Goal: Task Accomplishment & Management: Use online tool/utility

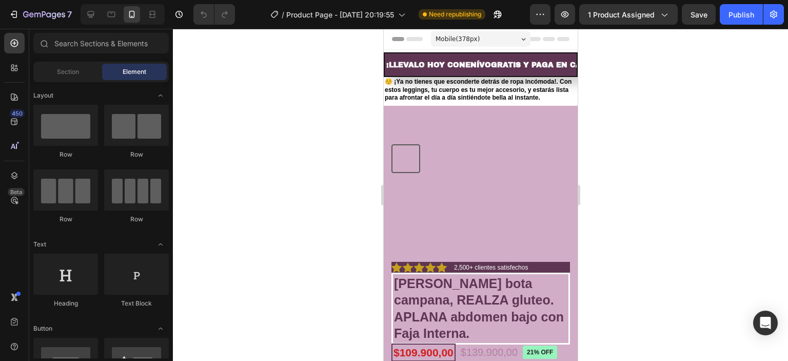
radio input "false"
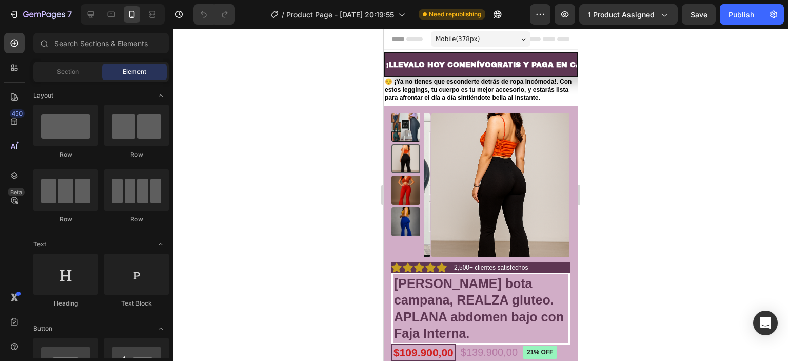
radio input "false"
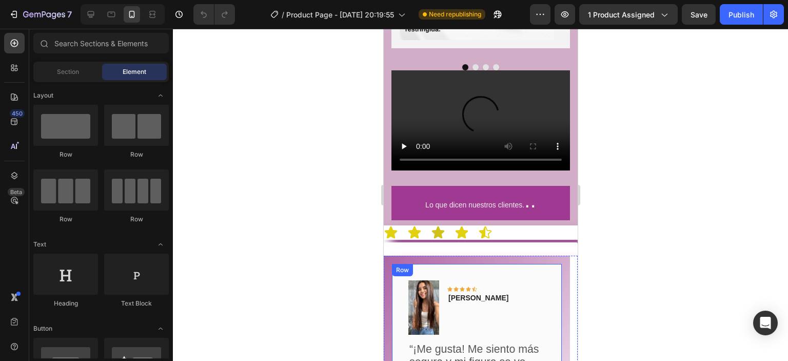
scroll to position [2002, 0]
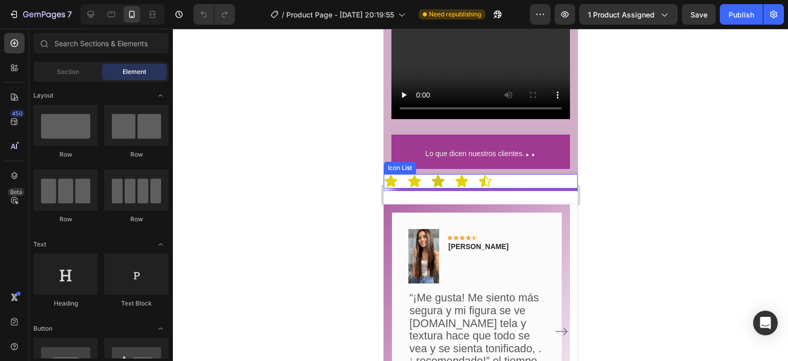
click at [529, 174] on div "Icon Icon Icon Icon Icon" at bounding box center [480, 181] width 194 height 14
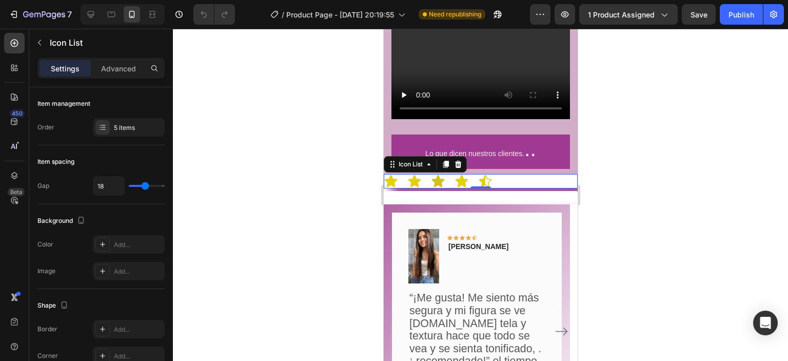
click at [518, 174] on div "Icon Icon Icon Icon Icon" at bounding box center [480, 181] width 194 height 14
click at [522, 134] on h2 "Lo que dicen nuestros clientes. .." at bounding box center [480, 151] width 179 height 34
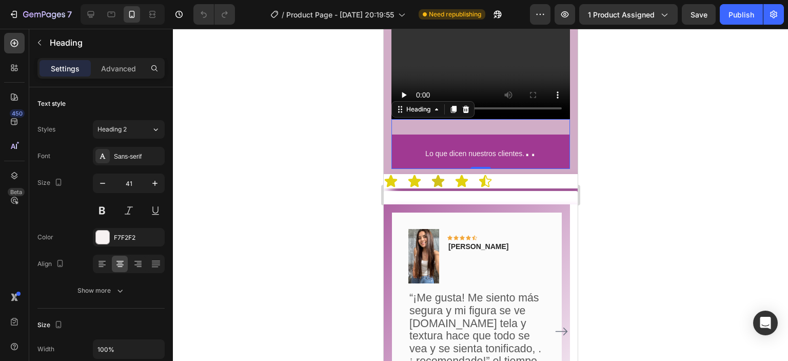
click at [411, 134] on h2 "Lo que dicen nuestros clientes. .." at bounding box center [480, 151] width 179 height 34
click at [517, 136] on p "Lo que dicen nuestros clientes. .." at bounding box center [480, 152] width 177 height 32
click at [534, 136] on p "Lo que dicen nuestros clientes. .." at bounding box center [480, 152] width 177 height 32
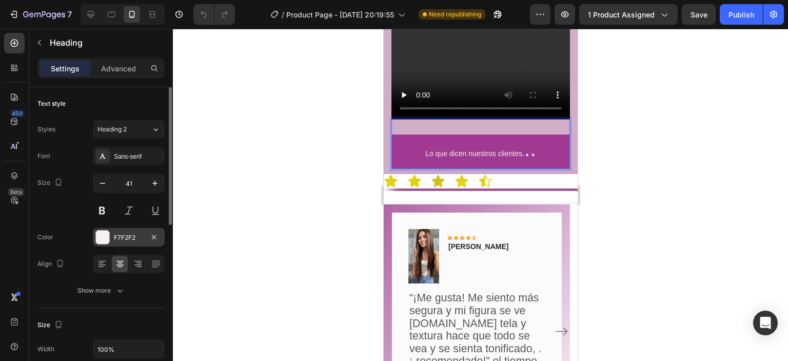
click at [109, 238] on div at bounding box center [102, 236] width 13 height 13
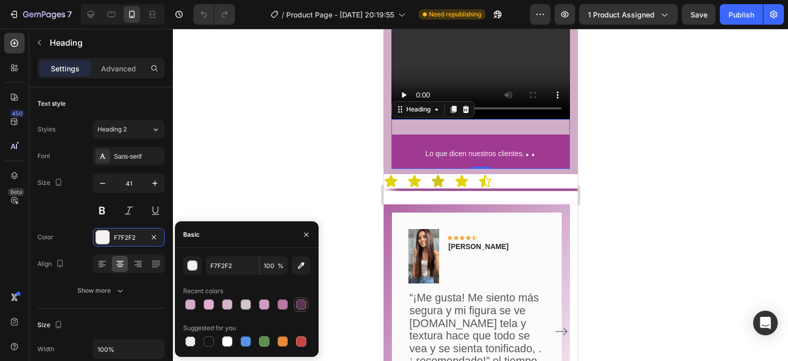
click at [304, 304] on div at bounding box center [301, 304] width 10 height 10
type input "5E3653"
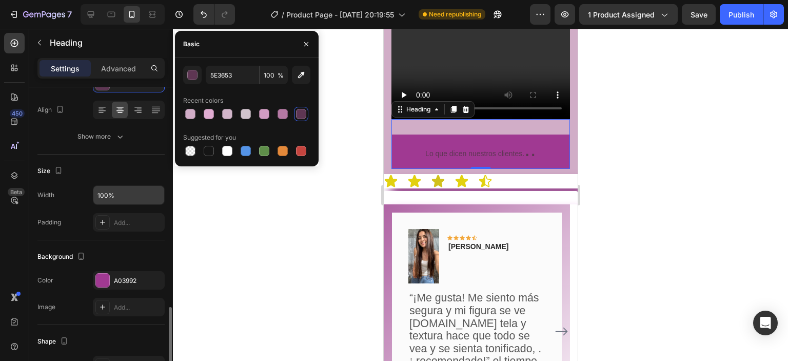
scroll to position [257, 0]
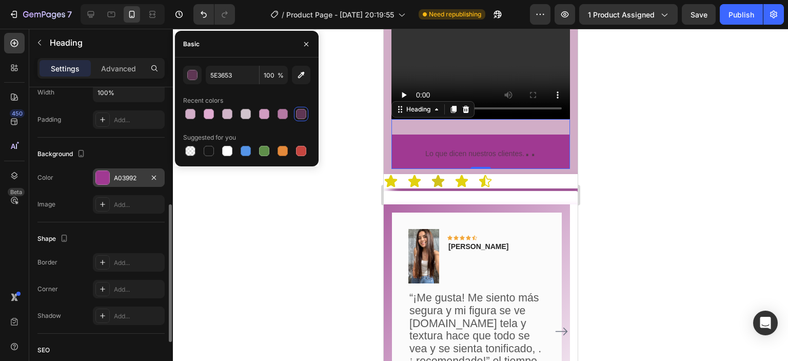
click at [107, 175] on div at bounding box center [102, 177] width 13 height 13
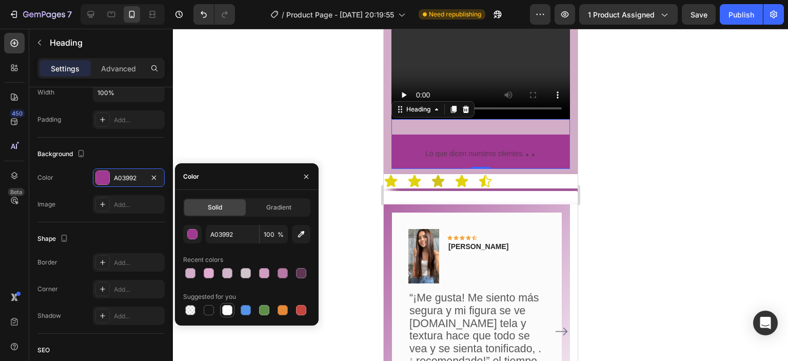
click at [226, 314] on div at bounding box center [227, 310] width 10 height 10
type input "FFFFFF"
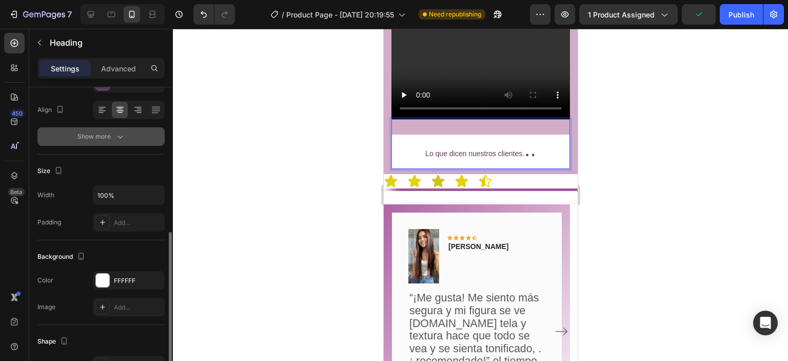
scroll to position [103, 0]
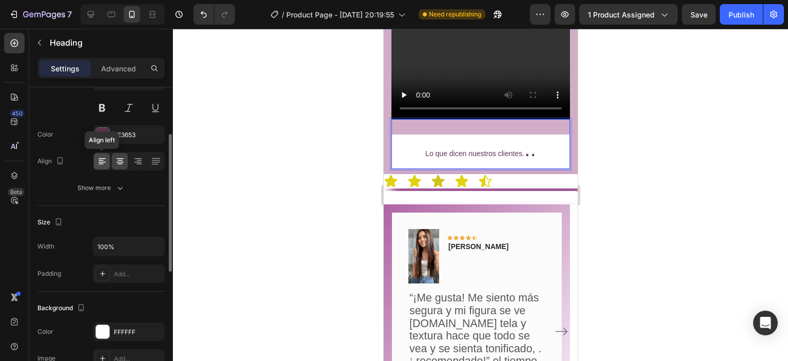
click at [101, 165] on icon at bounding box center [102, 161] width 10 height 10
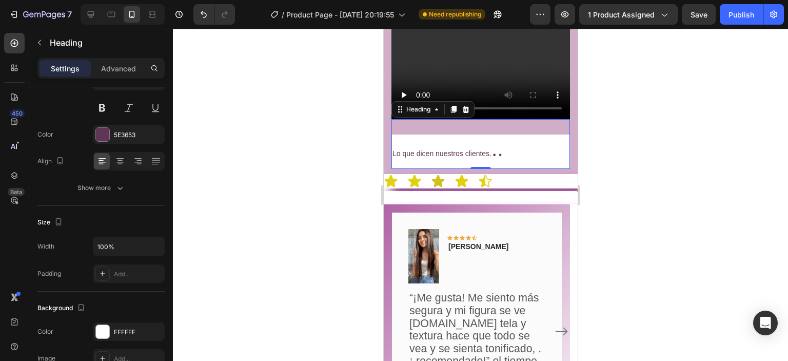
click at [499, 136] on p "Lo que dicen nuestros clientes. .." at bounding box center [480, 152] width 177 height 32
click at [511, 136] on p "Lo que dicen nuestros clientes. .." at bounding box center [480, 152] width 177 height 32
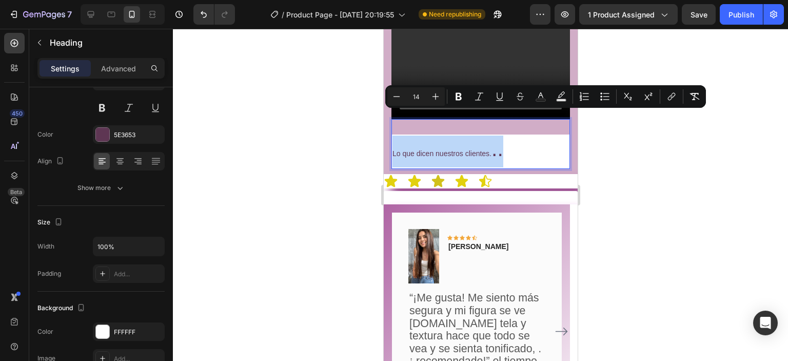
drag, startPoint x: 511, startPoint y: 128, endPoint x: 378, endPoint y: 157, distance: 136.1
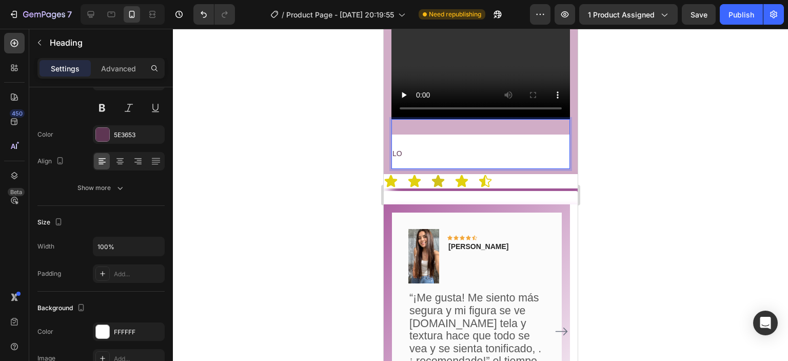
click at [402, 149] on span "LO" at bounding box center [397, 153] width 10 height 8
click at [462, 136] on p "LO QUE DICEN D" at bounding box center [480, 152] width 177 height 32
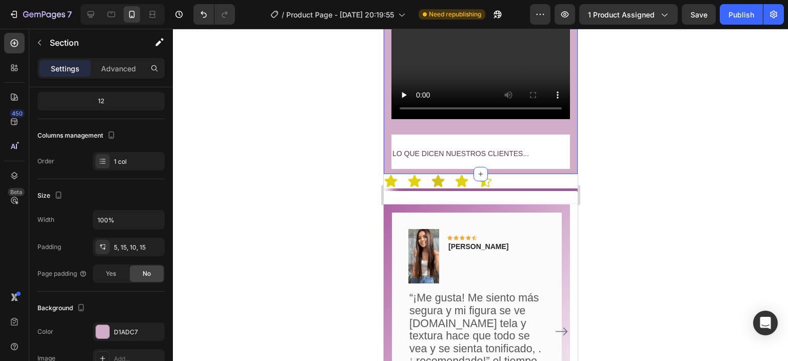
scroll to position [0, 0]
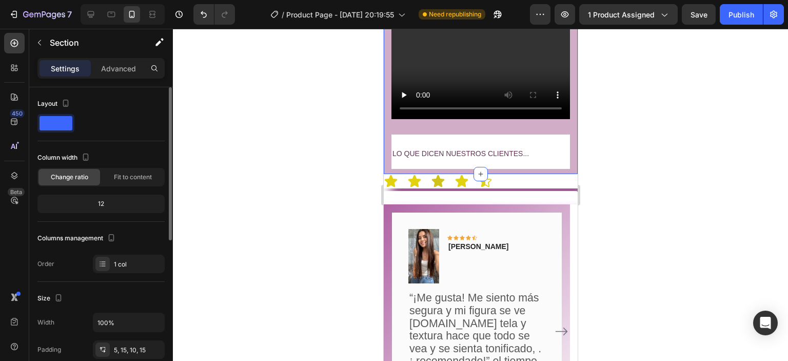
click at [536, 136] on p "⁠⁠⁠⁠⁠⁠⁠ LO QUE DICEN NUESTROS CLIENTES..." at bounding box center [480, 152] width 177 height 32
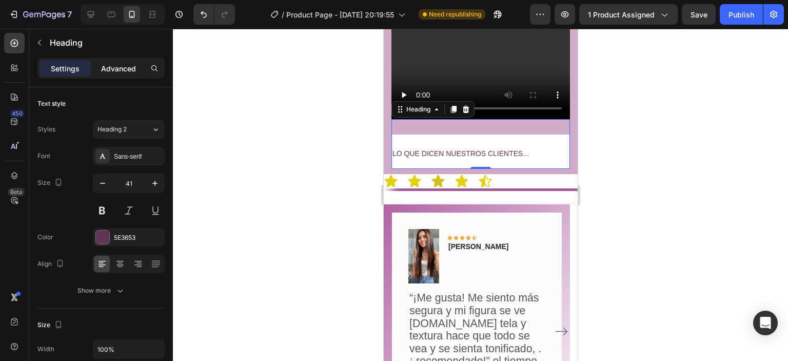
drag, startPoint x: 122, startPoint y: 70, endPoint x: 128, endPoint y: 90, distance: 20.6
click at [122, 69] on p "Advanced" at bounding box center [118, 68] width 35 height 11
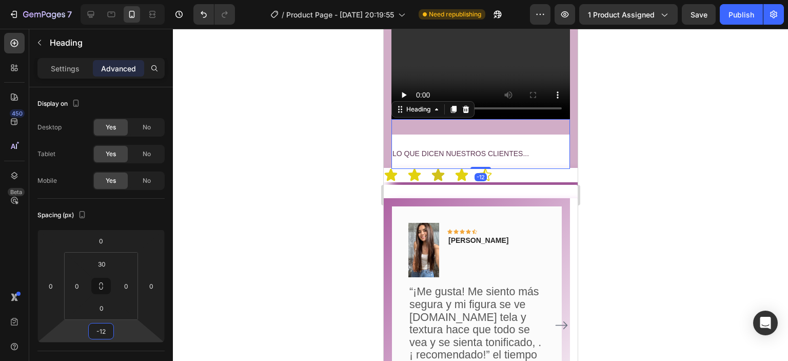
type input "-20"
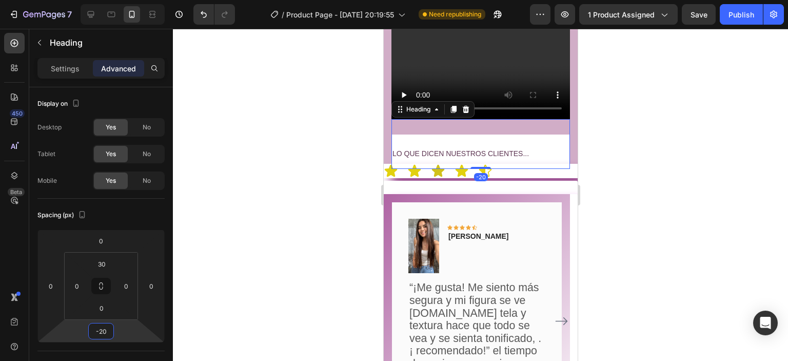
drag, startPoint x: 107, startPoint y: 320, endPoint x: 101, endPoint y: 325, distance: 8.0
click at [101, 0] on html "7 / Product Page - [DATE] 20:19:55 Need republishing Preview 1 product assigned…" at bounding box center [394, 0] width 788 height 0
click at [305, 252] on div at bounding box center [480, 195] width 615 height 332
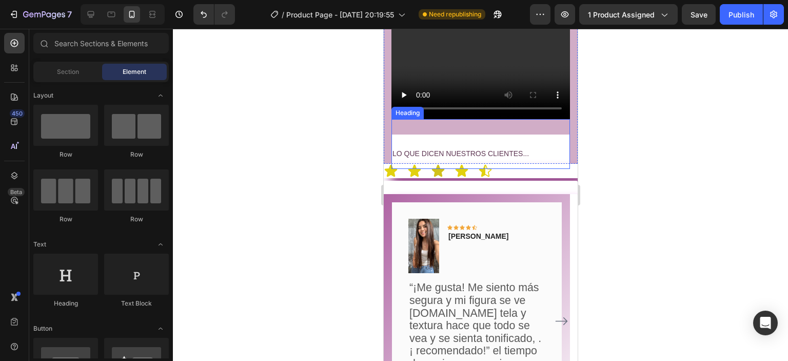
click at [410, 136] on p "⁠⁠⁠⁠⁠⁠⁠ LO QUE DICEN NUESTROS CLIENTES..." at bounding box center [480, 152] width 177 height 32
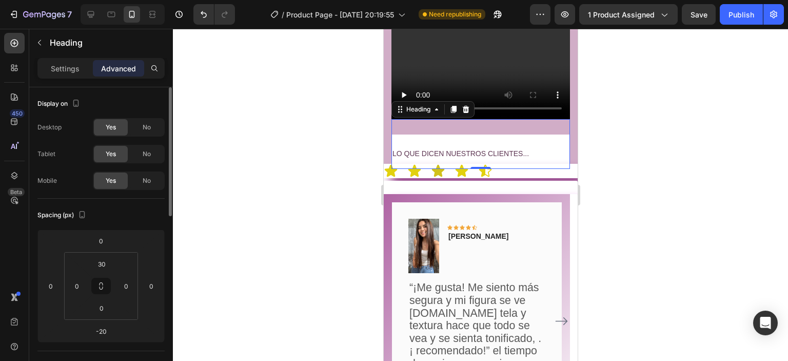
drag, startPoint x: 64, startPoint y: 286, endPoint x: 37, endPoint y: 283, distance: 26.9
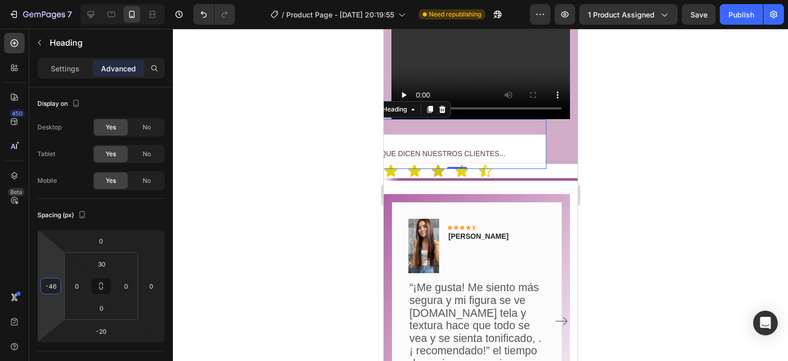
drag, startPoint x: 63, startPoint y: 281, endPoint x: 116, endPoint y: 293, distance: 54.7
click at [116, 0] on html "7 / Product Page - [DATE] 20:19:55 Need republishing Preview 1 product assigned…" at bounding box center [394, 0] width 788 height 0
type input "-4"
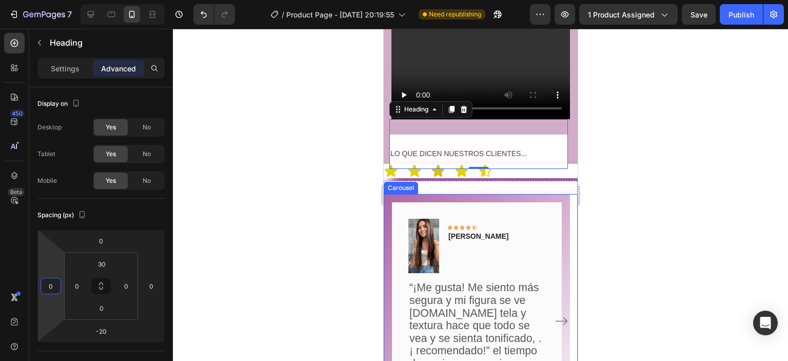
click at [693, 211] on div at bounding box center [480, 195] width 615 height 332
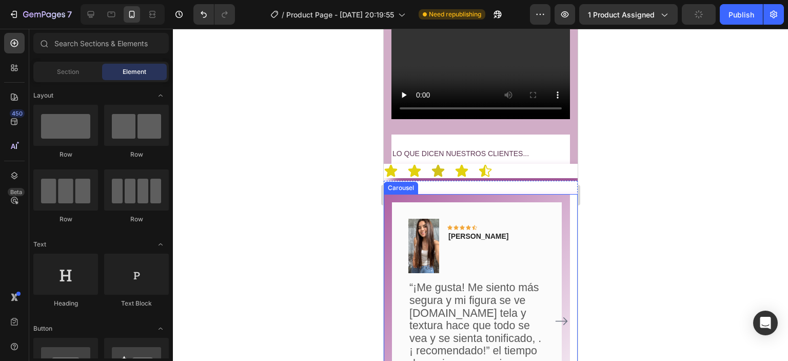
click at [594, 172] on div at bounding box center [480, 195] width 615 height 332
click at [385, 237] on div "Image Icon Icon Icon Icon Icon Row [PERSON_NAME] Text block Row “¡Me gusta! Me …" at bounding box center [476, 321] width 186 height 254
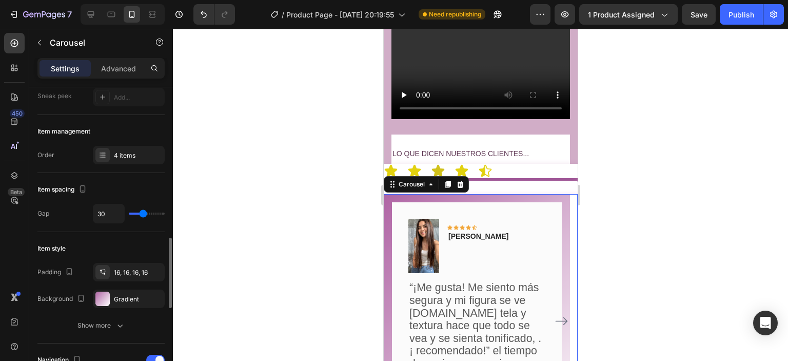
scroll to position [205, 0]
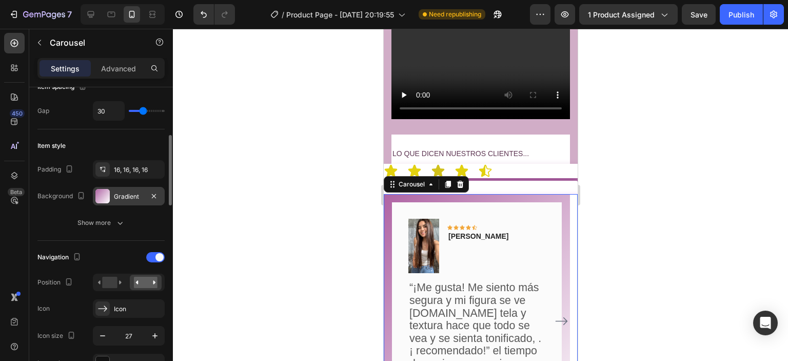
click at [99, 195] on div at bounding box center [102, 196] width 14 height 14
click at [557, 194] on div "Image Icon Icon Icon Icon Icon Row [PERSON_NAME] Text block Row “¡Me gusta! Me …" at bounding box center [476, 321] width 186 height 254
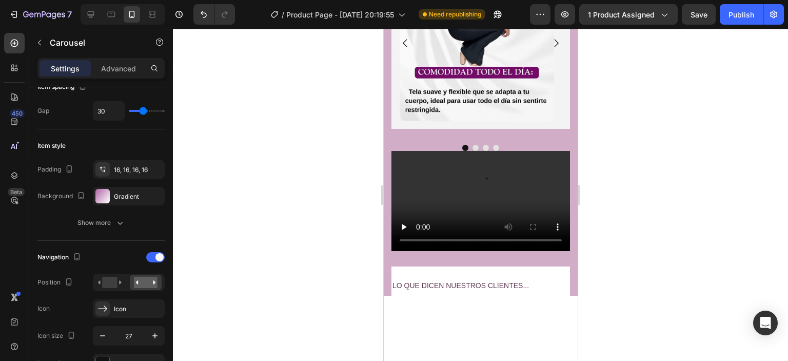
scroll to position [1767, 0]
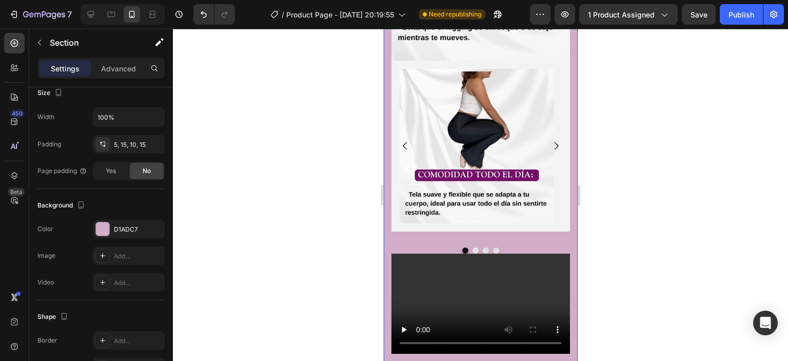
scroll to position [0, 0]
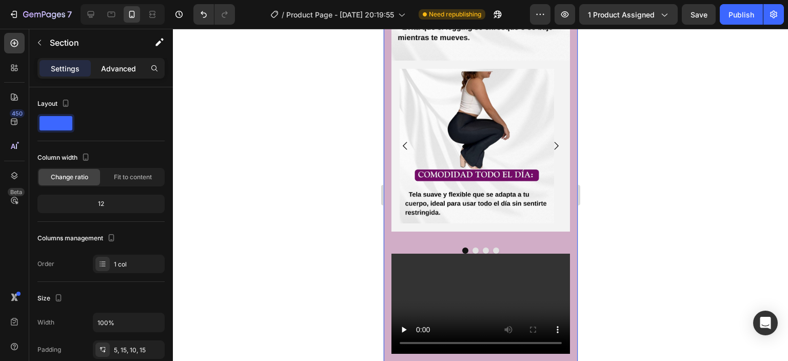
click at [124, 65] on p "Advanced" at bounding box center [118, 68] width 35 height 11
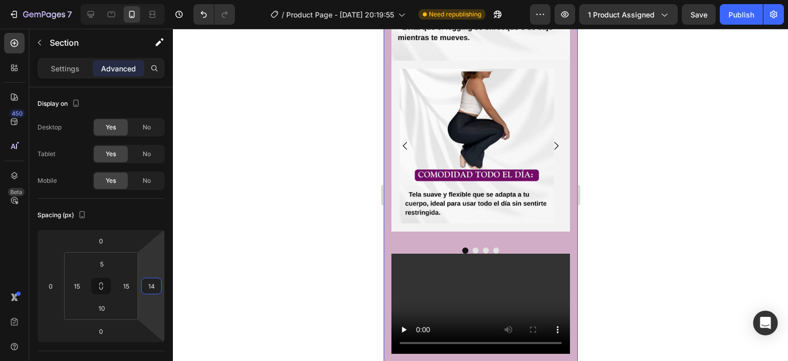
drag, startPoint x: 138, startPoint y: 284, endPoint x: 174, endPoint y: 281, distance: 36.1
click at [174, 0] on div "7 / Product Page - [DATE] 20:19:55 Need republishing Preview 1 product assigned…" at bounding box center [394, 0] width 788 height 0
click at [154, 285] on input "14" at bounding box center [151, 285] width 15 height 15
type input "1"
click at [253, 250] on div at bounding box center [480, 195] width 615 height 332
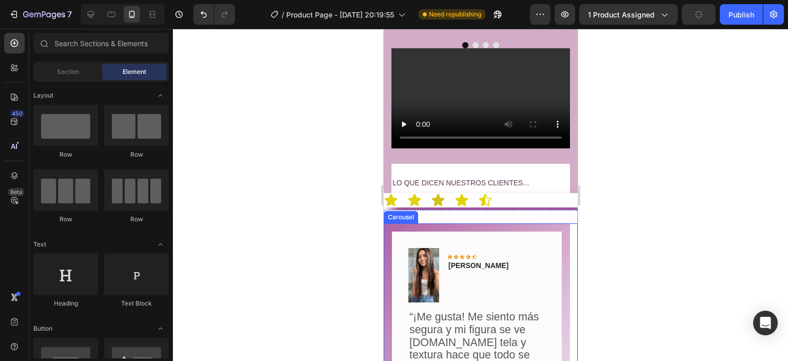
scroll to position [2075, 0]
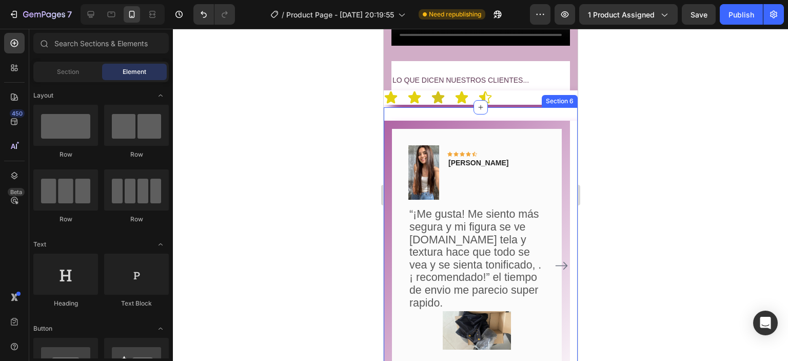
click at [479, 110] on div "Image Icon Icon Icon Icon Icon Row [PERSON_NAME] Text block Row “¡Me gusta! Me …" at bounding box center [480, 266] width 194 height 313
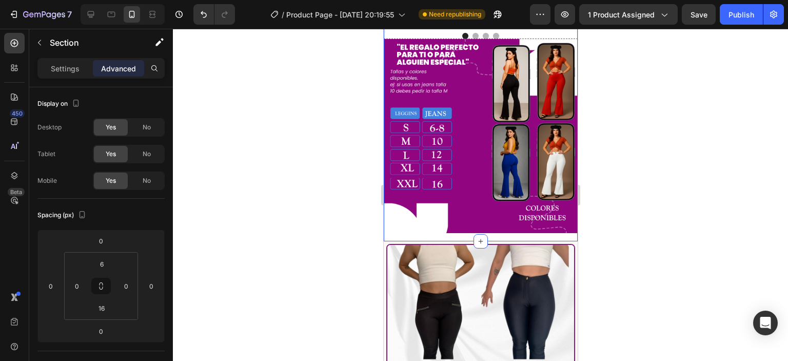
scroll to position [2486, 0]
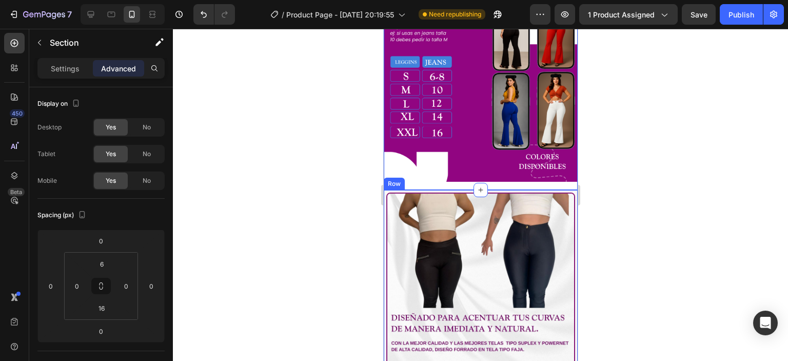
click at [70, 74] on div "Settings" at bounding box center [65, 68] width 51 height 16
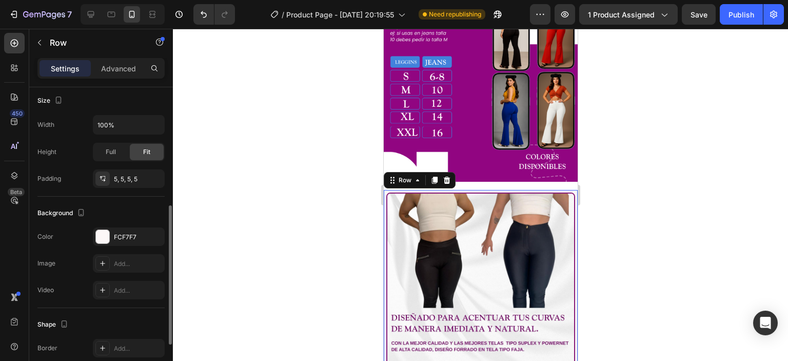
scroll to position [308, 0]
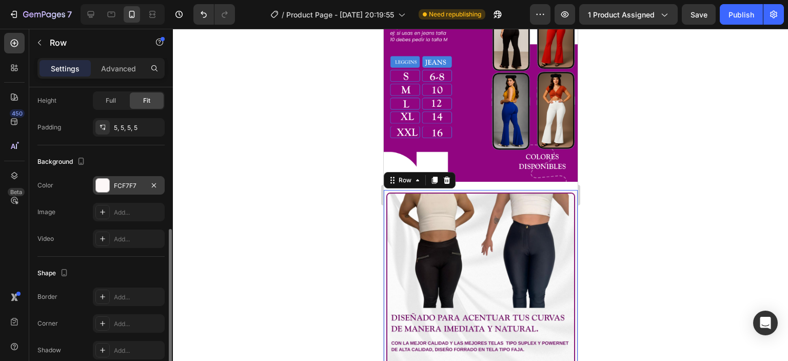
click at [97, 184] on div at bounding box center [102, 185] width 13 height 13
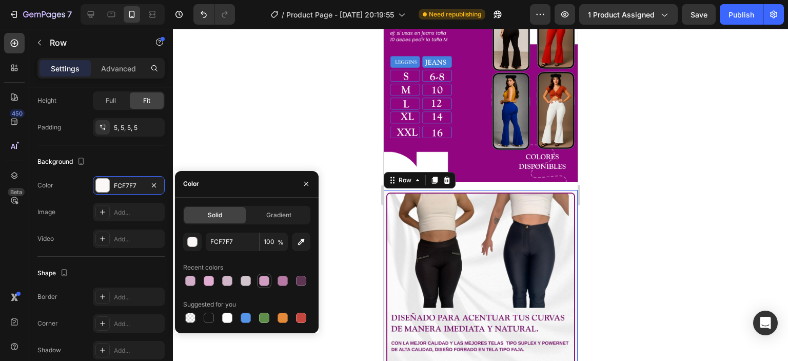
click at [265, 281] on div at bounding box center [264, 281] width 10 height 10
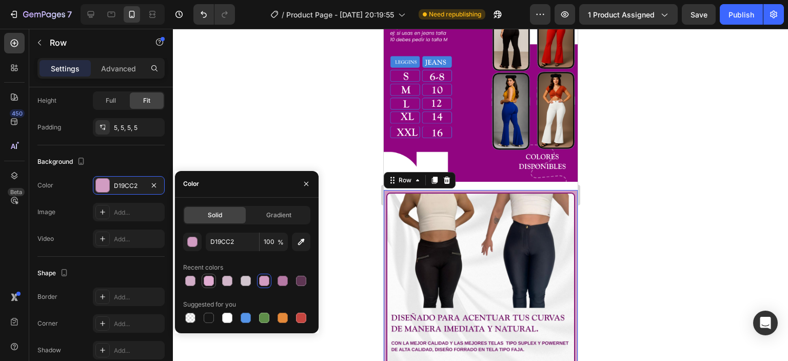
click at [207, 280] on div at bounding box center [209, 281] width 10 height 10
click at [193, 278] on div at bounding box center [190, 281] width 10 height 10
type input "D1ADC7"
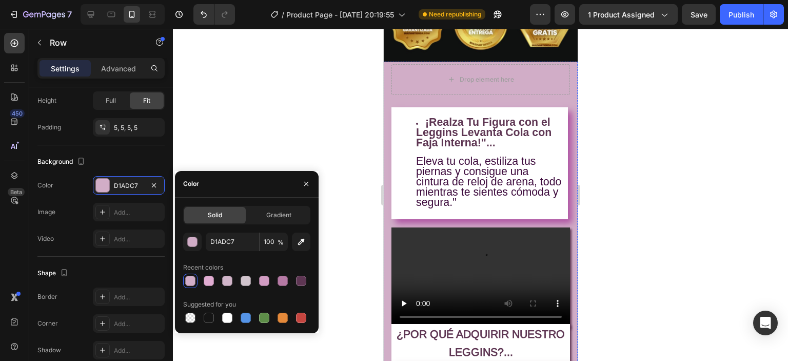
scroll to position [631, 0]
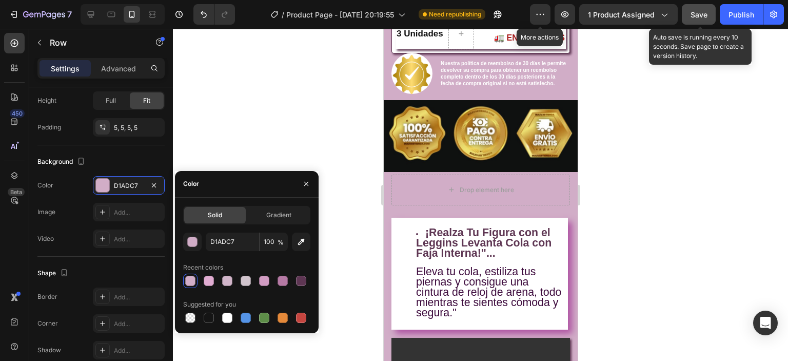
click at [697, 18] on div "Save" at bounding box center [699, 14] width 17 height 11
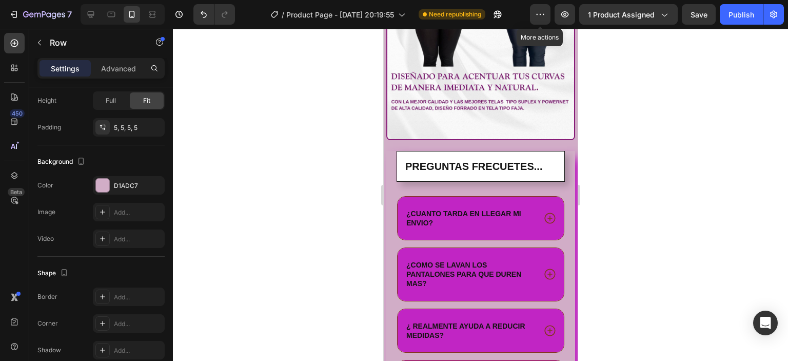
scroll to position [2736, 0]
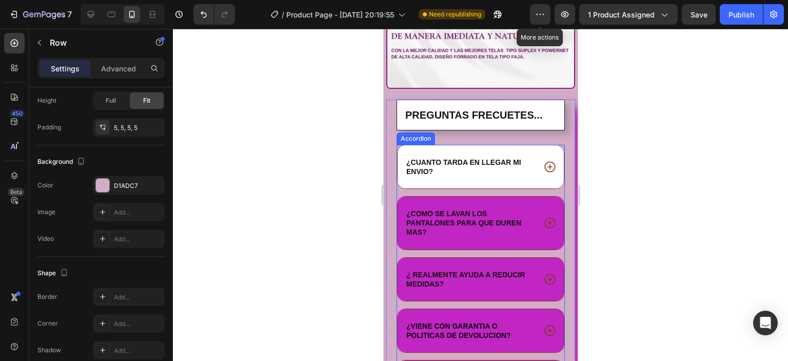
click at [479, 172] on div "¿CUANTO TARDA EN LLEGAR MI ENVIO?" at bounding box center [480, 166] width 166 height 43
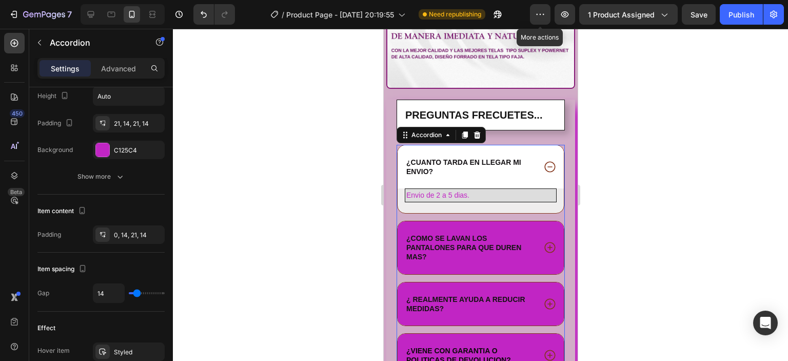
scroll to position [0, 0]
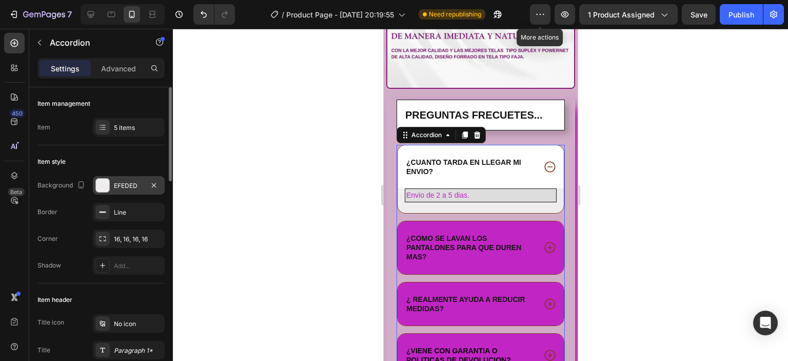
click at [103, 187] on div at bounding box center [102, 185] width 13 height 13
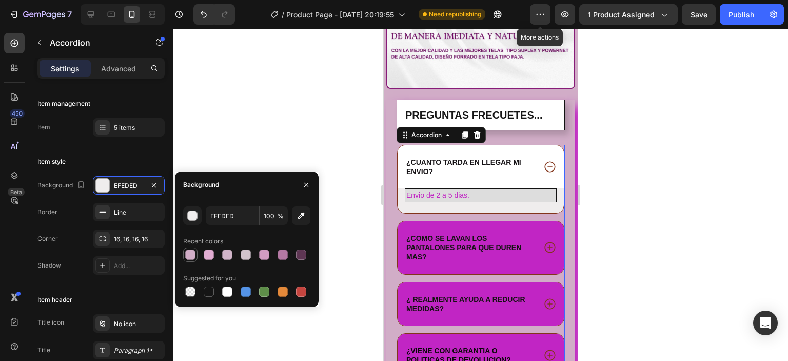
click at [191, 255] on div at bounding box center [190, 254] width 10 height 10
type input "D1ADC7"
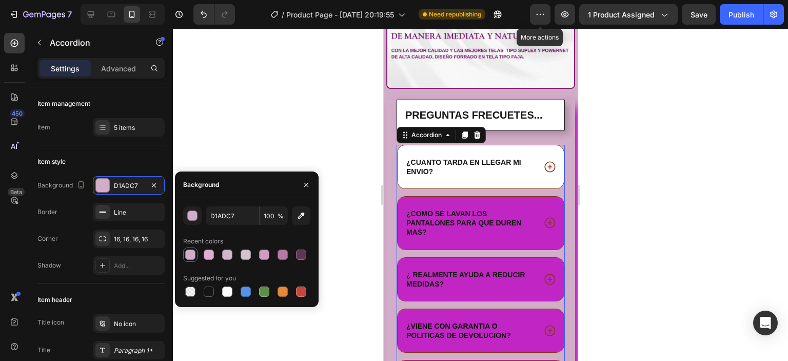
click at [534, 145] on div "¿CUANTO TARDA EN LLEGAR MI ENVIO?" at bounding box center [480, 166] width 166 height 43
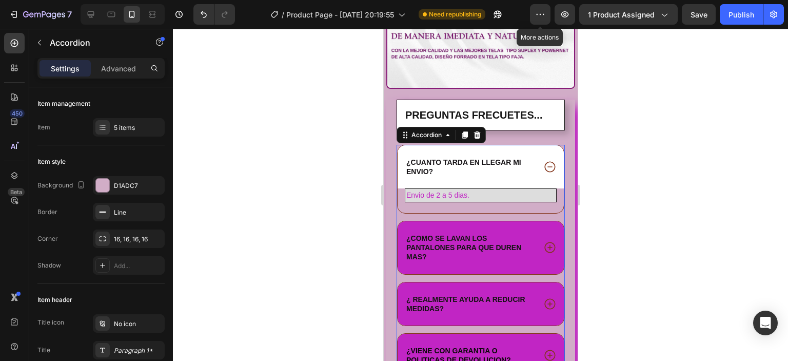
click at [532, 145] on div "¿CUANTO TARDA EN LLEGAR MI ENVIO?" at bounding box center [480, 166] width 166 height 43
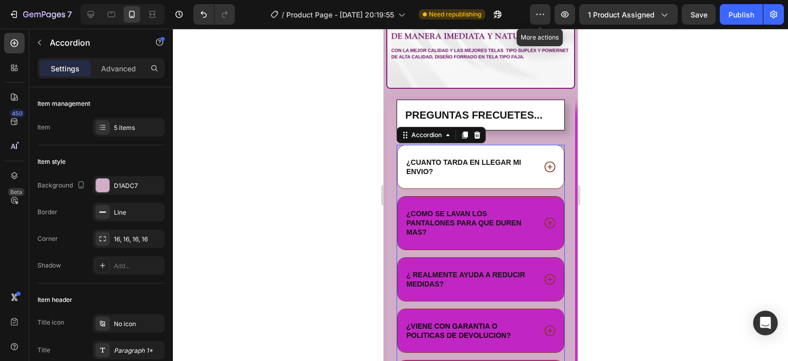
click at [402, 145] on div "¿CUANTO TARDA EN LLEGAR MI ENVIO?" at bounding box center [480, 166] width 166 height 43
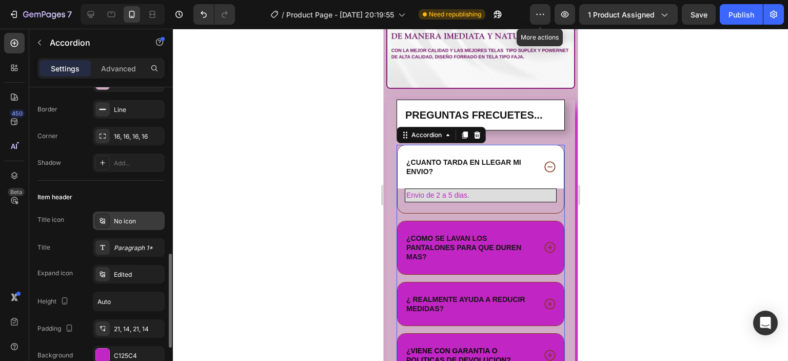
scroll to position [205, 0]
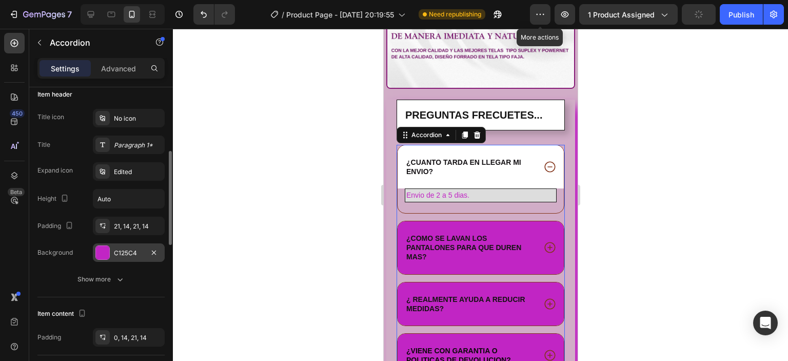
click at [102, 247] on div at bounding box center [102, 252] width 13 height 13
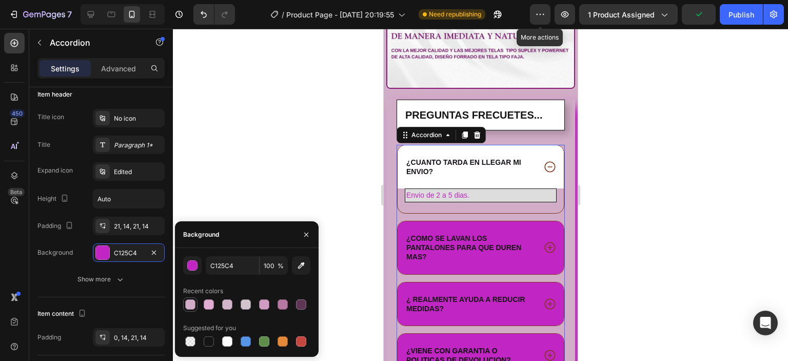
click at [190, 302] on div at bounding box center [190, 304] width 10 height 10
type input "D1ADC7"
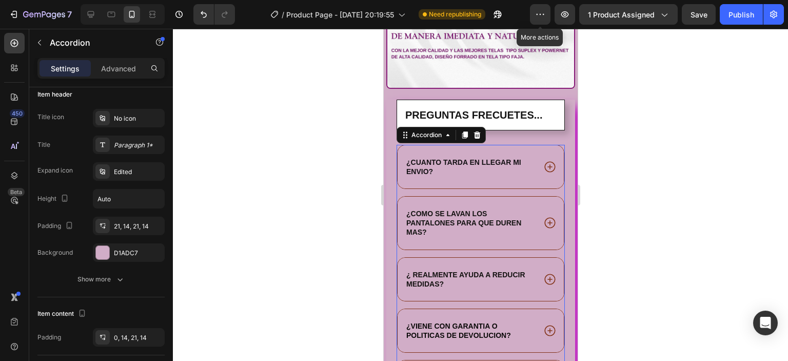
click at [647, 164] on div at bounding box center [480, 195] width 615 height 332
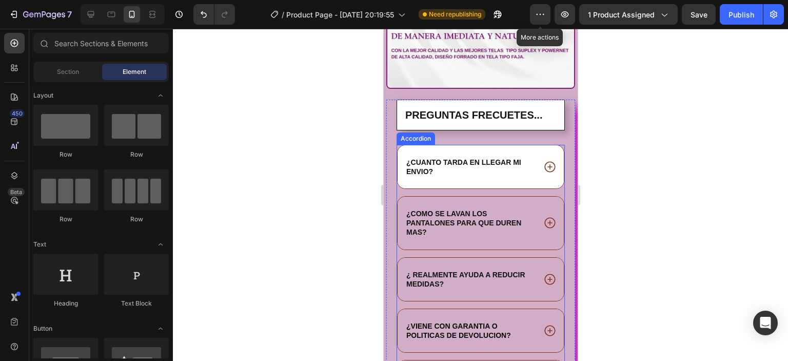
click at [406, 145] on div "¿CUANTO TARDA EN LLEGAR MI ENVIO?" at bounding box center [480, 166] width 166 height 43
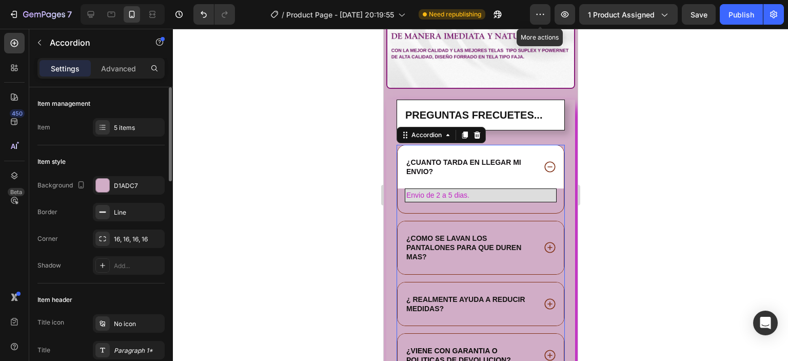
scroll to position [154, 0]
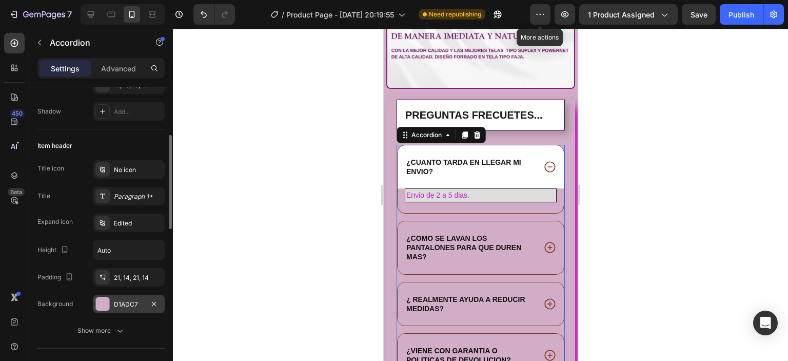
click at [100, 304] on div at bounding box center [102, 303] width 13 height 13
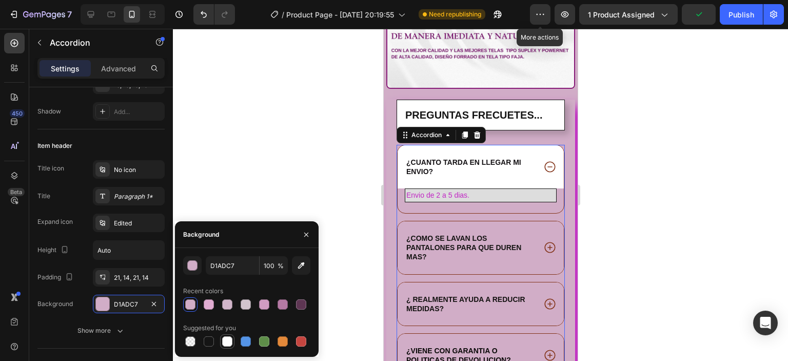
click at [228, 342] on div at bounding box center [227, 341] width 10 height 10
type input "FFFFFF"
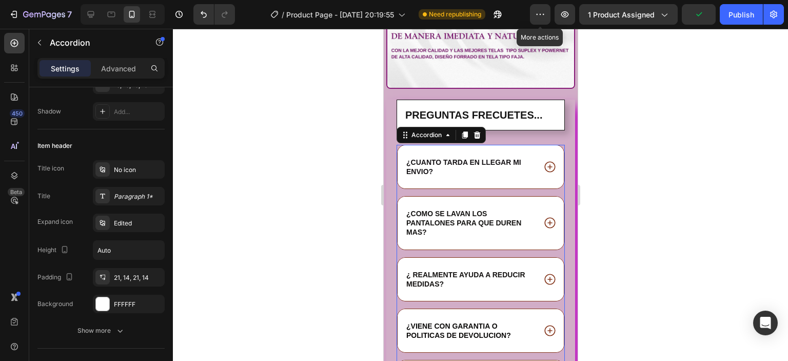
click at [715, 147] on div at bounding box center [480, 195] width 615 height 332
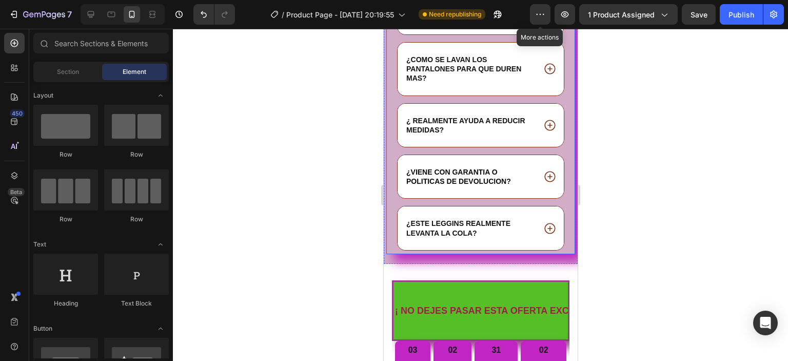
scroll to position [2993, 0]
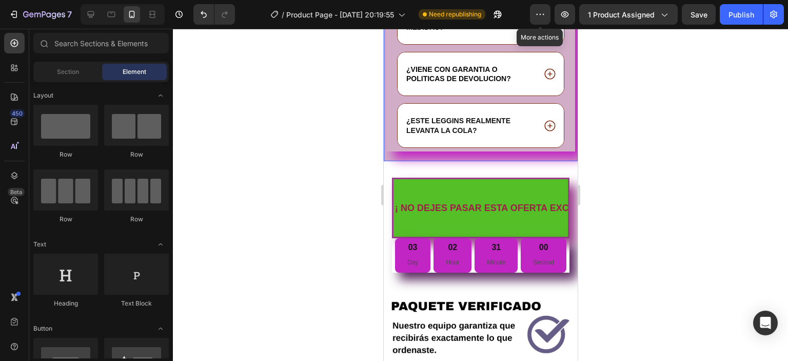
click at [407, 145] on div "PREGUNTAS FRECUETES... Heading ¿CUANTO TARDA EN LLEGAR MI ENVIO? ¿COMO SE LAVAN…" at bounding box center [480, 1] width 189 height 316
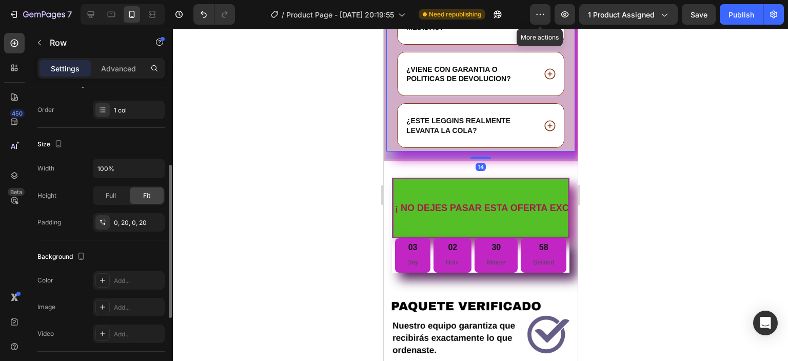
scroll to position [296, 0]
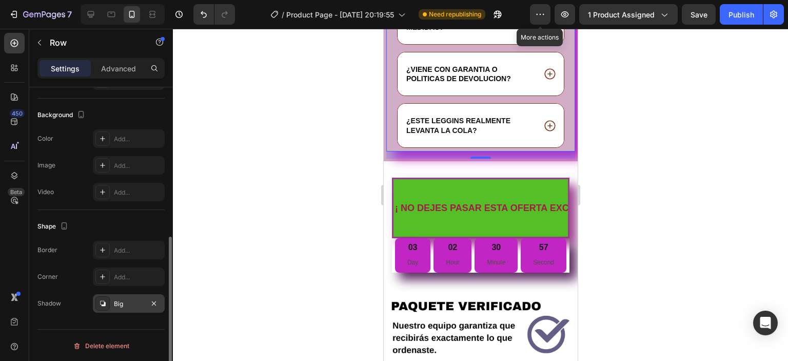
click at [102, 302] on icon at bounding box center [103, 303] width 8 height 8
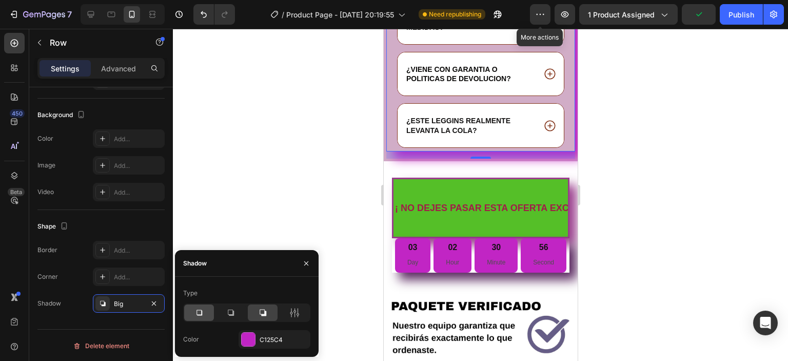
click at [203, 310] on icon at bounding box center [199, 312] width 10 height 10
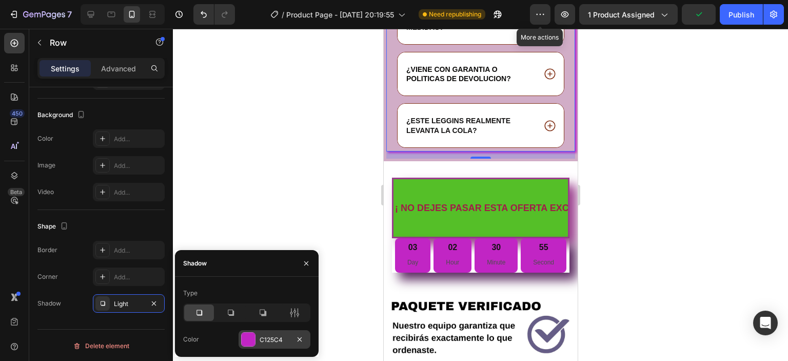
click at [246, 338] on div at bounding box center [248, 339] width 13 height 13
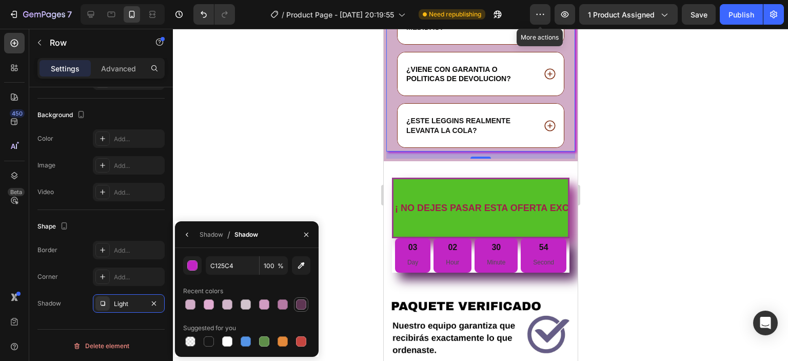
click at [301, 301] on div at bounding box center [301, 304] width 10 height 10
type input "5E3653"
click at [716, 147] on div at bounding box center [480, 195] width 615 height 332
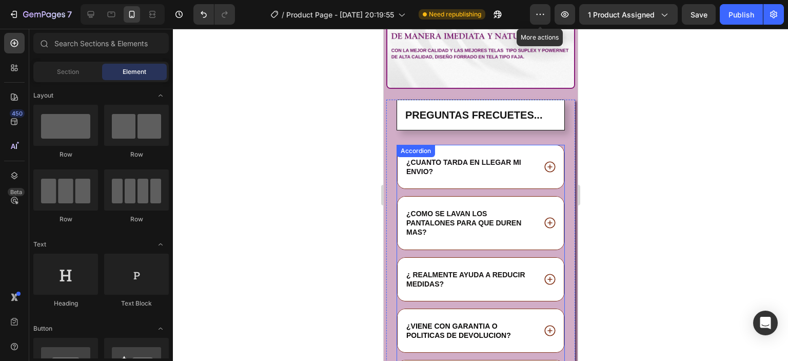
scroll to position [2582, 0]
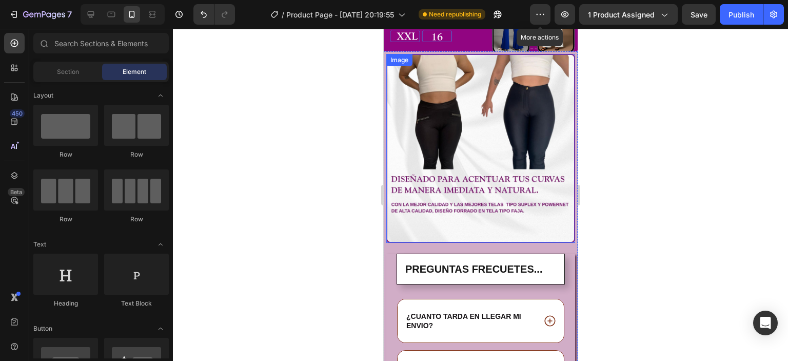
click at [438, 224] on img at bounding box center [480, 148] width 189 height 189
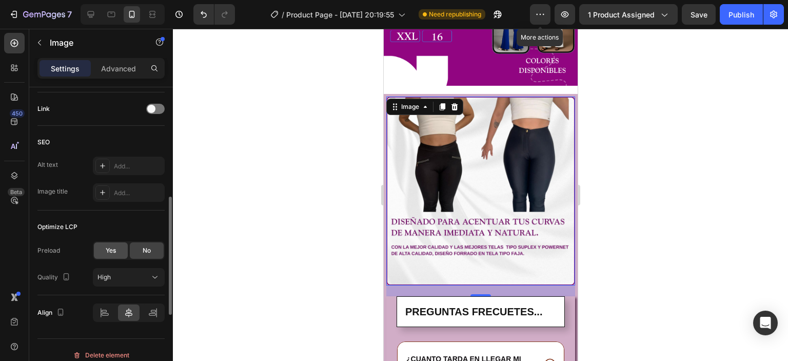
scroll to position [359, 0]
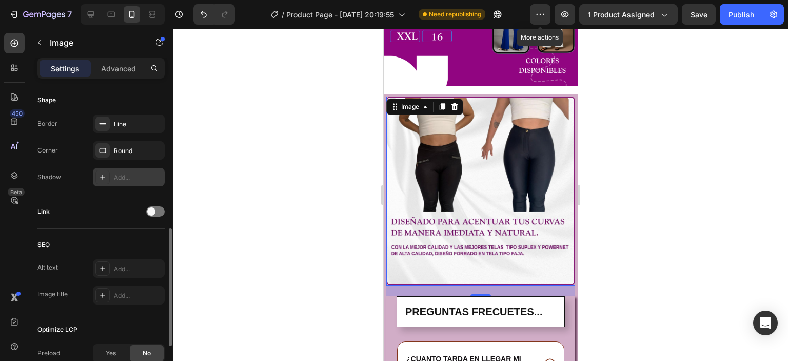
click at [103, 176] on icon at bounding box center [102, 177] width 5 height 5
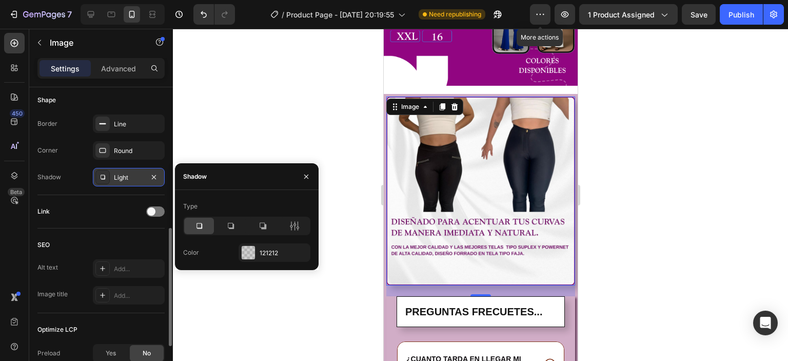
click at [197, 225] on icon at bounding box center [200, 226] width 6 height 6
click at [249, 255] on div at bounding box center [248, 252] width 13 height 13
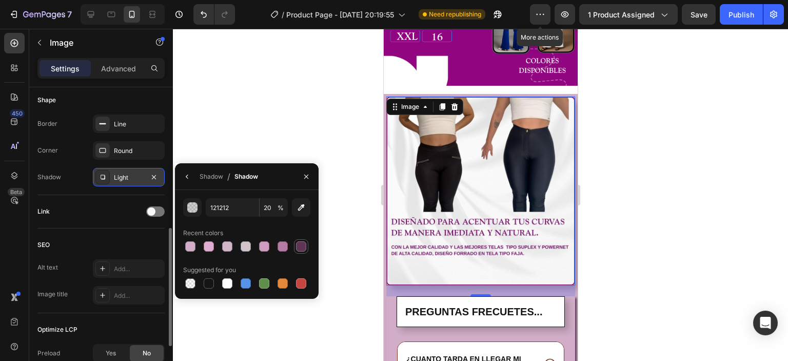
click at [304, 244] on div at bounding box center [301, 246] width 10 height 10
type input "5E3653"
type input "100"
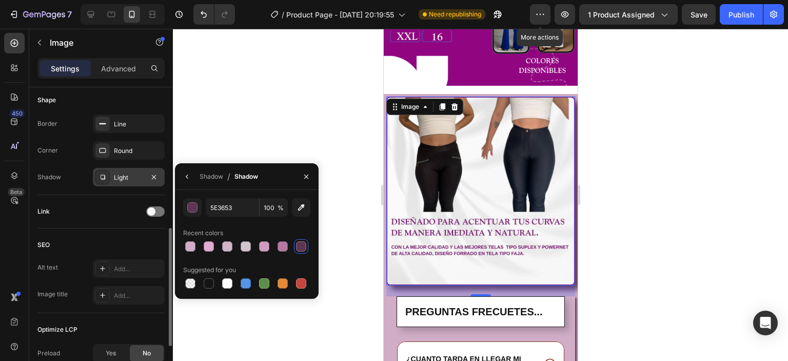
click at [707, 166] on div at bounding box center [480, 195] width 615 height 332
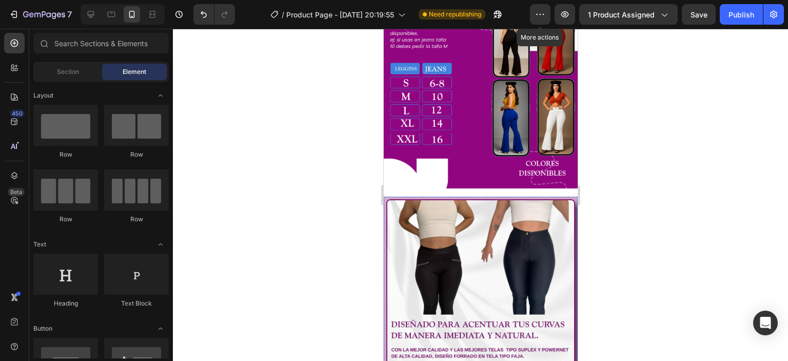
scroll to position [2428, 0]
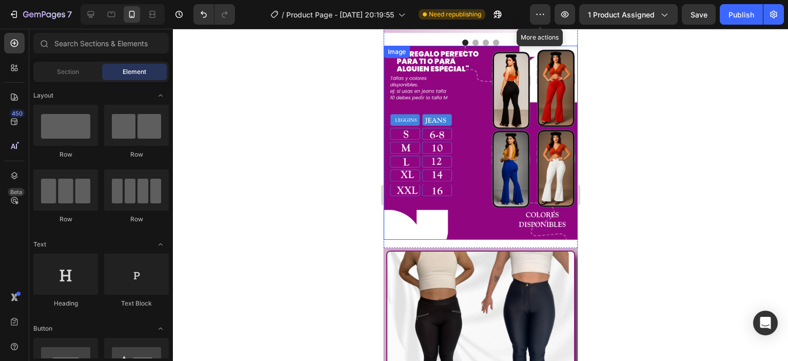
click at [467, 166] on img at bounding box center [480, 143] width 194 height 194
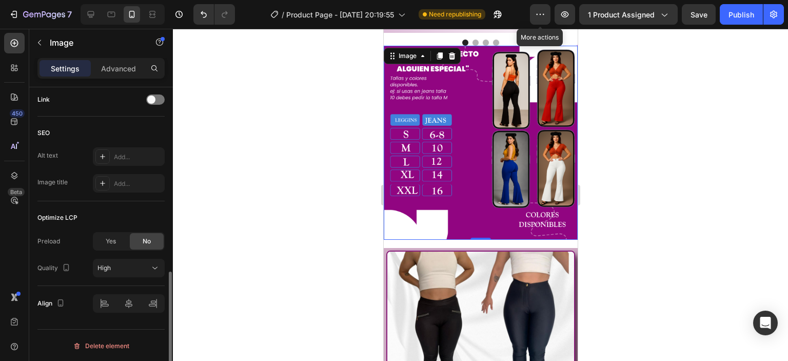
scroll to position [369, 0]
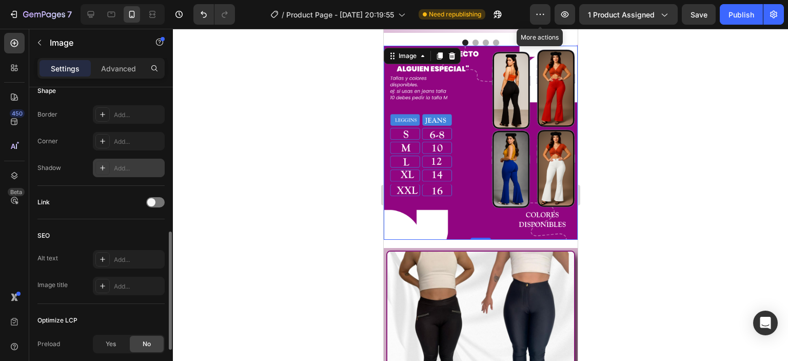
click at [95, 166] on div at bounding box center [102, 168] width 14 height 14
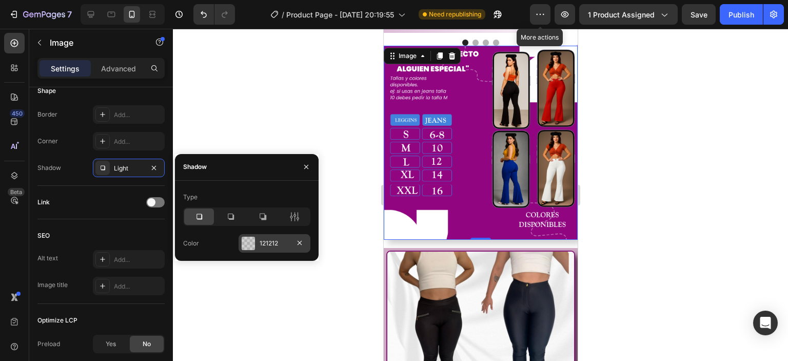
click at [251, 242] on div at bounding box center [248, 243] width 13 height 13
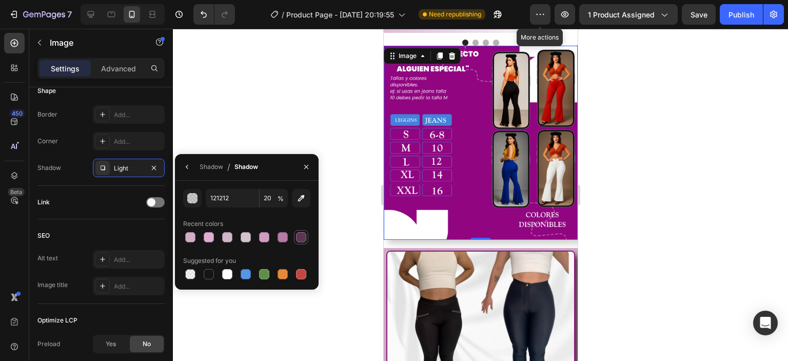
click at [300, 236] on div at bounding box center [301, 237] width 10 height 10
type input "5E3653"
type input "100"
click at [662, 176] on div at bounding box center [480, 195] width 615 height 332
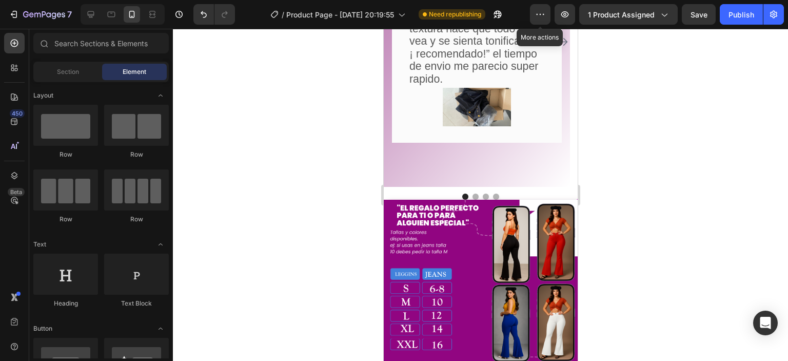
scroll to position [2171, 0]
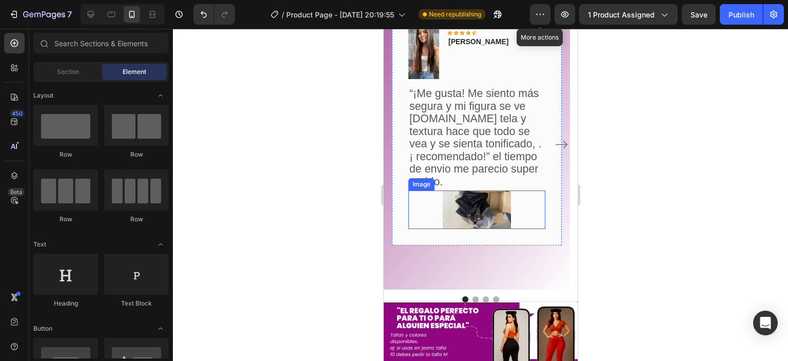
click at [417, 227] on div at bounding box center [476, 209] width 137 height 38
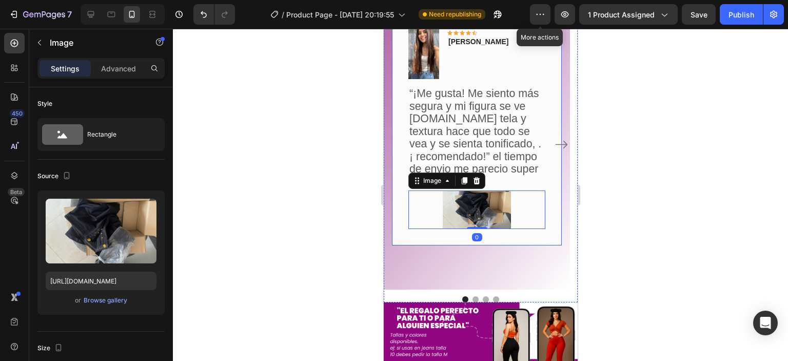
click at [400, 234] on div "Image Icon Icon Icon Icon Icon Row [PERSON_NAME] Text block Row “¡Me gusta! Me …" at bounding box center [477, 127] width 170 height 238
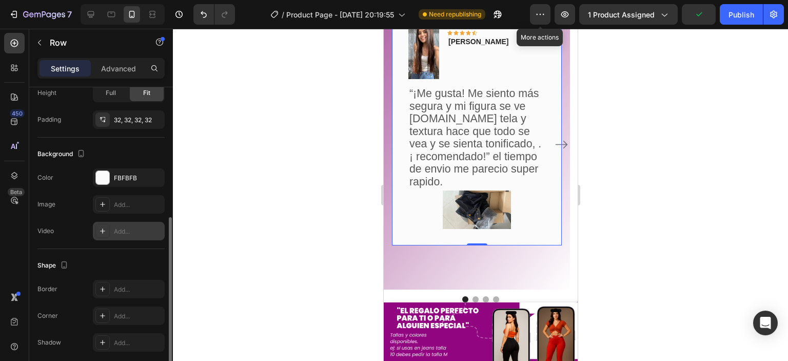
scroll to position [296, 0]
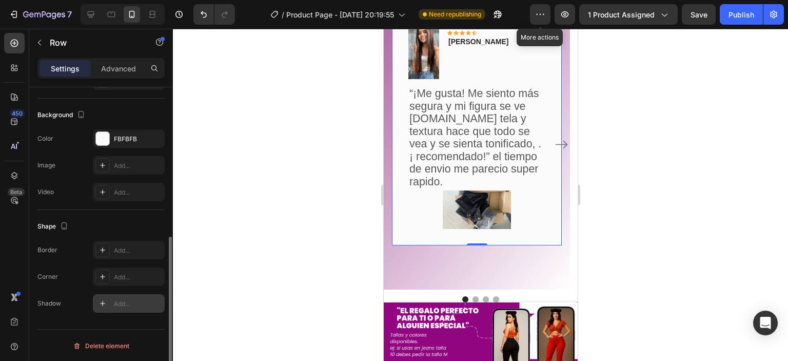
click at [102, 303] on icon at bounding box center [102, 303] width 5 height 5
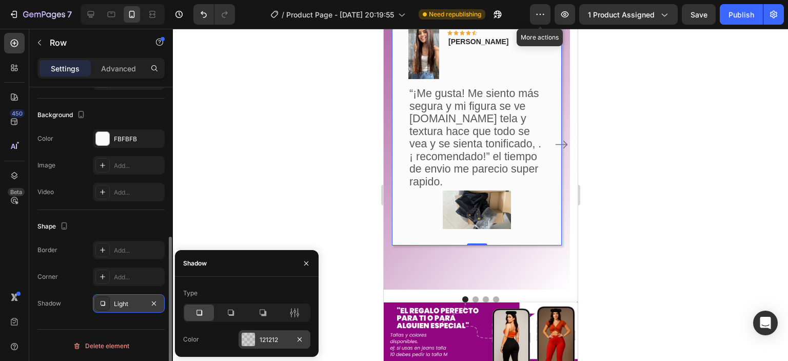
click at [246, 336] on div at bounding box center [248, 339] width 13 height 13
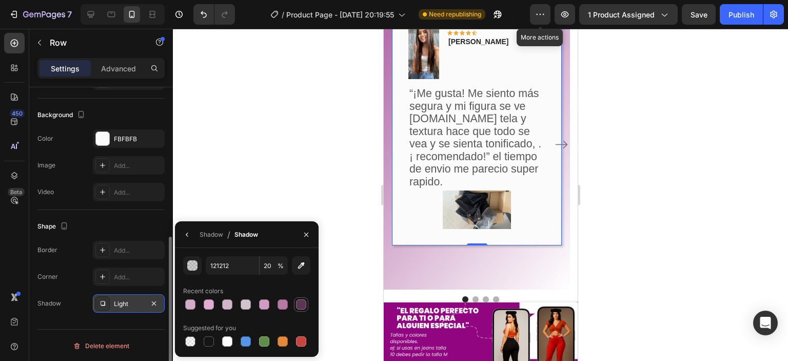
click at [300, 303] on div at bounding box center [301, 304] width 10 height 10
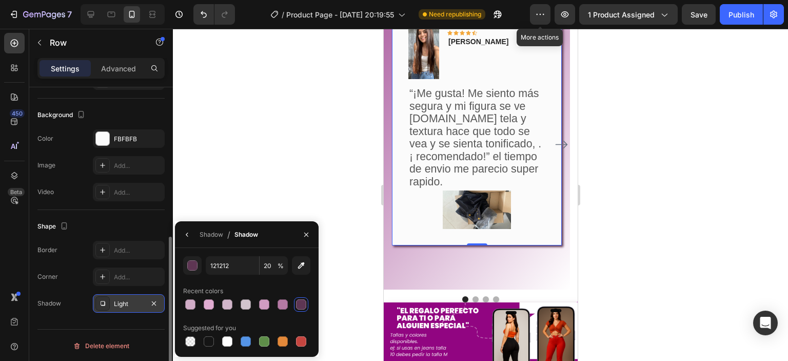
type input "5E3653"
type input "100"
click at [740, 191] on div at bounding box center [480, 195] width 615 height 332
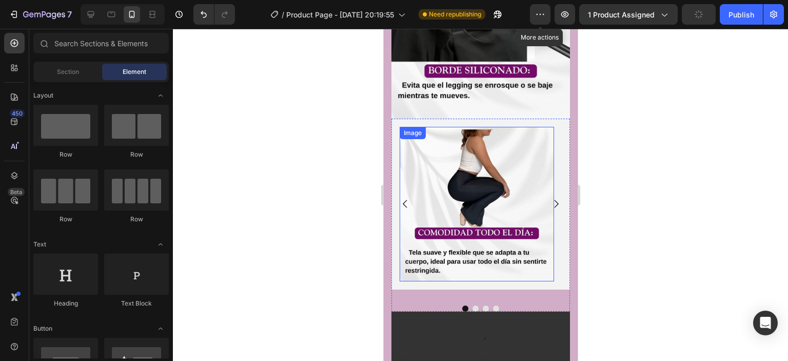
scroll to position [1761, 0]
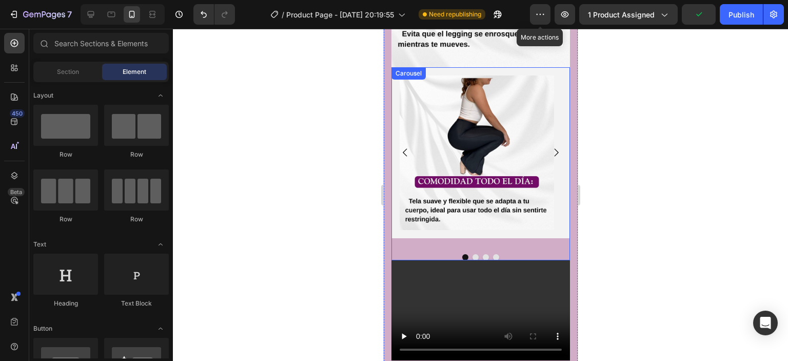
click at [547, 222] on div "Image Image Image Image [GEOGRAPHIC_DATA]" at bounding box center [480, 163] width 179 height 193
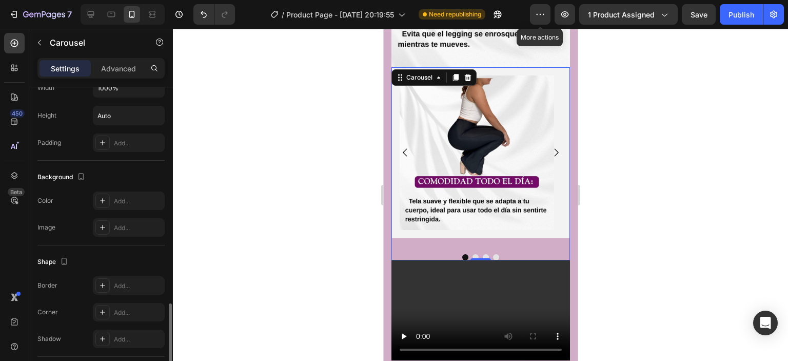
scroll to position [975, 0]
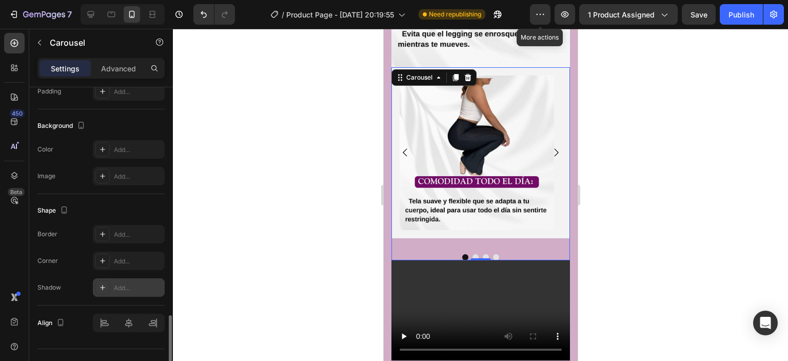
click at [105, 287] on icon at bounding box center [103, 287] width 8 height 8
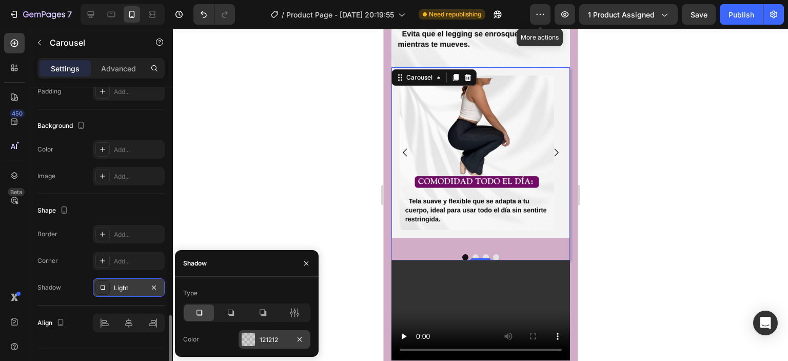
click at [246, 334] on div at bounding box center [248, 339] width 13 height 13
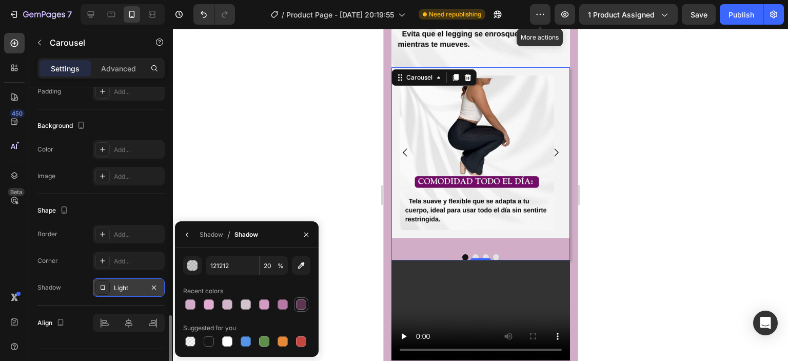
click at [305, 302] on div at bounding box center [301, 304] width 10 height 10
type input "5E3653"
type input "100"
click at [725, 190] on div at bounding box center [480, 195] width 615 height 332
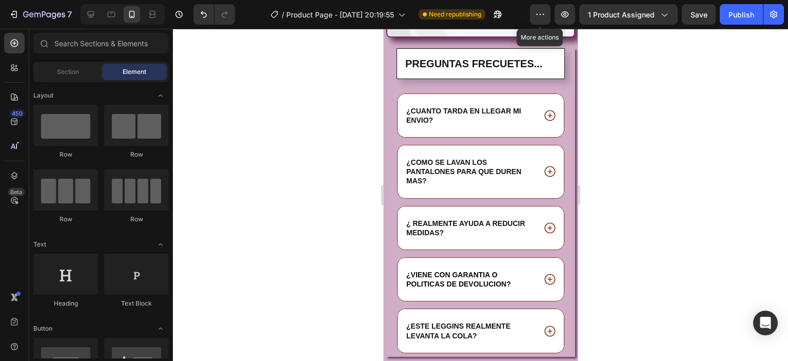
scroll to position [2890, 0]
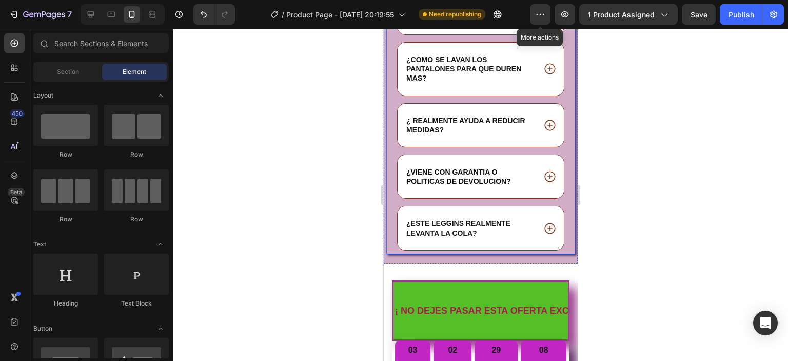
click at [389, 234] on div "PREGUNTAS FRECUETES... Heading ¿CUANTO TARDA EN LLEGAR MI ENVIO? ¿COMO SE LAVAN…" at bounding box center [480, 100] width 189 height 309
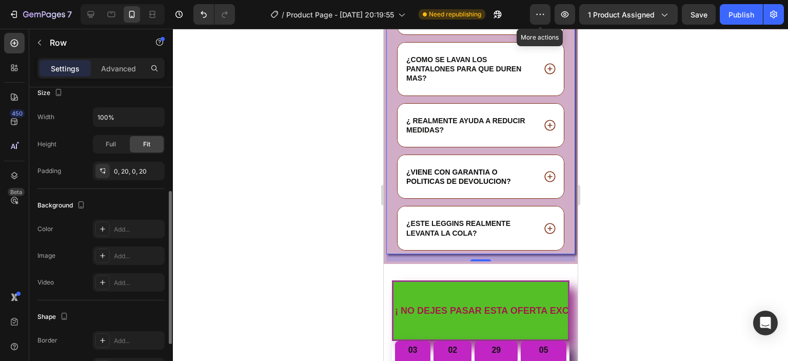
scroll to position [296, 0]
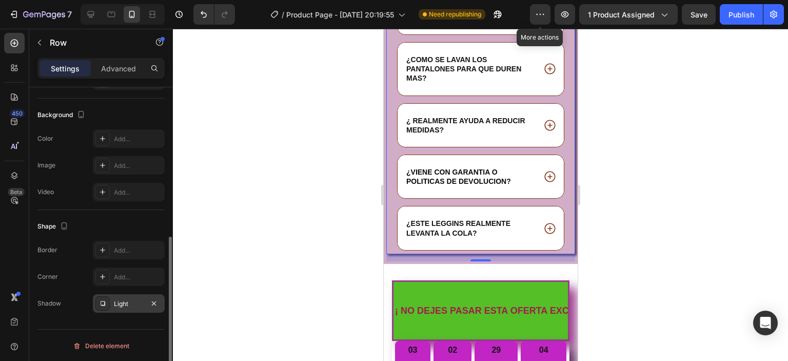
click at [97, 304] on div at bounding box center [102, 303] width 14 height 14
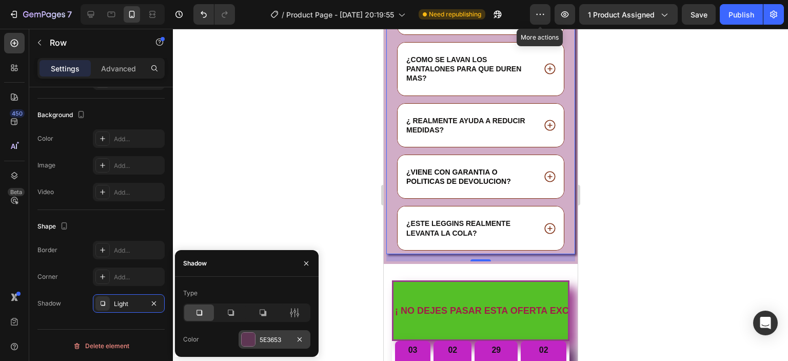
click at [249, 339] on div at bounding box center [248, 339] width 13 height 13
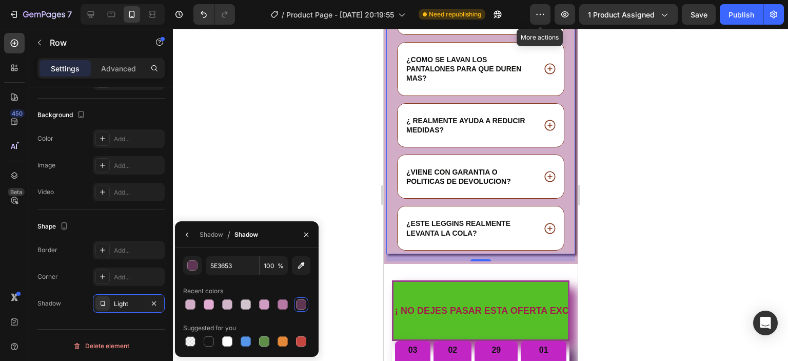
click at [659, 236] on div at bounding box center [480, 195] width 615 height 332
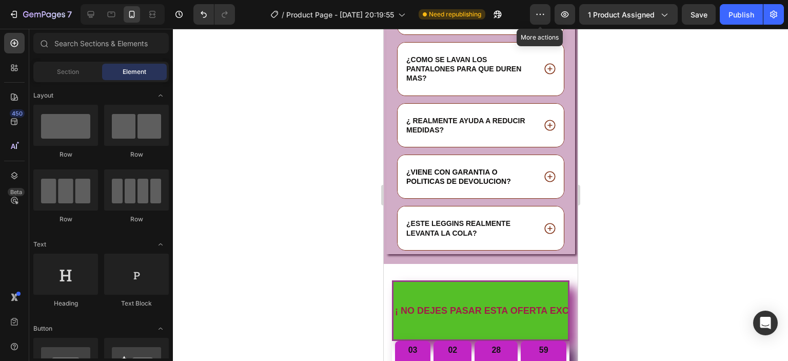
scroll to position [2993, 0]
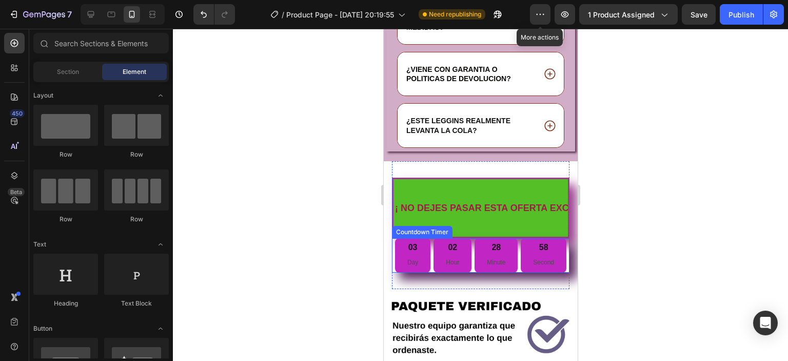
click at [399, 252] on div "03 Day" at bounding box center [412, 255] width 35 height 34
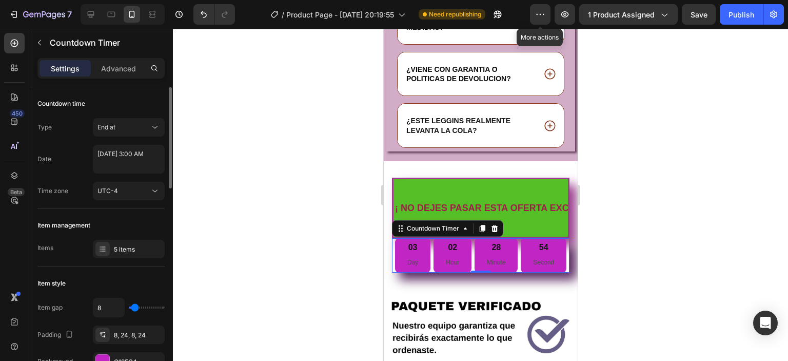
scroll to position [51, 0]
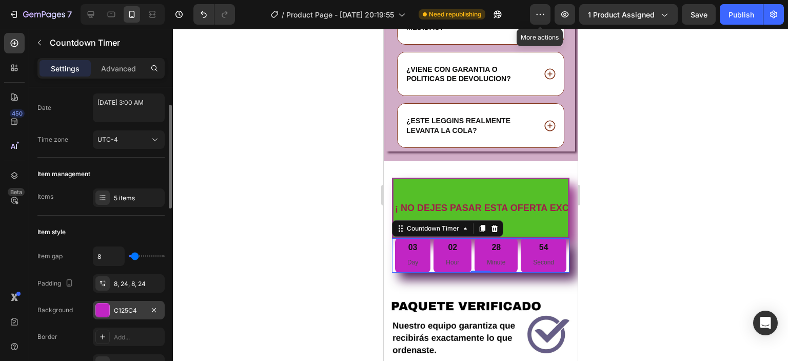
click at [103, 310] on div at bounding box center [102, 309] width 13 height 13
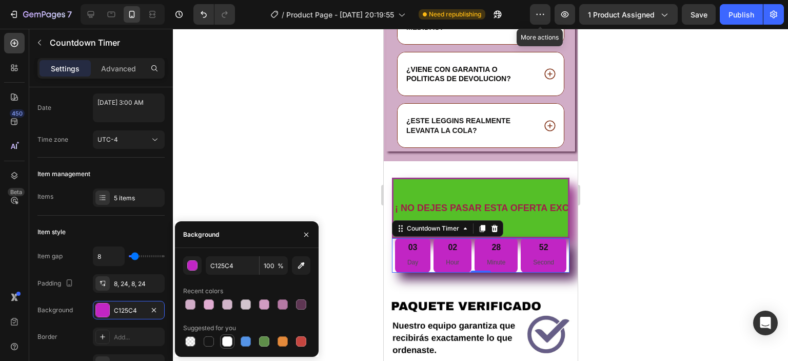
click at [230, 342] on div at bounding box center [227, 341] width 10 height 10
type input "FFFFFF"
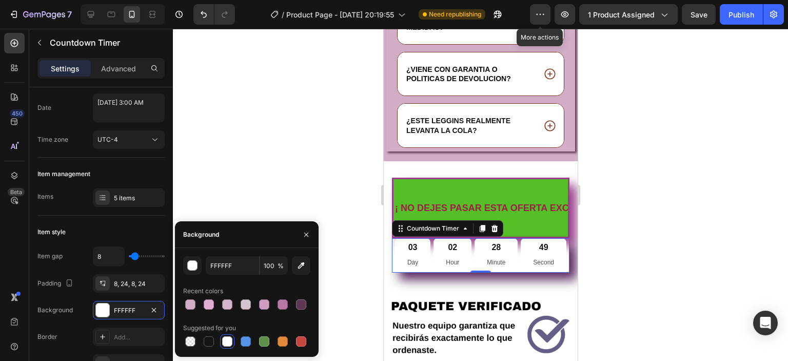
click at [384, 240] on section "¡ NO DEJES PASAR ESTA OFERTA EXCLUSIVA!! Text Block COMPRA AHORA CON PAGO CONTR…" at bounding box center [480, 225] width 194 height 128
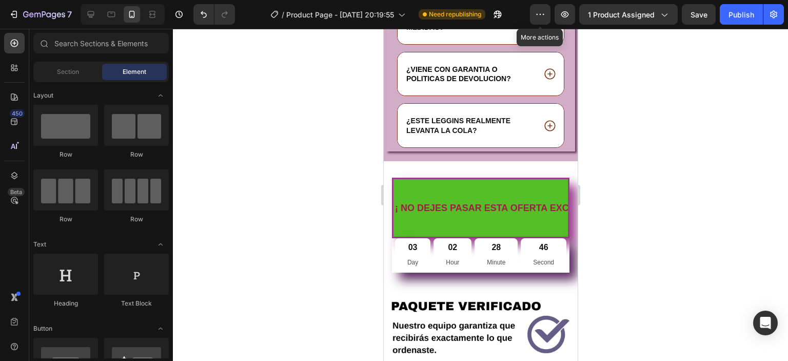
click at [384, 165] on section "¡ NO DEJES PASAR ESTA OFERTA EXCLUSIVA!! Text Block COMPRA AHORA CON PAGO CONTR…" at bounding box center [480, 225] width 194 height 128
click at [388, 164] on section "¡ NO DEJES PASAR ESTA OFERTA EXCLUSIVA!! Text Block COMPRA AHORA CON PAGO CONTR…" at bounding box center [480, 225] width 194 height 128
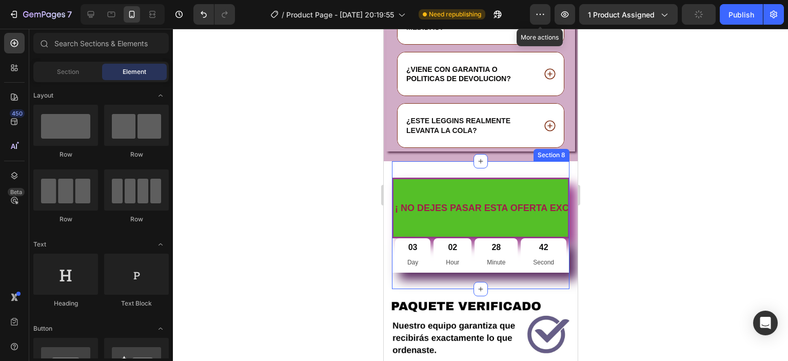
click at [423, 161] on div "¡ NO DEJES PASAR ESTA OFERTA EXCLUSIVA!! Text Block COMPRA AHORA CON PAGO CONTR…" at bounding box center [481, 225] width 178 height 128
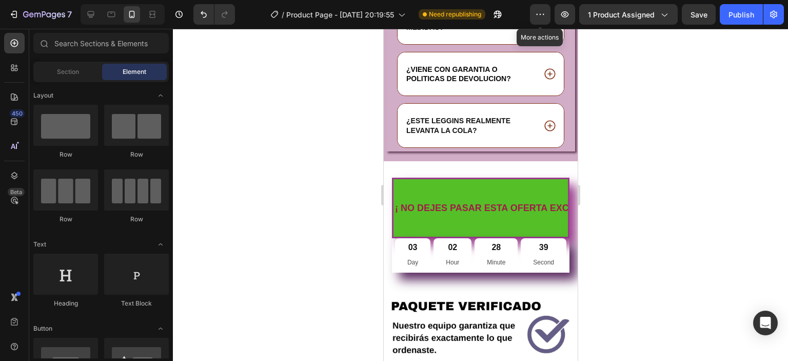
click at [386, 223] on section "¡ NO DEJES PASAR ESTA OFERTA EXCLUSIVA!! Text Block COMPRA AHORA CON PAGO CONTR…" at bounding box center [480, 225] width 194 height 128
click at [428, 161] on div "¡ NO DEJES PASAR ESTA OFERTA EXCLUSIVA!! Text Block COMPRA AHORA CON PAGO CONTR…" at bounding box center [481, 225] width 178 height 128
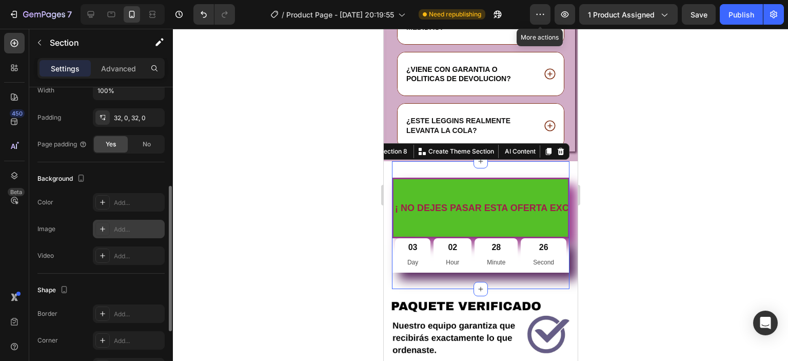
scroll to position [308, 0]
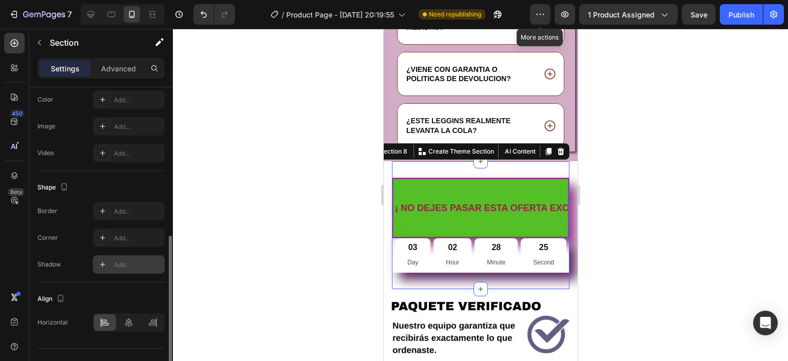
click at [107, 264] on div at bounding box center [102, 264] width 14 height 14
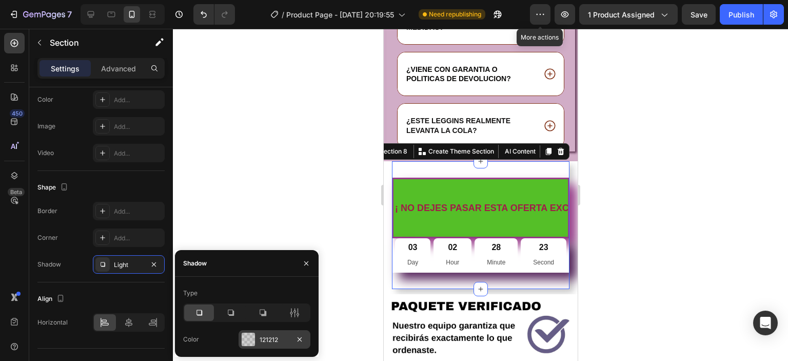
click at [243, 336] on div at bounding box center [248, 339] width 13 height 13
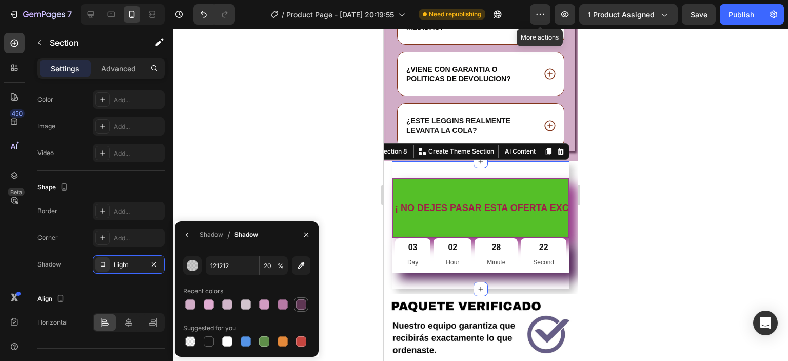
click at [302, 303] on div at bounding box center [301, 304] width 10 height 10
type input "5E3653"
type input "100"
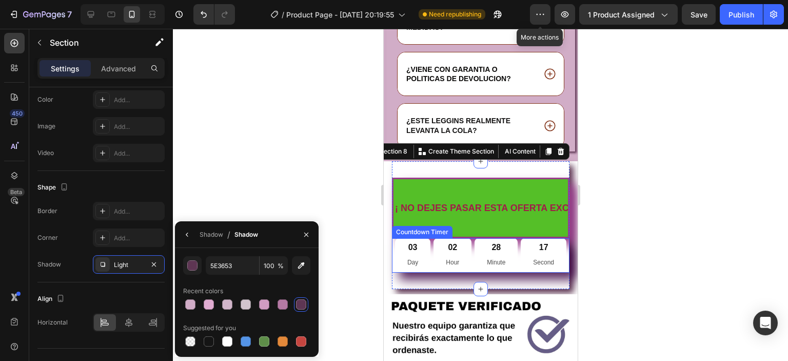
click at [416, 244] on div "03 Day" at bounding box center [412, 255] width 35 height 34
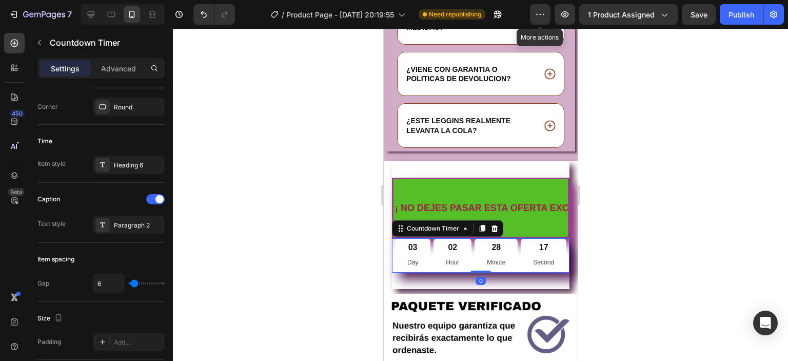
scroll to position [0, 0]
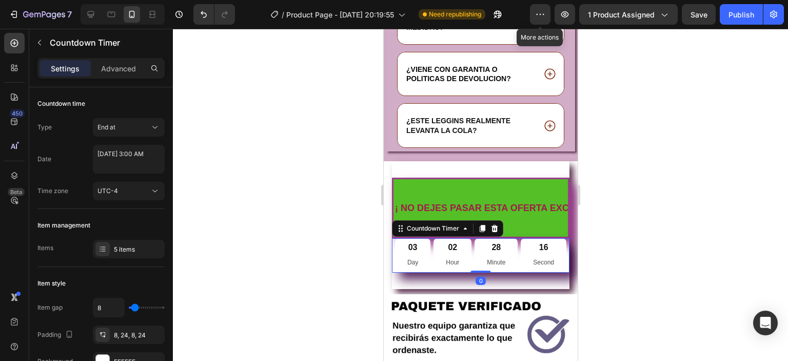
click at [663, 225] on div at bounding box center [480, 195] width 615 height 332
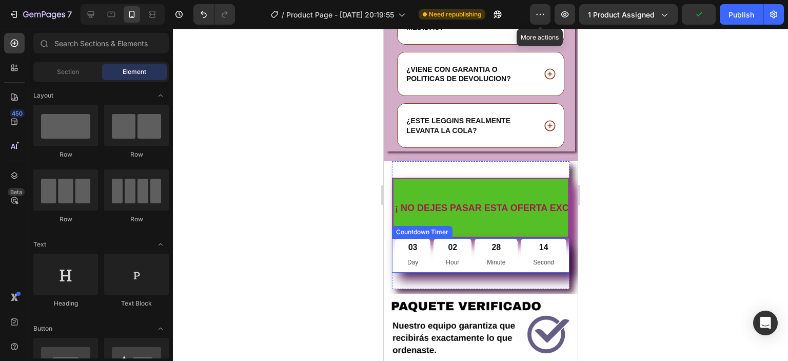
scroll to position [3044, 0]
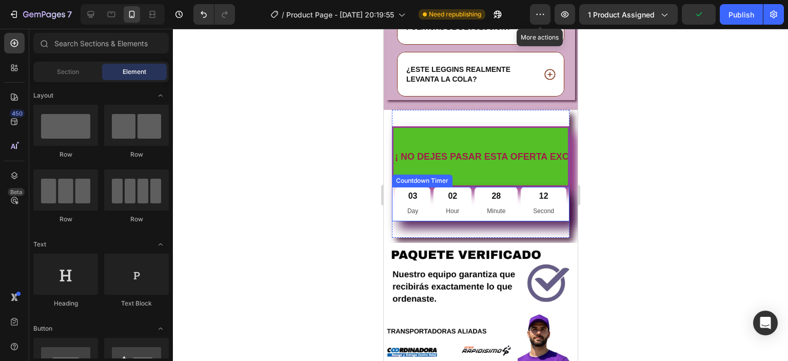
click at [412, 206] on p "Day" at bounding box center [412, 211] width 11 height 11
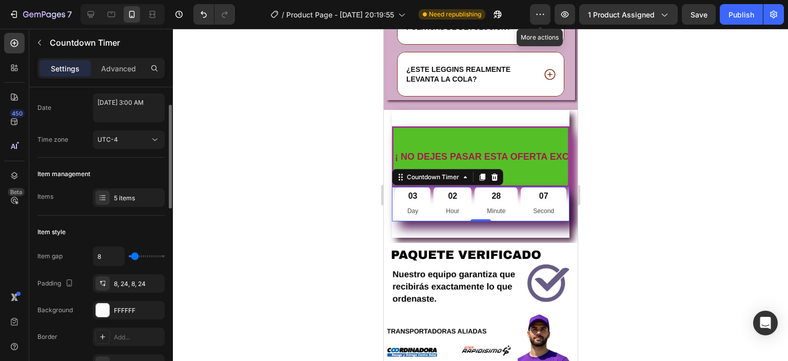
scroll to position [0, 0]
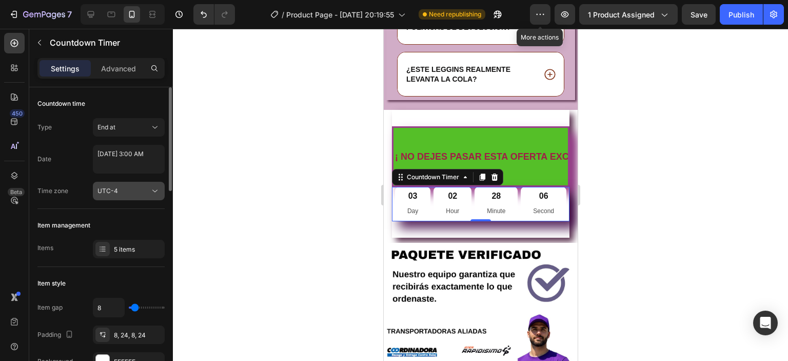
click at [157, 186] on icon at bounding box center [155, 191] width 10 height 10
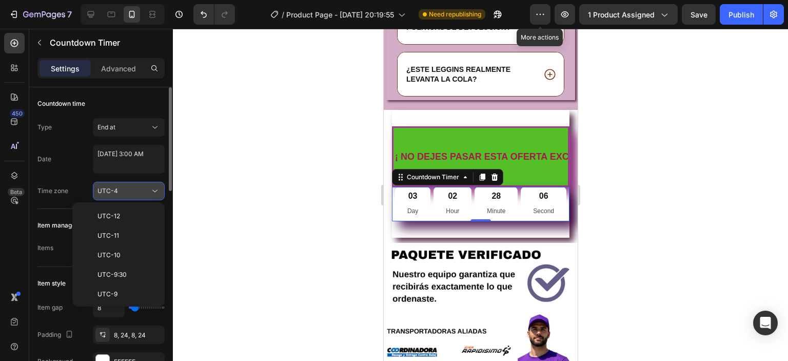
scroll to position [111, 0]
click at [157, 186] on icon at bounding box center [155, 191] width 10 height 10
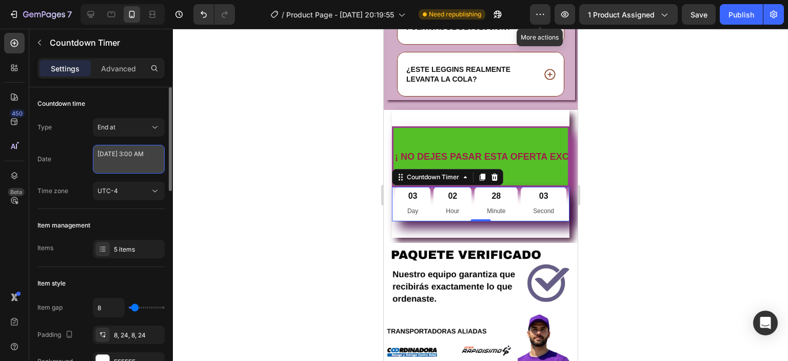
click at [151, 160] on textarea "[DATE] 3:00 AM" at bounding box center [129, 159] width 72 height 29
select select "3"
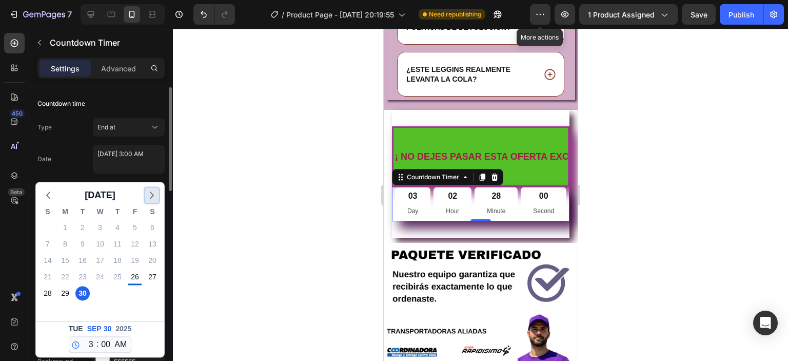
click at [146, 194] on icon "button" at bounding box center [152, 195] width 12 height 12
click at [51, 243] on div "5" at bounding box center [48, 244] width 14 height 14
type textarea "[DATE] 3:00 AM"
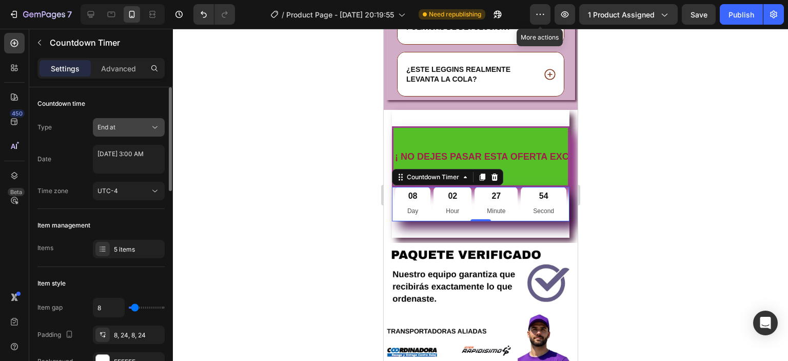
click at [152, 127] on icon at bounding box center [155, 127] width 10 height 10
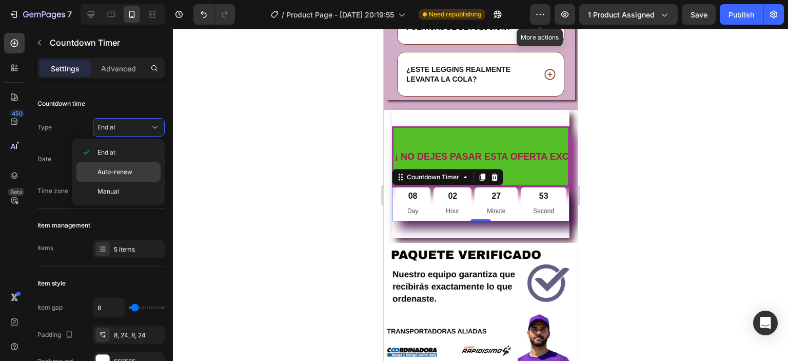
click at [126, 172] on span "Auto-renew" at bounding box center [115, 171] width 35 height 9
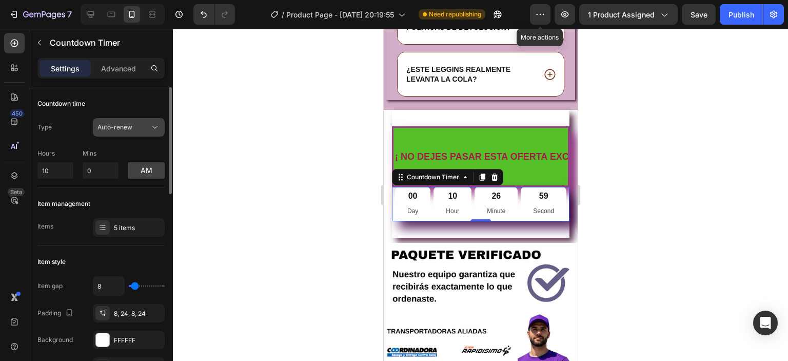
click at [154, 125] on icon at bounding box center [155, 127] width 10 height 10
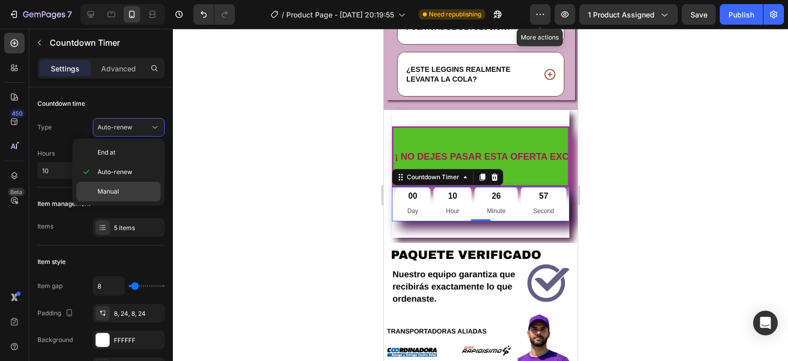
click at [115, 192] on span "Manual" at bounding box center [109, 191] width 22 height 9
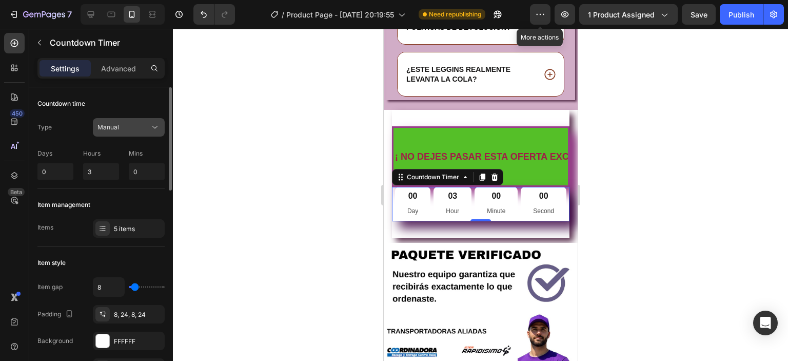
click at [152, 127] on icon at bounding box center [155, 127] width 10 height 10
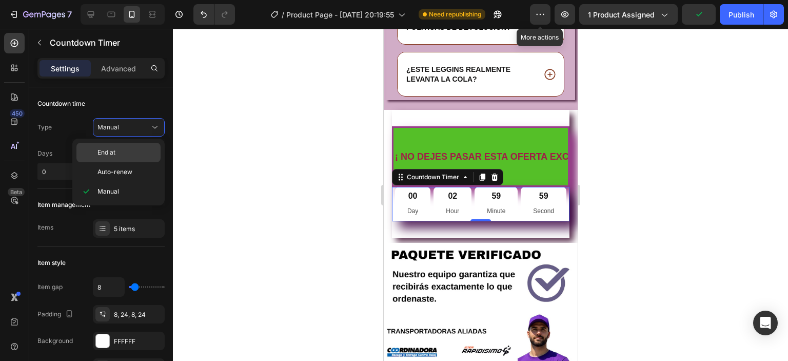
click at [124, 150] on p "End at" at bounding box center [127, 152] width 59 height 9
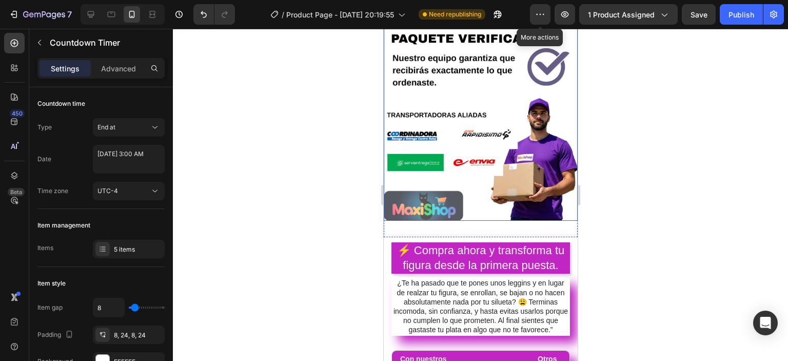
scroll to position [3198, 0]
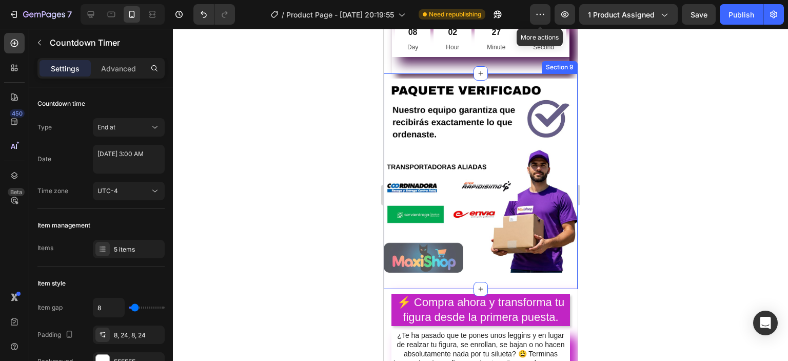
click at [544, 268] on div "Image Section 9" at bounding box center [480, 181] width 194 height 216
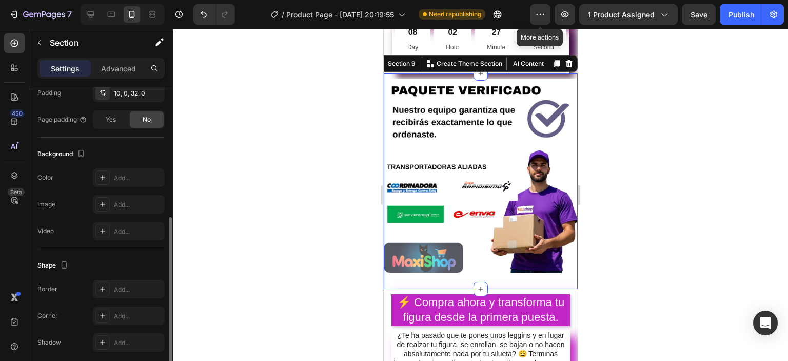
scroll to position [296, 0]
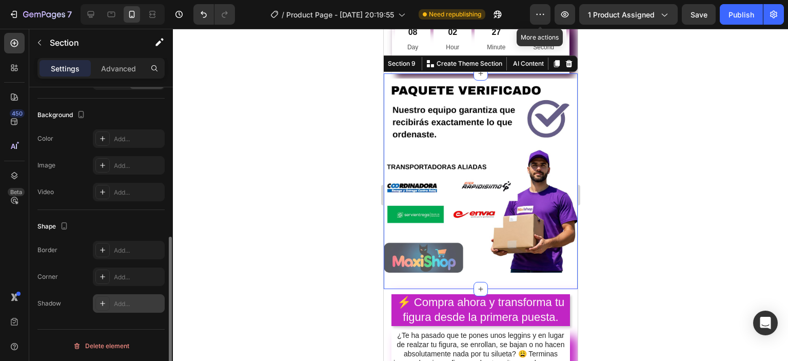
click at [103, 300] on icon at bounding box center [103, 303] width 8 height 8
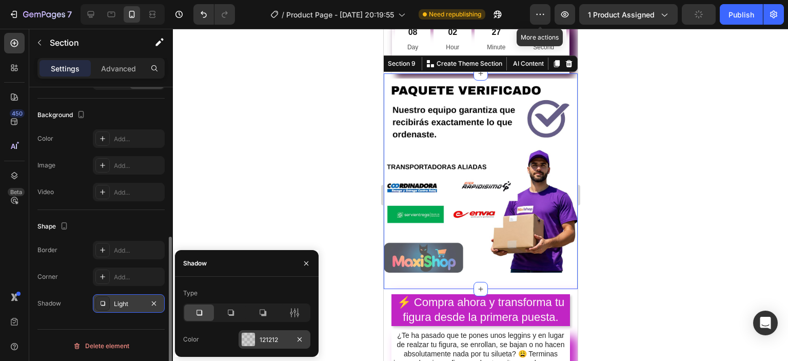
click at [246, 340] on div at bounding box center [248, 339] width 13 height 13
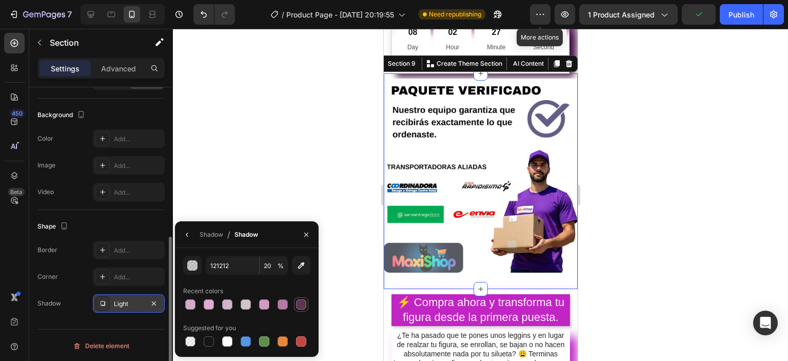
click at [303, 305] on div at bounding box center [301, 304] width 10 height 10
type input "5E3653"
type input "100"
click at [305, 171] on div at bounding box center [480, 195] width 615 height 332
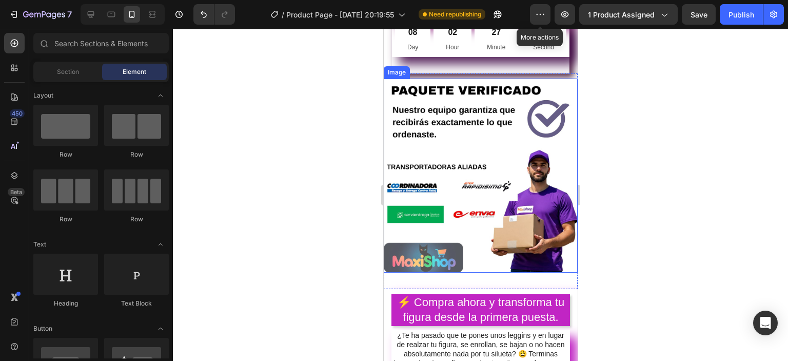
click at [559, 255] on img at bounding box center [480, 176] width 194 height 194
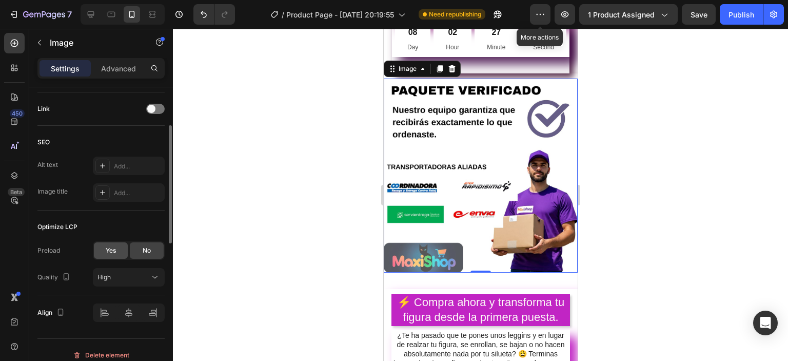
scroll to position [359, 0]
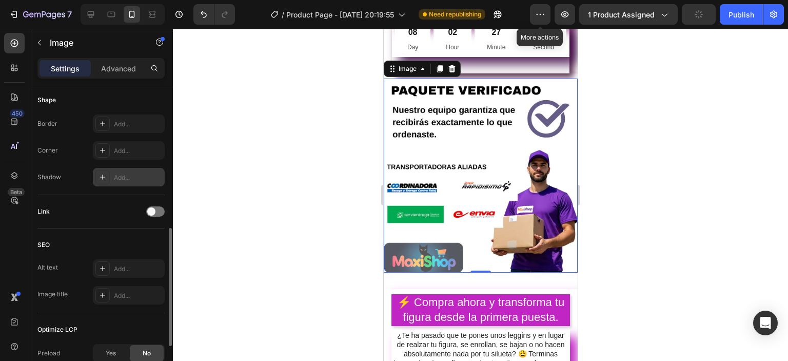
click at [104, 176] on icon at bounding box center [103, 177] width 8 height 8
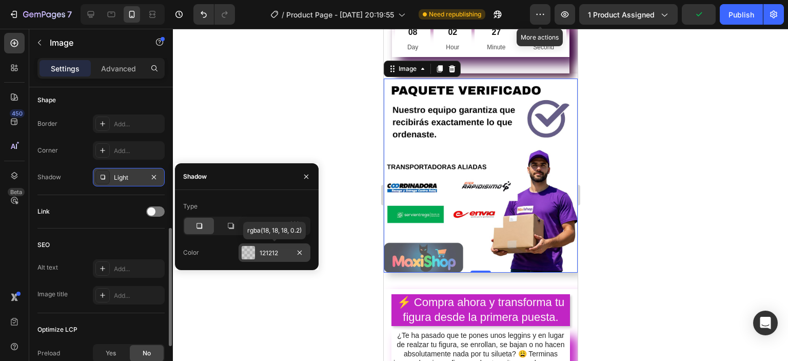
click at [240, 257] on div "121212" at bounding box center [275, 252] width 72 height 18
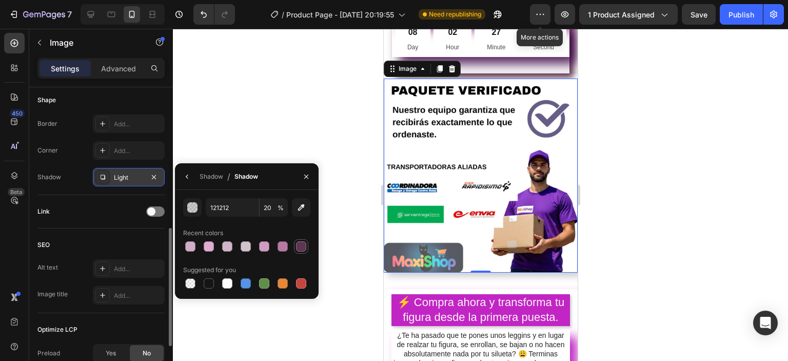
click at [300, 252] on div at bounding box center [301, 246] width 12 height 12
type input "5E3653"
type input "100"
click at [696, 250] on div at bounding box center [480, 195] width 615 height 332
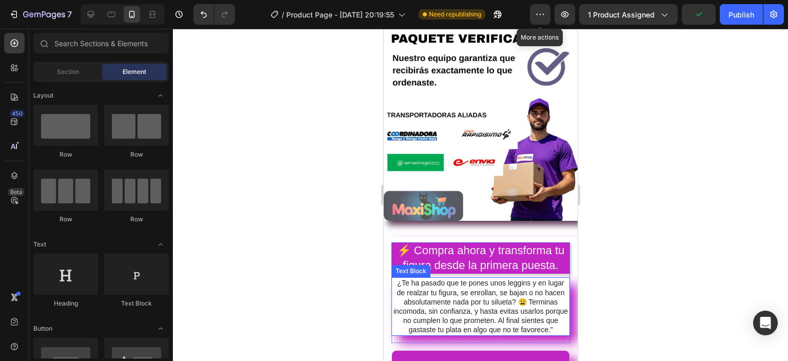
scroll to position [3301, 0]
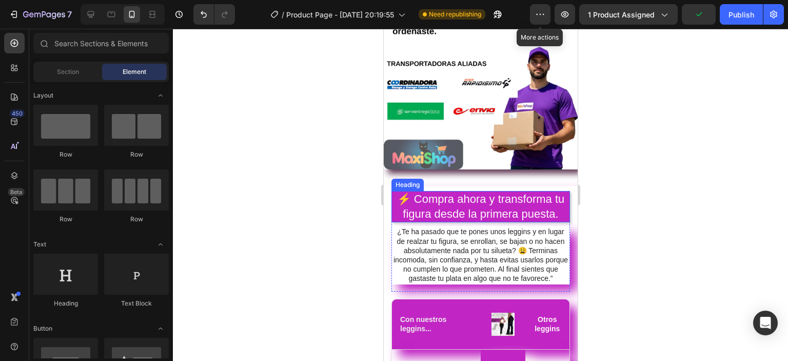
click at [403, 214] on h2 "⚡ Compra ahora y transforma tu figura desde la primera puesta." at bounding box center [480, 206] width 179 height 31
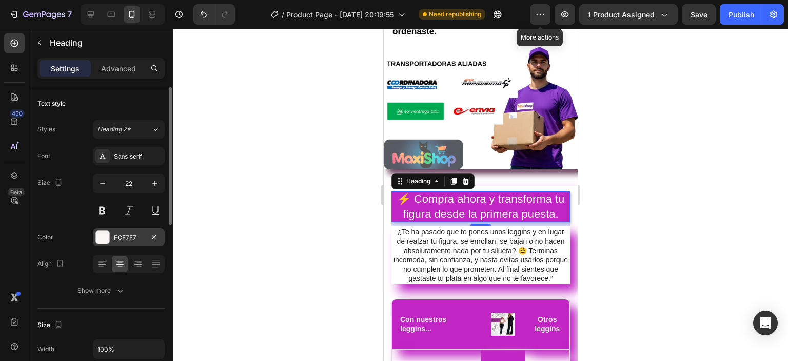
click at [107, 236] on div at bounding box center [102, 236] width 13 height 13
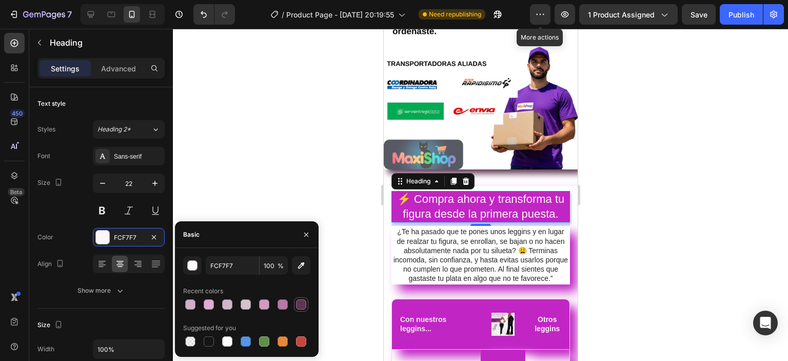
click at [302, 301] on div at bounding box center [301, 304] width 10 height 10
type input "5E3653"
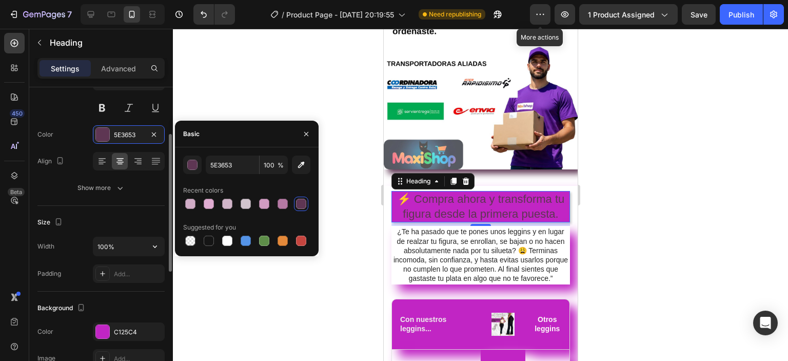
scroll to position [205, 0]
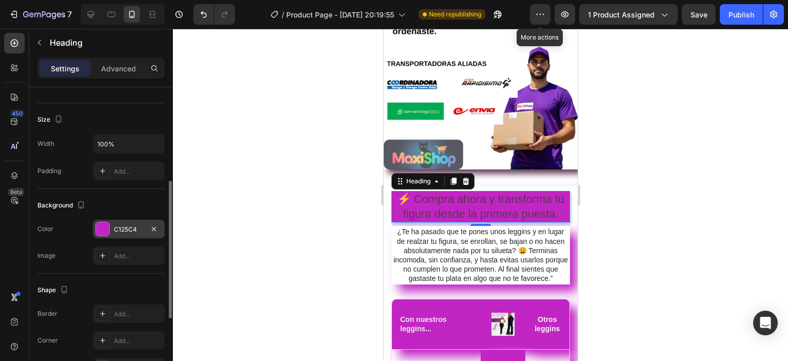
click at [105, 230] on div at bounding box center [102, 228] width 13 height 13
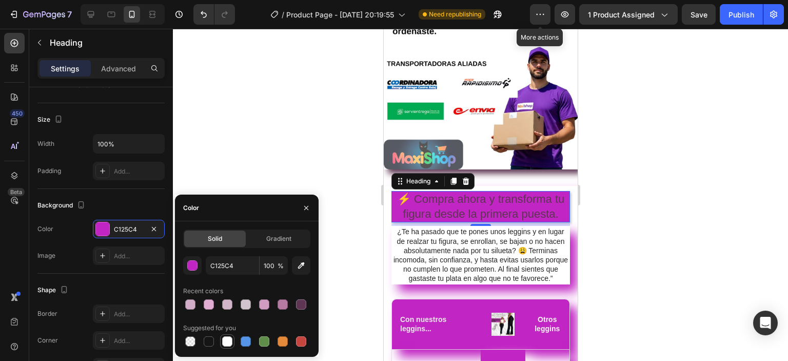
click at [224, 341] on div at bounding box center [227, 341] width 10 height 10
type input "FFFFFF"
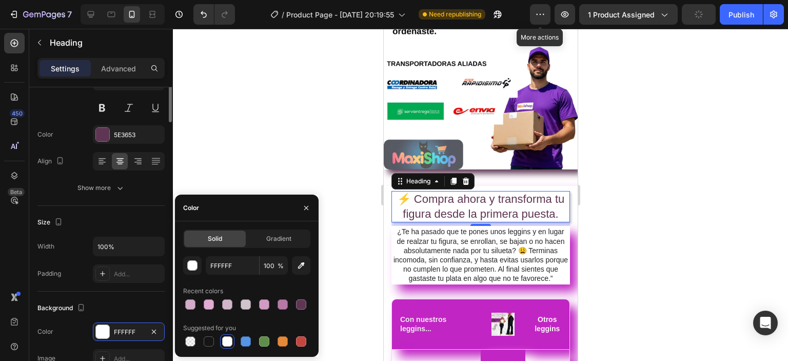
scroll to position [0, 0]
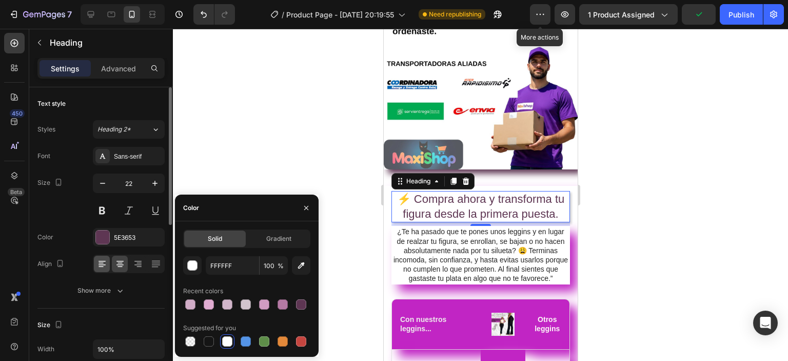
click at [101, 267] on icon at bounding box center [102, 264] width 10 height 10
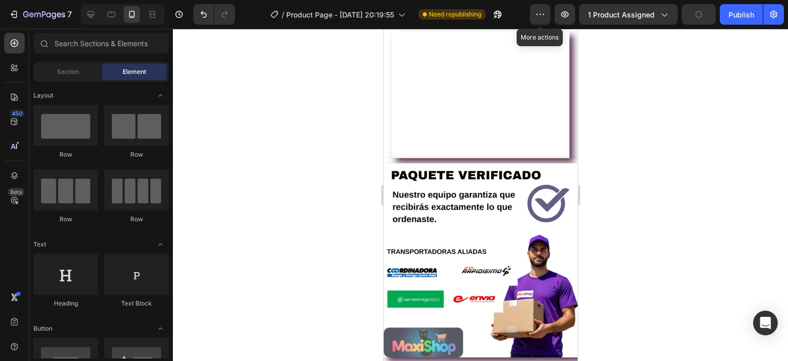
scroll to position [3318, 0]
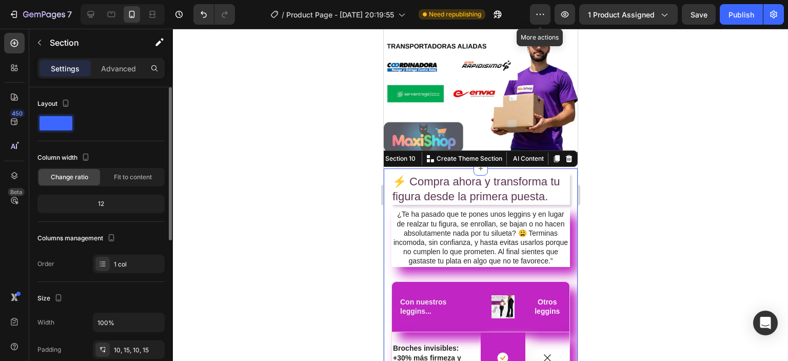
scroll to position [154, 0]
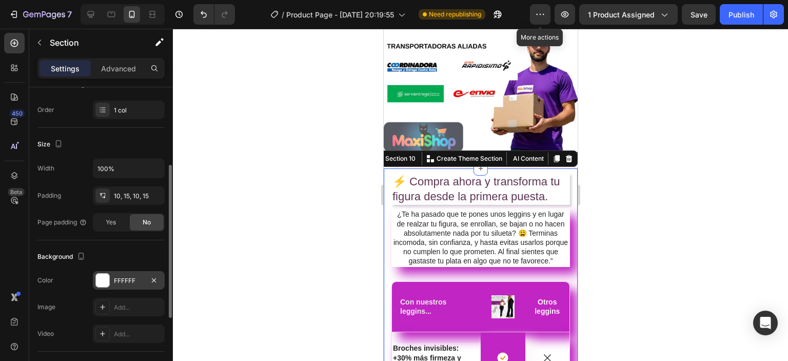
click at [98, 278] on div at bounding box center [102, 280] width 13 height 13
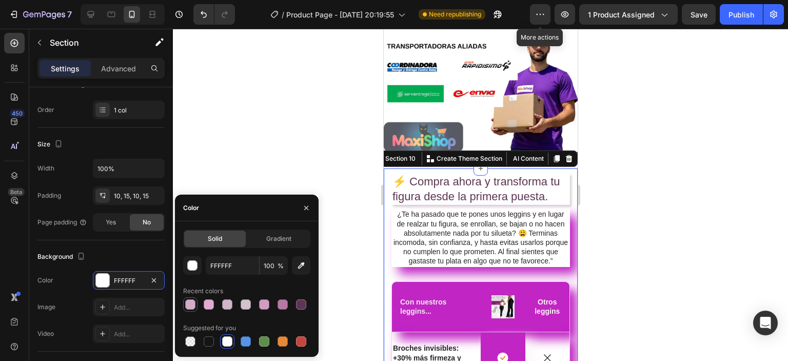
click at [192, 304] on div at bounding box center [190, 304] width 10 height 10
type input "D1ADC7"
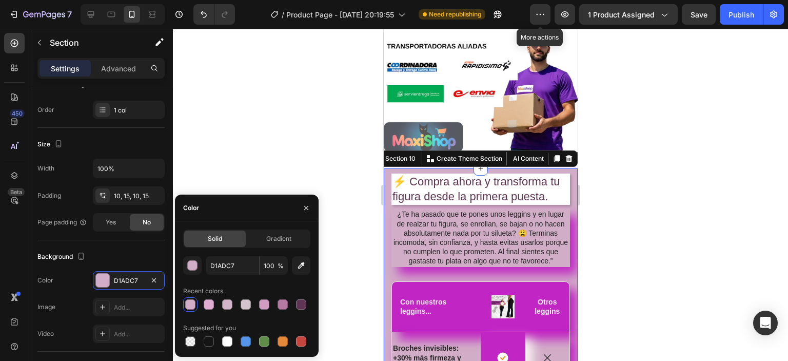
click at [712, 205] on div at bounding box center [480, 195] width 615 height 332
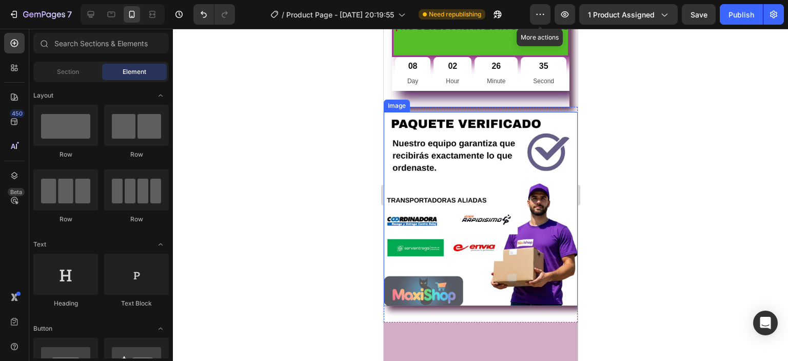
scroll to position [3061, 0]
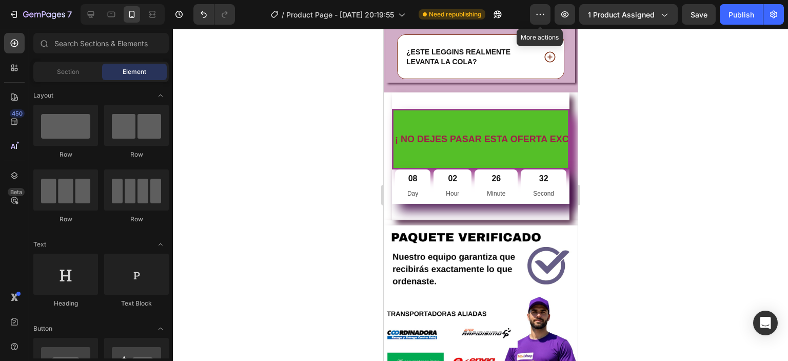
click at [387, 93] on section "¡ NO DEJES PASAR ESTA OFERTA EXCLUSIVA!! Text Block COMPRA AHORA CON PAGO CONTR…" at bounding box center [480, 156] width 194 height 128
click at [386, 192] on section "¡ NO DEJES PASAR ESTA OFERTA EXCLUSIVA!! Text Block COMPRA AHORA CON PAGO CONTR…" at bounding box center [480, 156] width 194 height 128
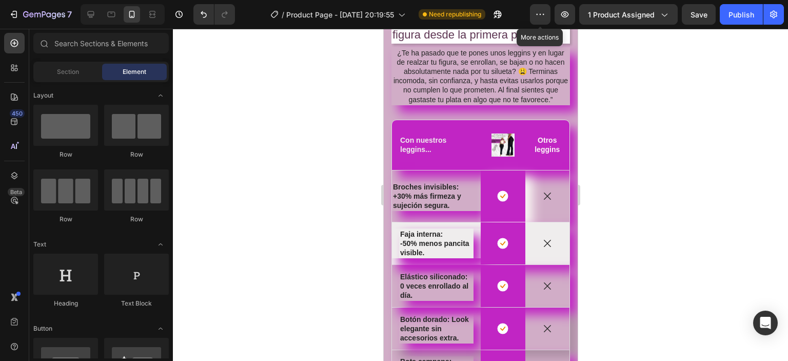
scroll to position [3421, 0]
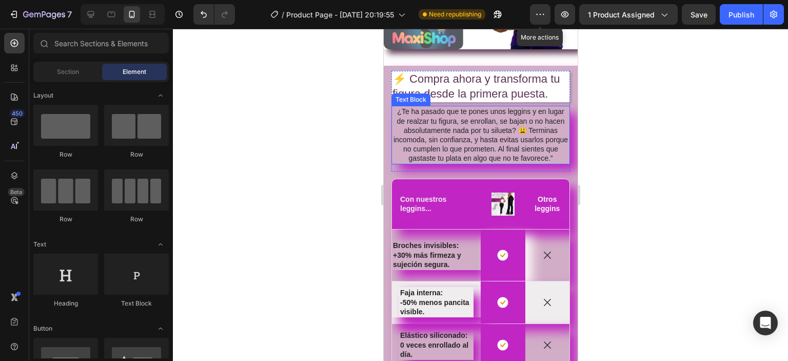
click at [553, 158] on p "¿Te ha pasado que te pones unos leggins y en lugar de realzar tu figura, se enr…" at bounding box center [480, 135] width 177 height 56
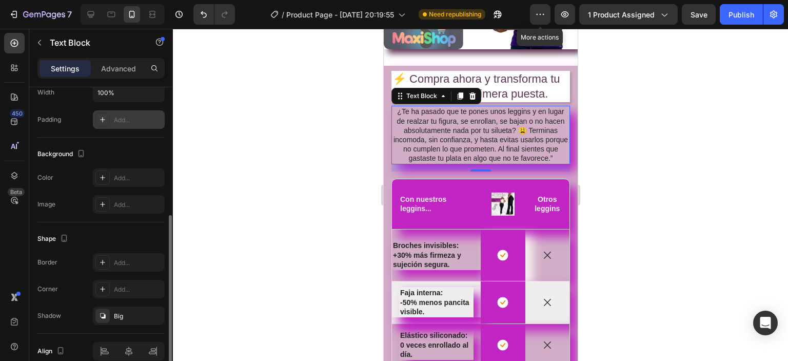
scroll to position [304, 0]
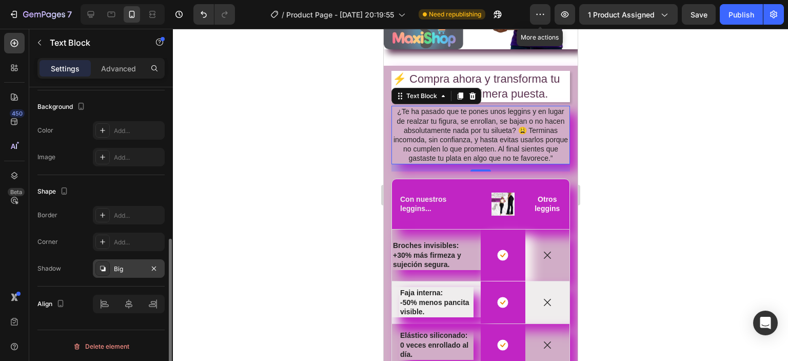
click at [103, 261] on div at bounding box center [102, 268] width 14 height 14
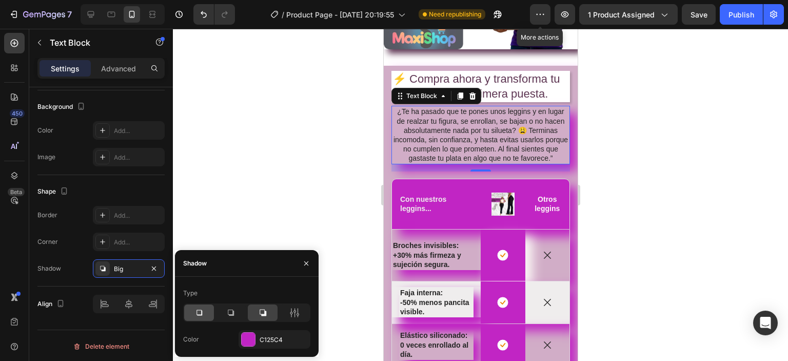
click at [199, 306] on div at bounding box center [199, 312] width 30 height 16
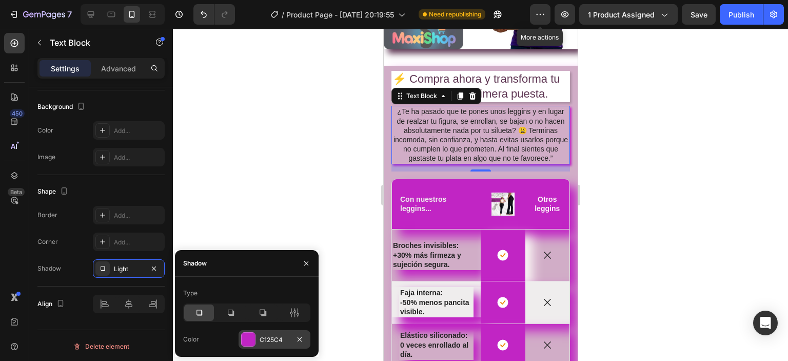
click at [243, 338] on div at bounding box center [248, 339] width 13 height 13
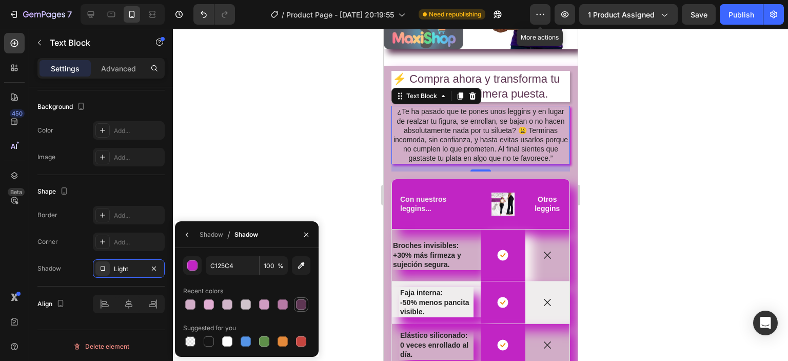
click at [301, 304] on div at bounding box center [301, 304] width 10 height 10
type input "5E3653"
click at [765, 190] on div at bounding box center [480, 195] width 615 height 332
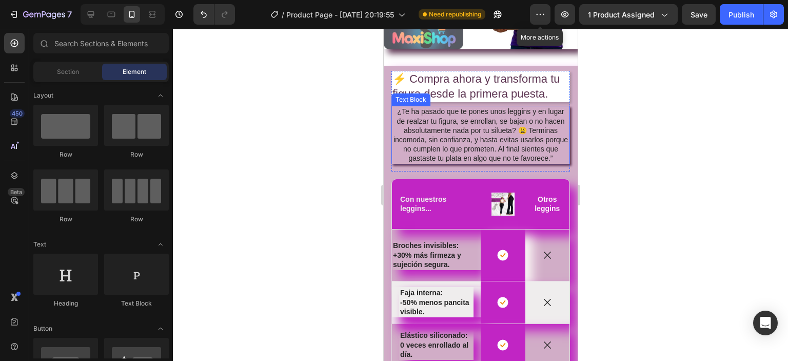
click at [432, 137] on p "¿Te ha pasado que te pones unos leggins y en lugar de realzar tu figura, se enr…" at bounding box center [480, 135] width 177 height 56
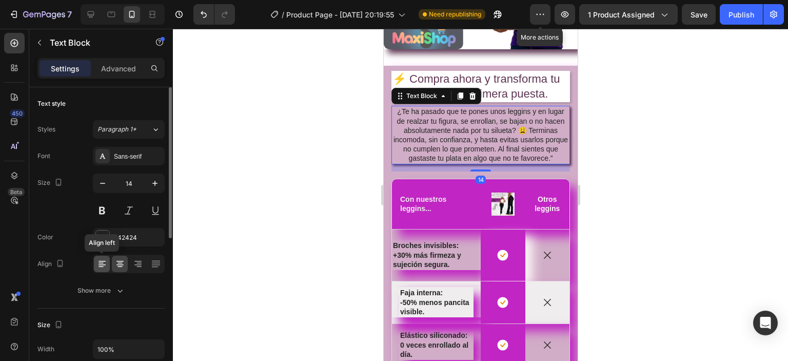
click at [98, 267] on icon at bounding box center [102, 264] width 10 height 10
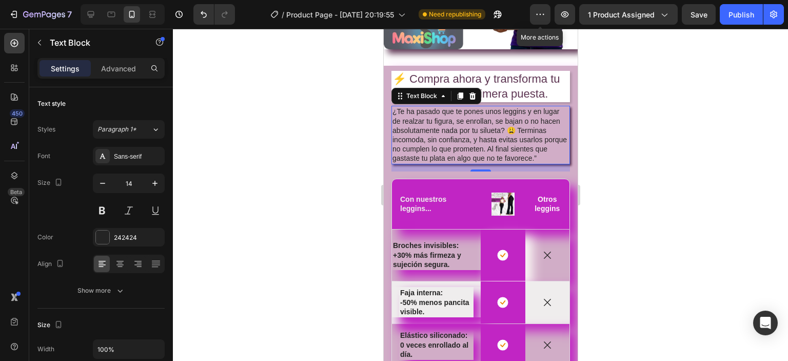
click at [273, 171] on div at bounding box center [480, 195] width 615 height 332
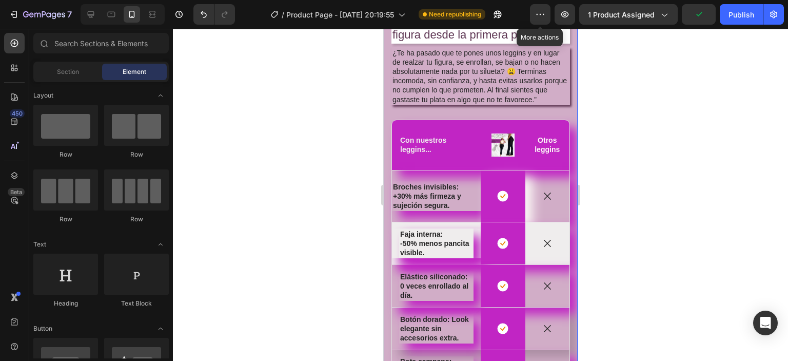
scroll to position [3575, 0]
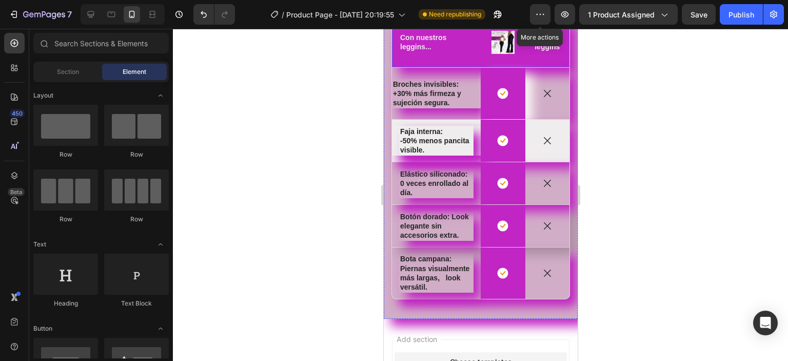
click at [455, 49] on div "Con nuestros leggins... Text Block" at bounding box center [436, 42] width 89 height 50
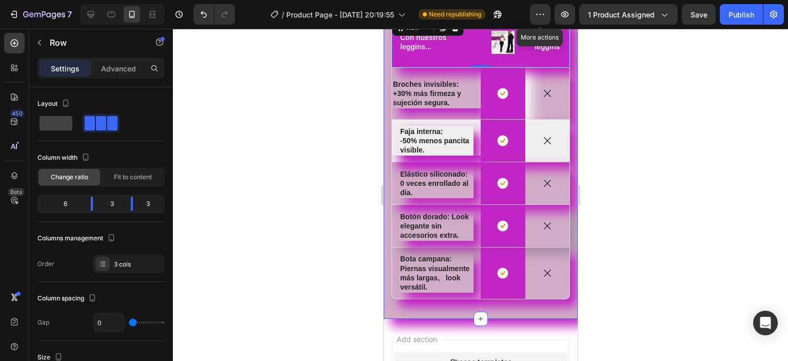
click at [565, 79] on div "⚡ Compra ahora y transforma tu figura desde la primera puesta. Heading ¿Te ha p…" at bounding box center [480, 111] width 194 height 414
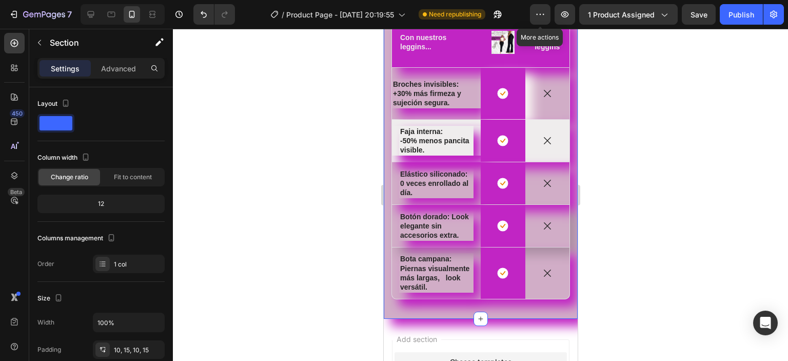
click at [565, 79] on div "⚡ Compra ahora y transforma tu figura desde la primera puesta. Heading ¿Te ha p…" at bounding box center [480, 111] width 194 height 414
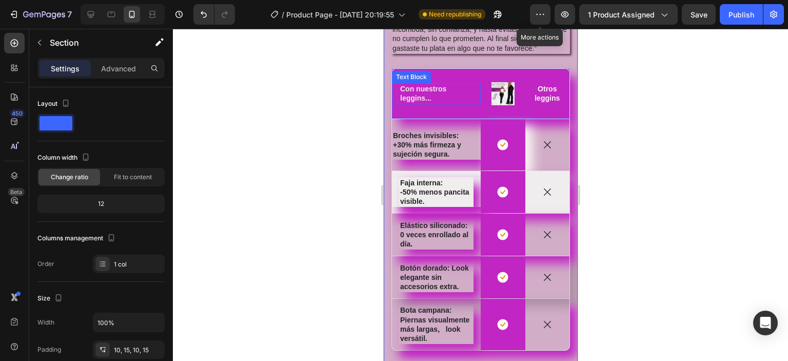
click at [396, 82] on div "Text Block" at bounding box center [411, 76] width 35 height 9
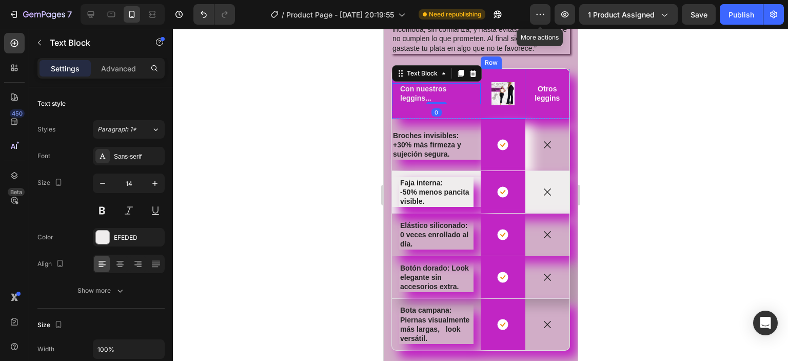
click at [512, 97] on div "Image Row" at bounding box center [502, 94] width 45 height 50
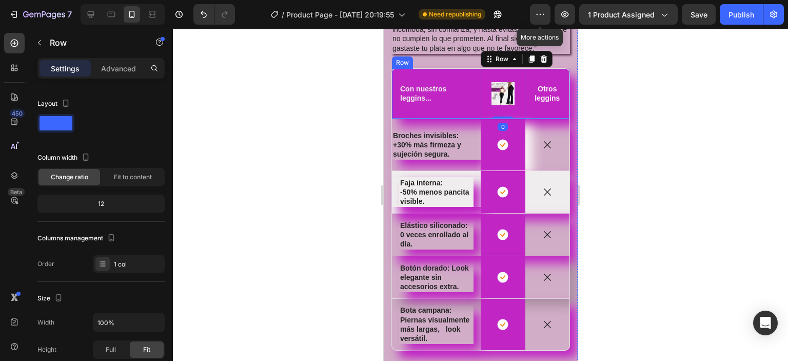
click at [550, 99] on div "Otros leggins Text Block" at bounding box center [547, 94] width 45 height 50
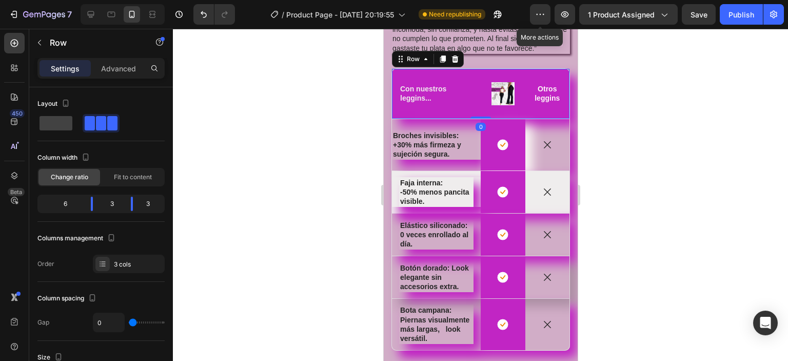
scroll to position [296, 0]
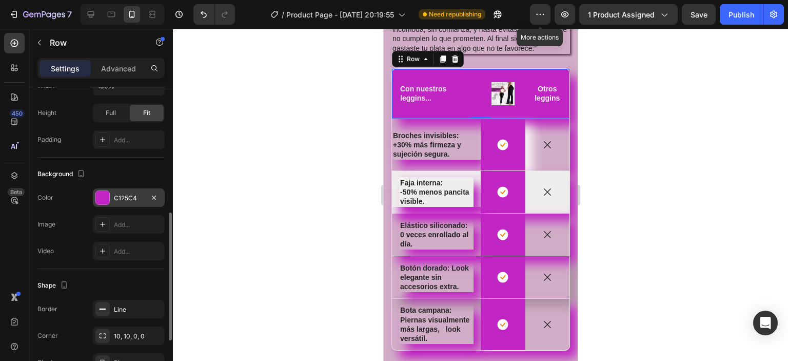
click at [106, 198] on div at bounding box center [102, 197] width 13 height 13
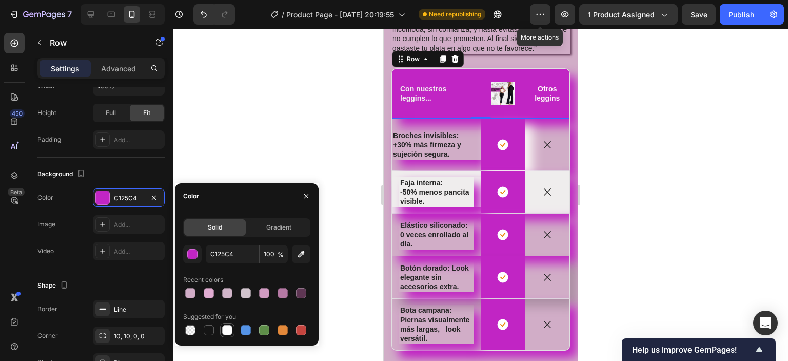
click at [229, 330] on div at bounding box center [227, 330] width 10 height 10
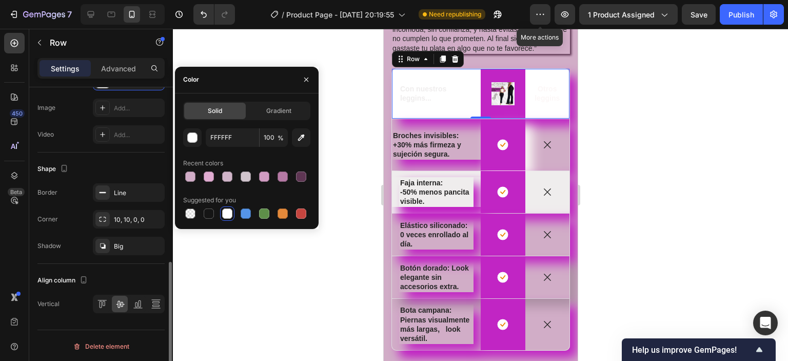
scroll to position [361, 0]
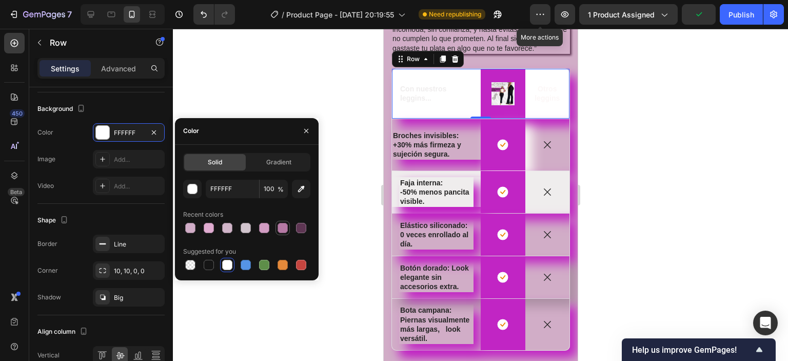
click at [280, 227] on div at bounding box center [283, 228] width 10 height 10
type input "B579A4"
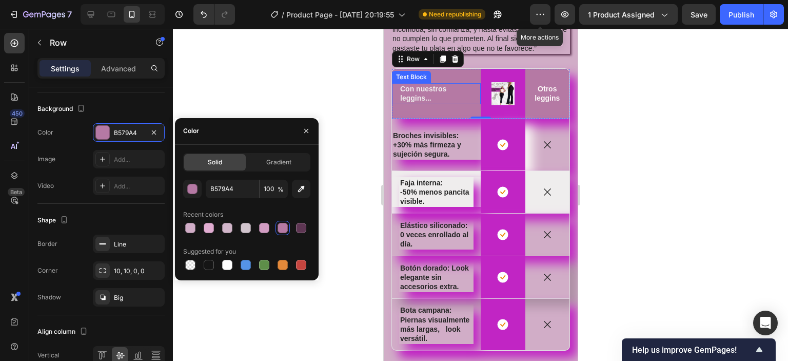
click at [419, 103] on p "Con nuestros leggins..." at bounding box center [436, 93] width 72 height 18
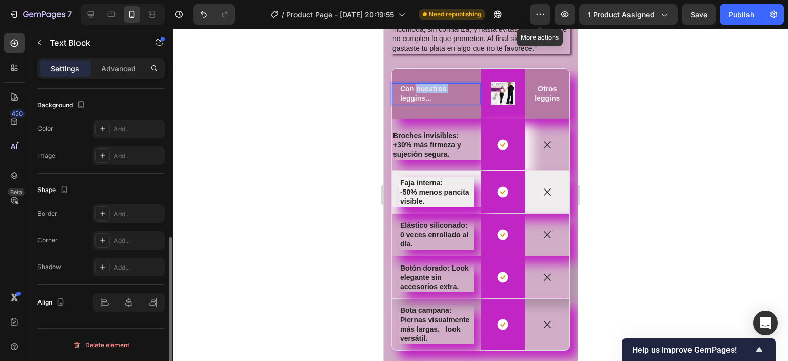
scroll to position [0, 0]
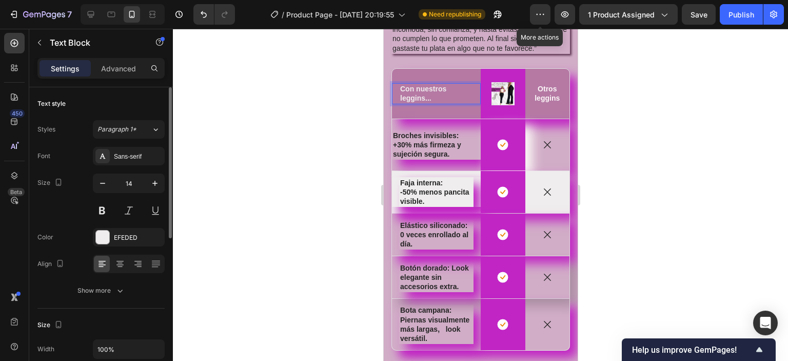
click at [401, 103] on p "Con nuestros leggins..." at bounding box center [436, 93] width 72 height 18
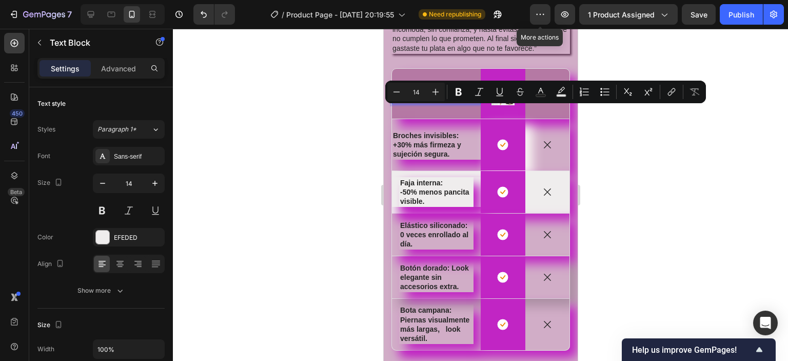
drag, startPoint x: 400, startPoint y: 111, endPoint x: 448, endPoint y: 121, distance: 49.1
click at [448, 103] on p "Con nuestros leggins..." at bounding box center [436, 93] width 72 height 18
click at [102, 238] on div at bounding box center [102, 236] width 13 height 13
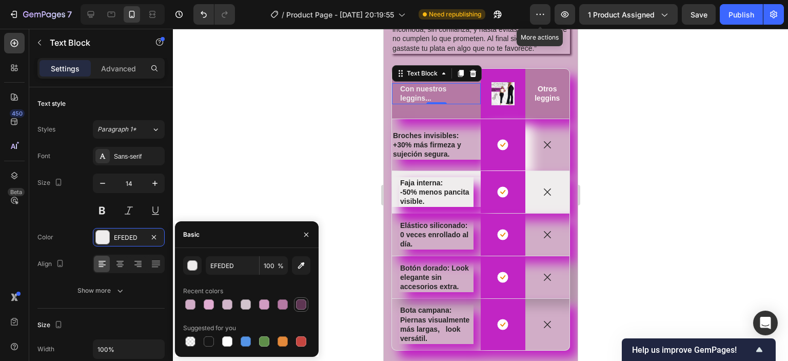
click at [300, 303] on div at bounding box center [301, 304] width 10 height 10
type input "5E3653"
click at [532, 103] on p "Otros leggins" at bounding box center [547, 93] width 32 height 18
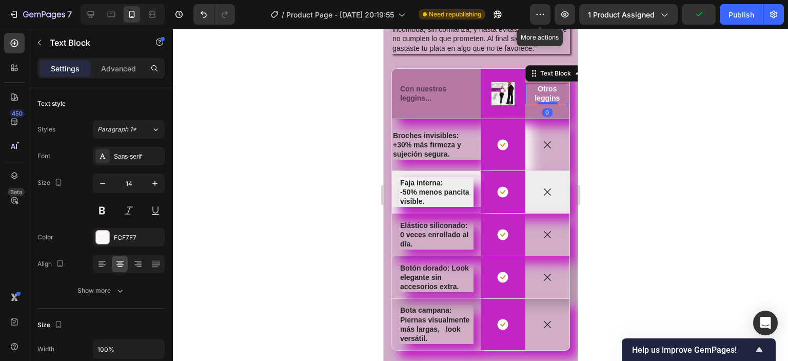
click at [532, 103] on p "Otros leggins" at bounding box center [547, 93] width 32 height 18
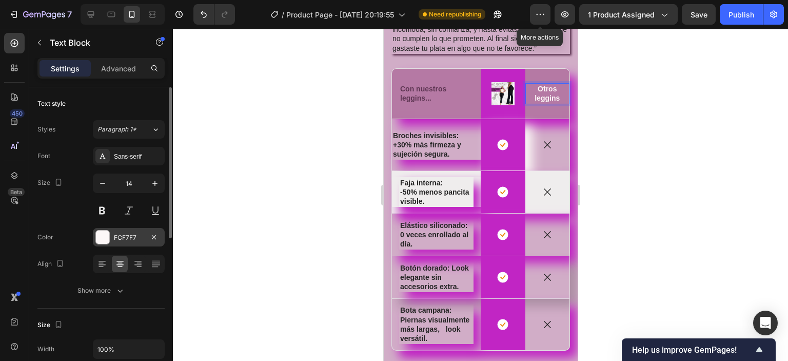
click at [101, 236] on div at bounding box center [102, 236] width 13 height 13
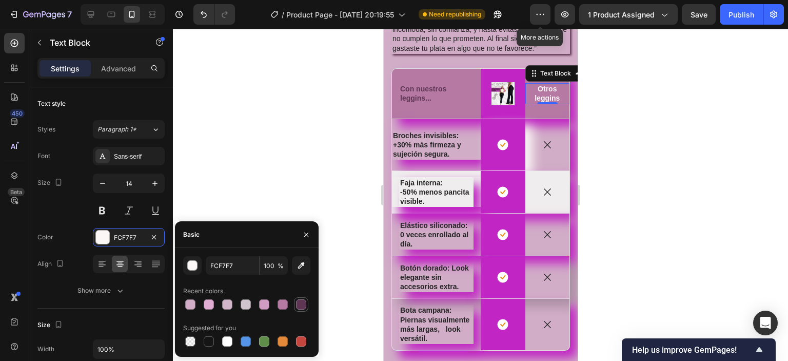
click at [302, 302] on div at bounding box center [301, 304] width 10 height 10
type input "5E3653"
click at [449, 98] on div "Con nuestros leggins... Text Block" at bounding box center [436, 94] width 89 height 50
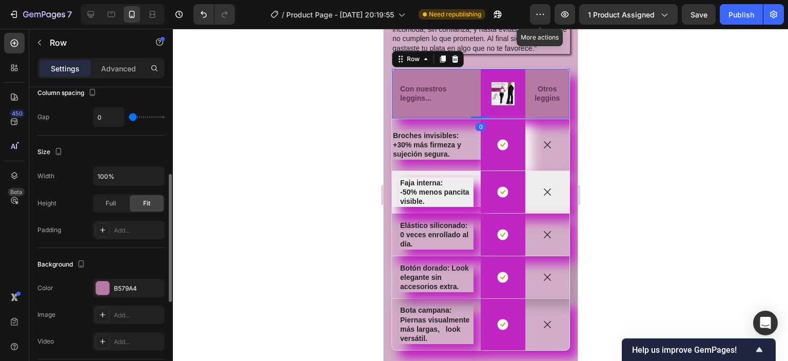
scroll to position [308, 0]
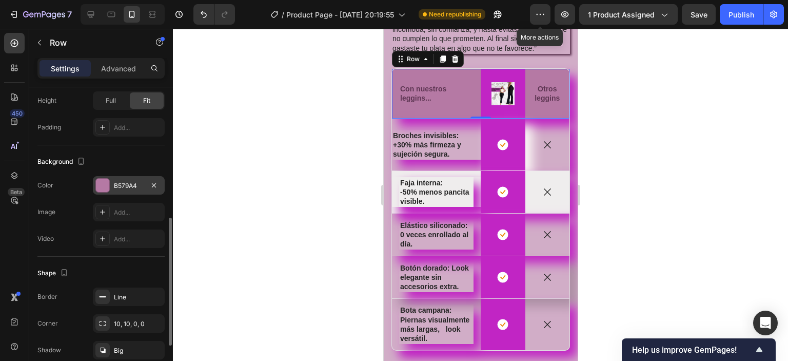
click at [108, 188] on div at bounding box center [102, 185] width 13 height 13
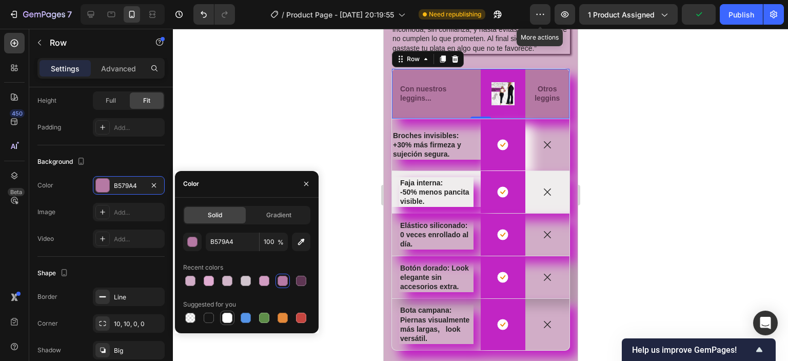
click at [228, 314] on div at bounding box center [227, 318] width 10 height 10
type input "FFFFFF"
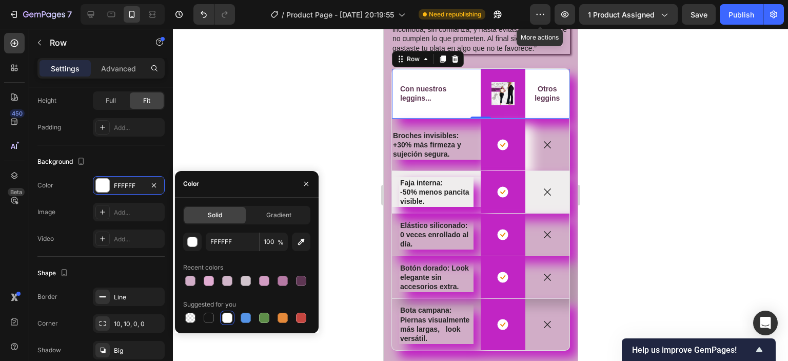
click at [687, 160] on div at bounding box center [480, 195] width 615 height 332
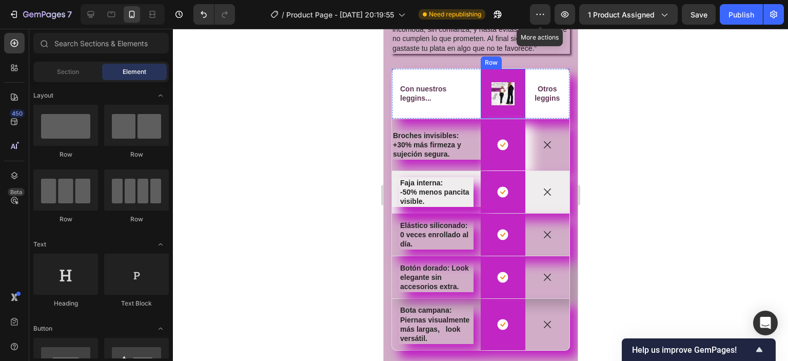
click at [509, 98] on div "Image Row" at bounding box center [502, 94] width 45 height 50
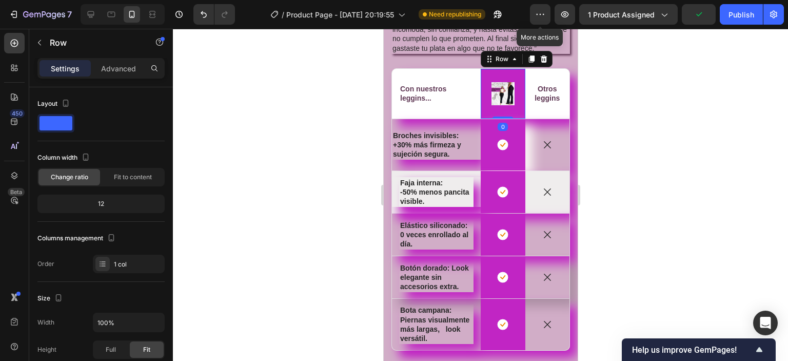
click at [512, 119] on div "Image Row 0" at bounding box center [502, 94] width 45 height 50
click at [507, 105] on img at bounding box center [502, 93] width 23 height 23
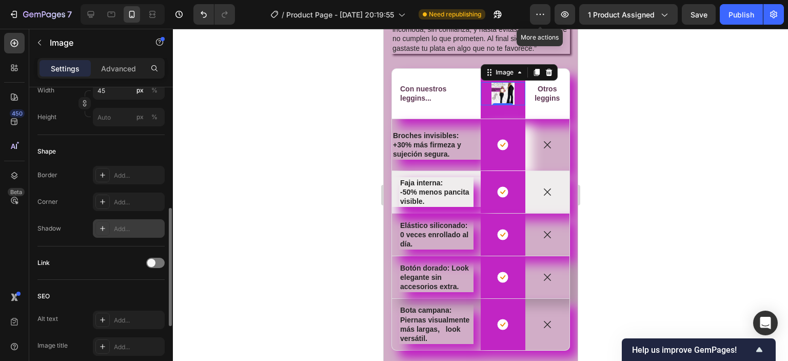
click at [103, 227] on icon at bounding box center [102, 228] width 5 height 5
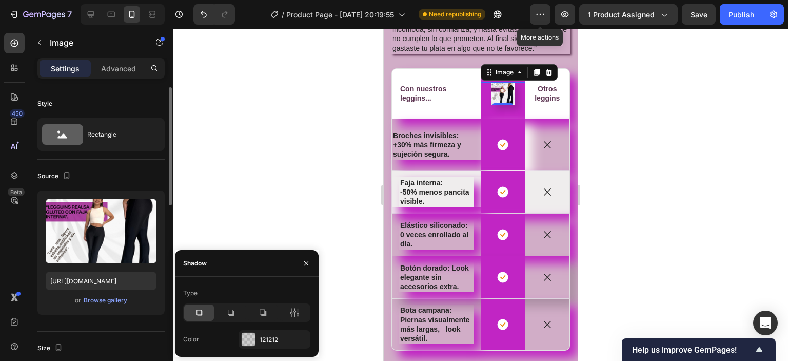
scroll to position [154, 0]
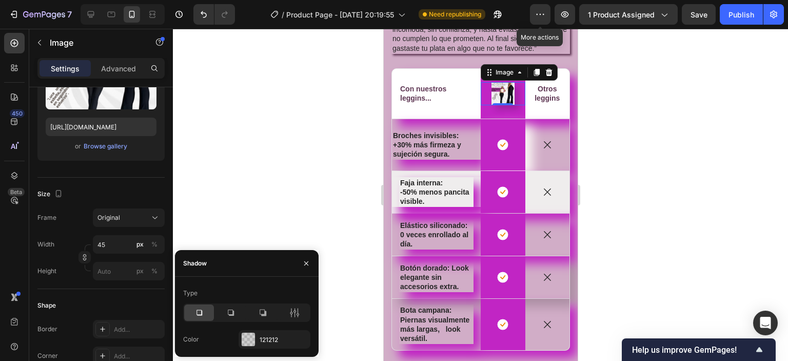
click at [745, 141] on div at bounding box center [480, 195] width 615 height 332
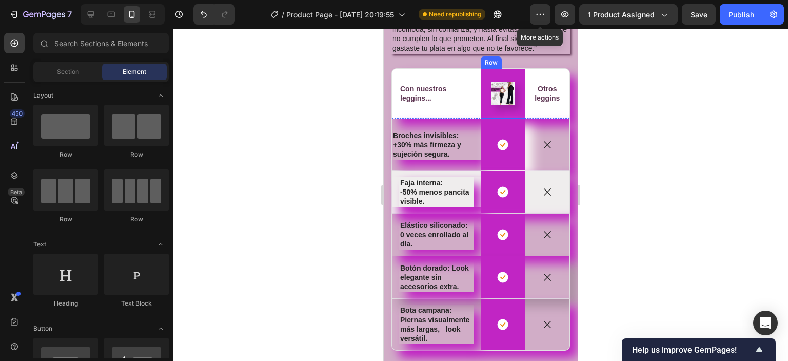
click at [482, 98] on div "Image Row" at bounding box center [502, 94] width 45 height 50
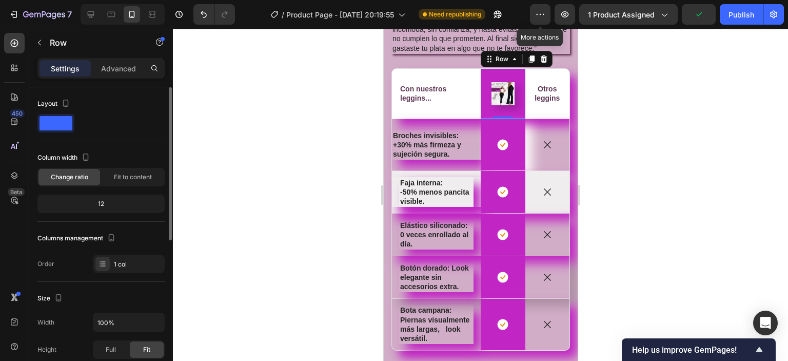
scroll to position [103, 0]
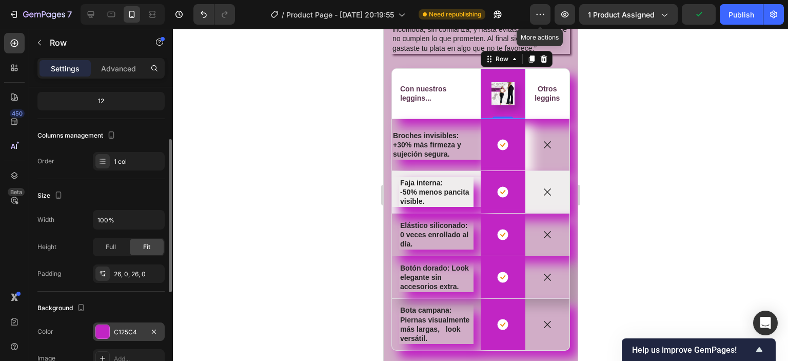
click at [101, 333] on div at bounding box center [102, 331] width 13 height 13
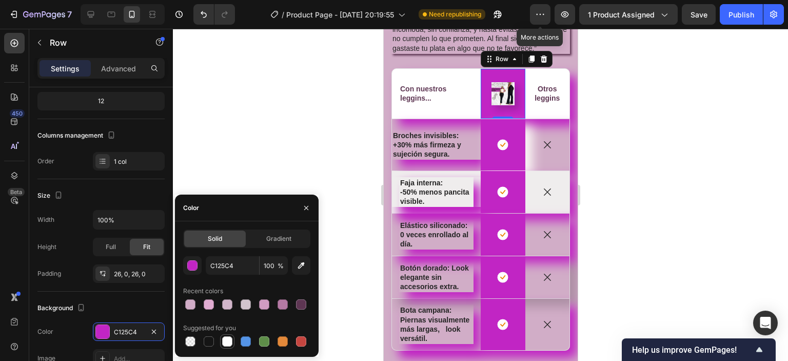
click at [228, 342] on div at bounding box center [227, 341] width 10 height 10
type input "FFFFFF"
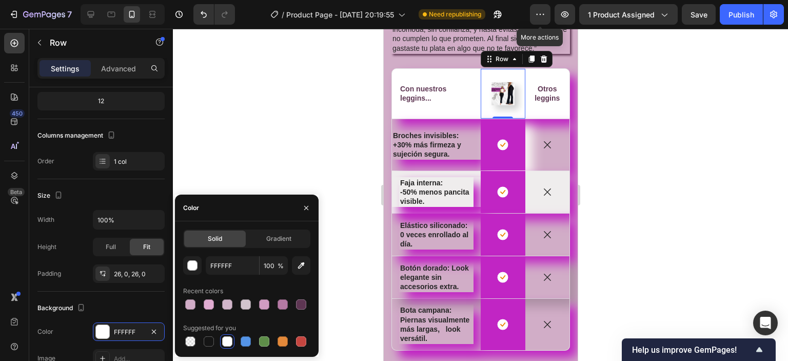
click at [602, 143] on div at bounding box center [480, 195] width 615 height 332
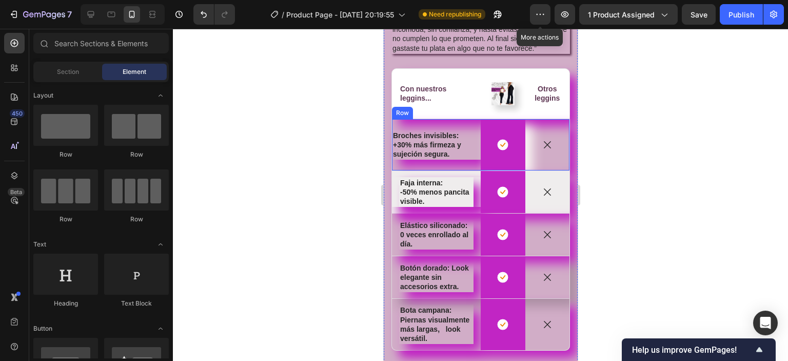
click at [427, 145] on div "Broches invisibles: +30% más firmeza y sujeción segura. Text Block" at bounding box center [436, 144] width 89 height 51
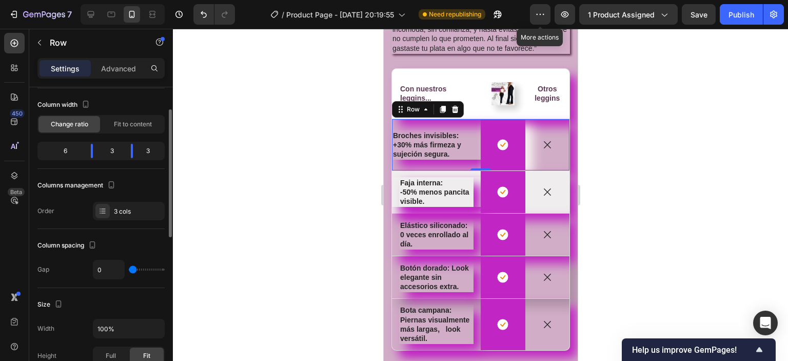
scroll to position [0, 0]
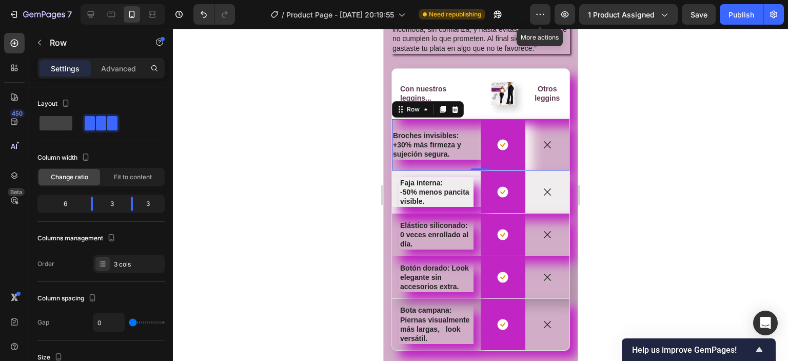
click at [434, 149] on div "Broches invisibles: +30% más firmeza y sujeción segura. Text Block" at bounding box center [436, 144] width 89 height 51
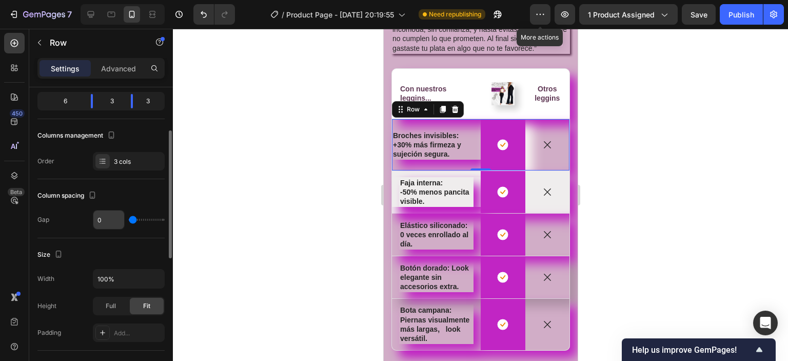
scroll to position [154, 0]
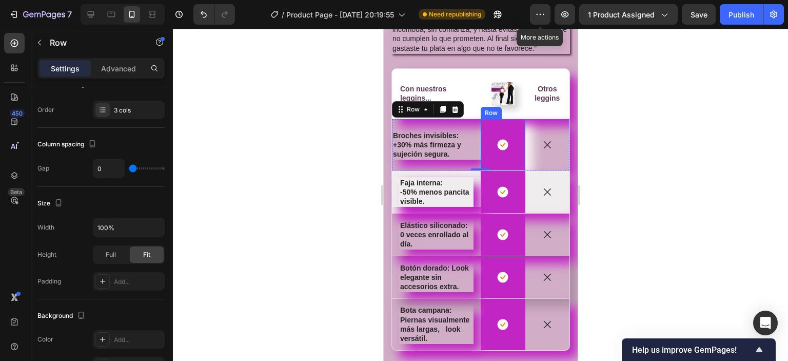
click at [501, 155] on div "Icon Row" at bounding box center [502, 144] width 45 height 51
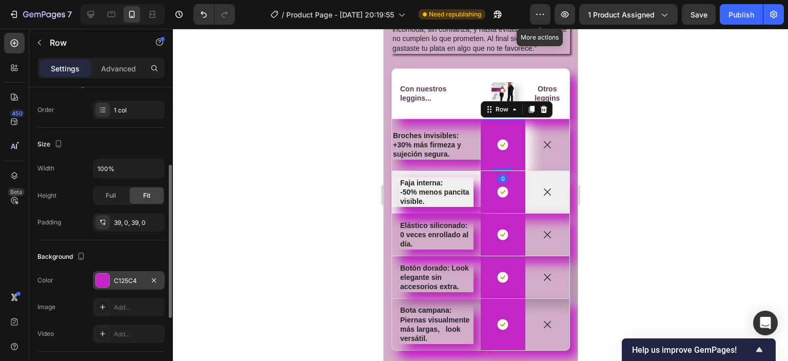
click at [101, 283] on div at bounding box center [102, 280] width 13 height 13
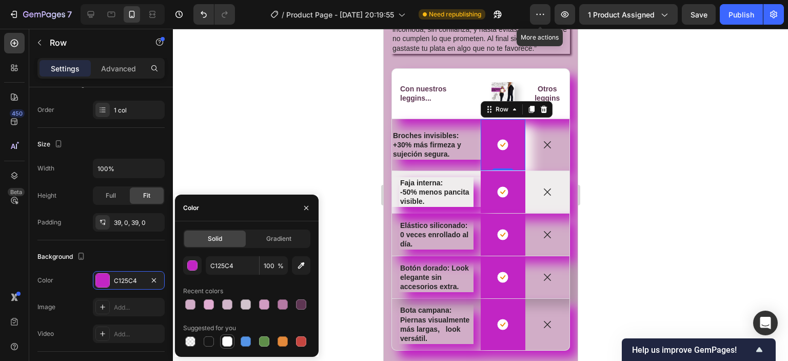
click at [227, 344] on div at bounding box center [227, 341] width 10 height 10
type input "FFFFFF"
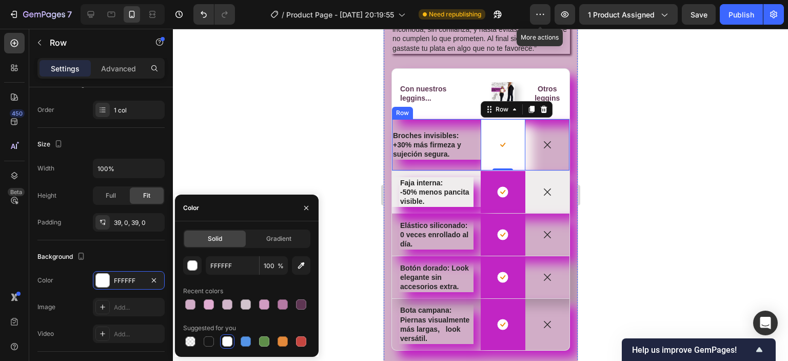
click at [442, 147] on div "Broches invisibles: +30% más firmeza y sujeción segura. Text Block" at bounding box center [436, 144] width 89 height 51
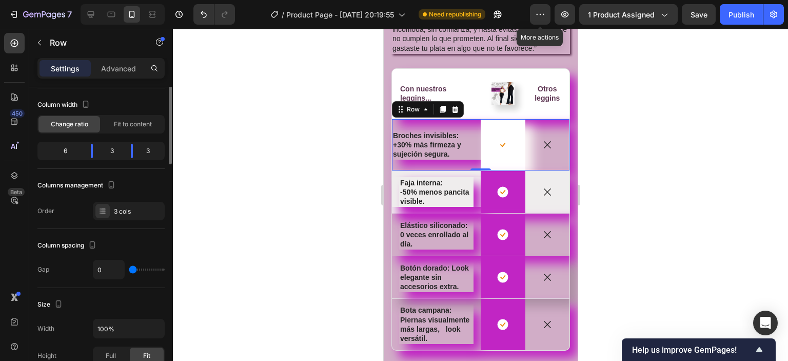
scroll to position [0, 0]
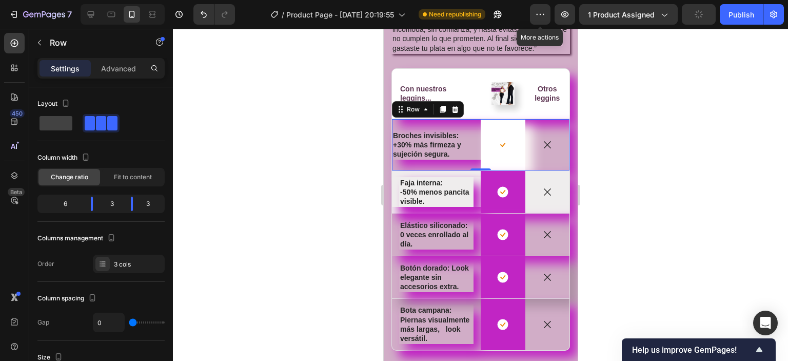
click at [650, 217] on div at bounding box center [480, 195] width 615 height 332
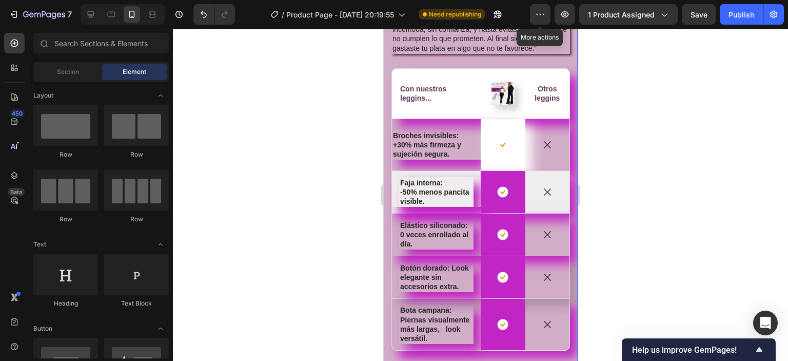
click at [388, 166] on div "⚡ Compra ahora y transforma tu figura desde la primera puesta. Heading ¿Te ha p…" at bounding box center [480, 162] width 194 height 414
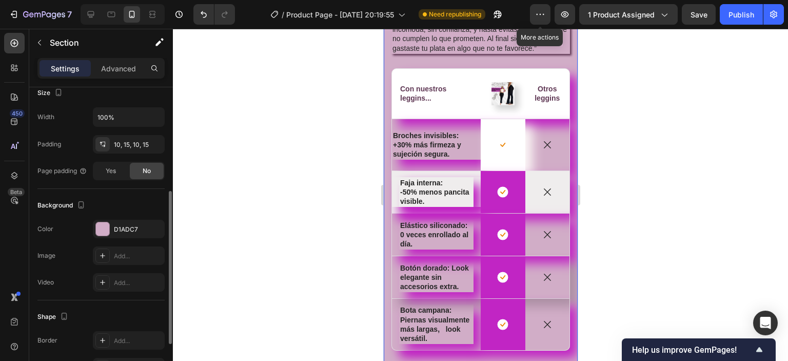
scroll to position [296, 0]
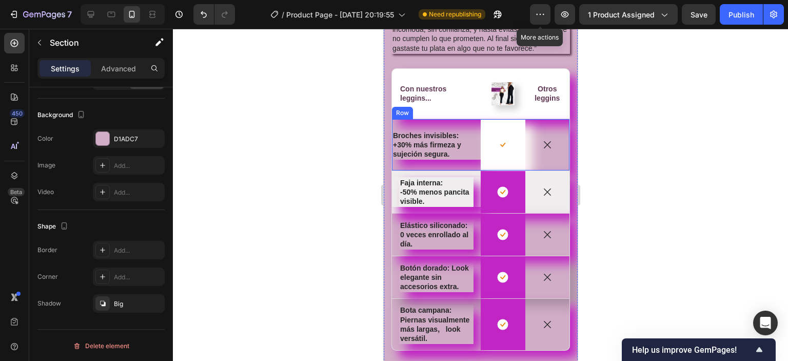
click at [541, 153] on div "Icon" at bounding box center [547, 144] width 45 height 51
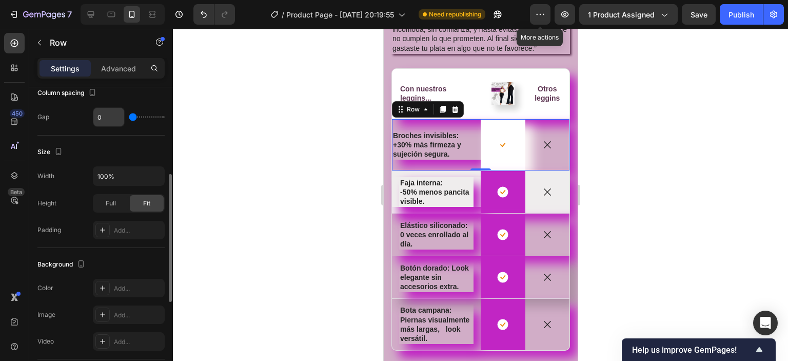
scroll to position [308, 0]
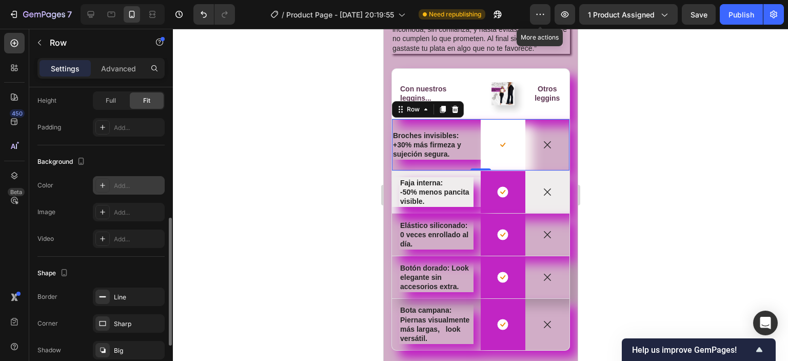
click at [103, 186] on icon at bounding box center [103, 185] width 8 height 8
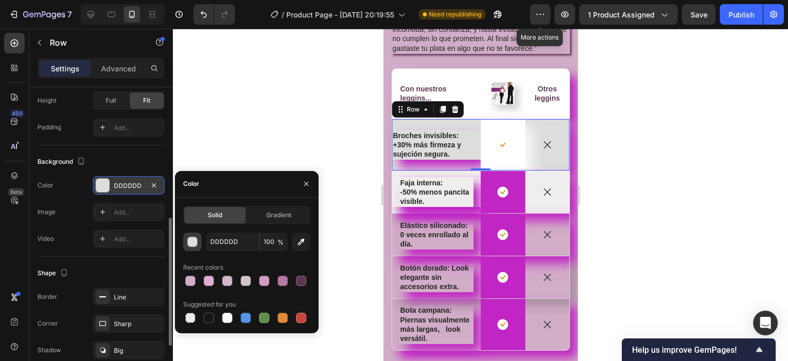
click at [188, 244] on div "button" at bounding box center [193, 242] width 10 height 10
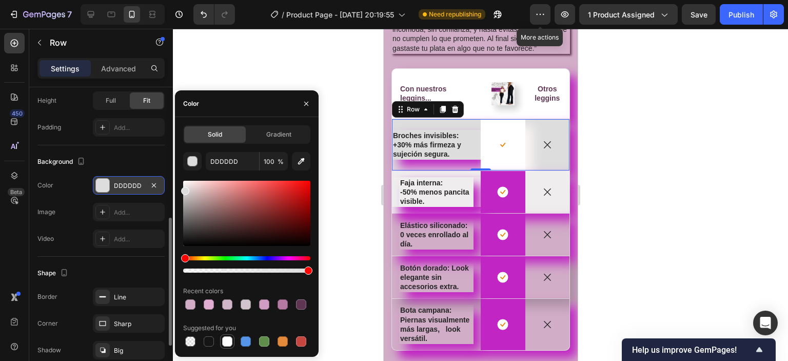
click at [231, 340] on div at bounding box center [227, 341] width 10 height 10
type input "FFFFFF"
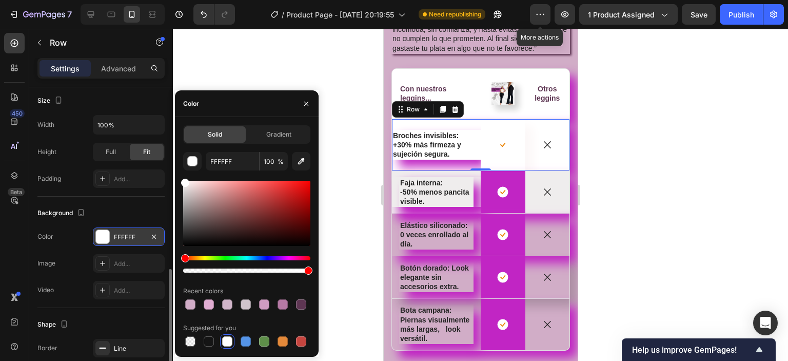
scroll to position [359, 0]
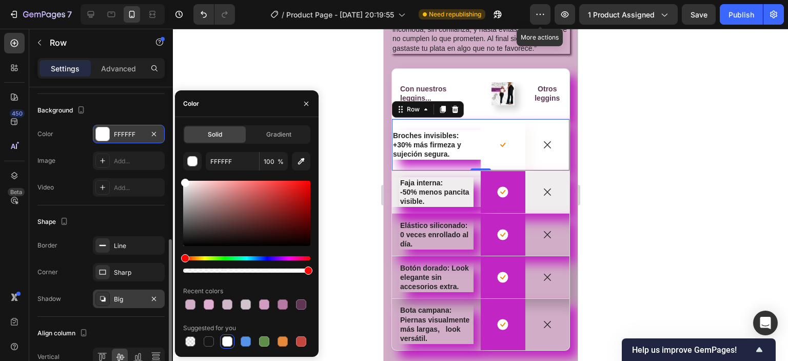
click at [114, 301] on div "Big" at bounding box center [129, 299] width 30 height 9
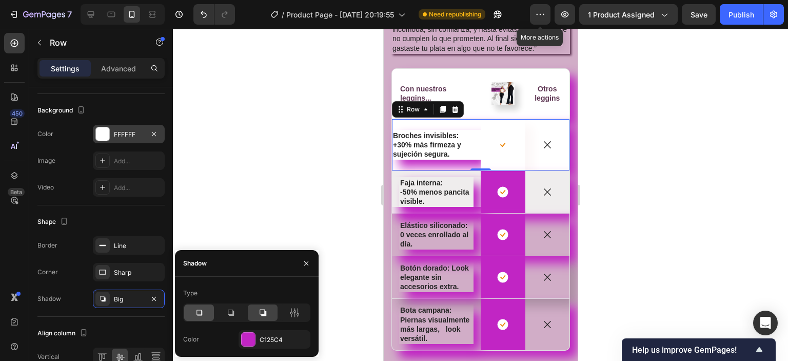
click at [200, 312] on icon at bounding box center [199, 312] width 10 height 10
click at [246, 337] on div at bounding box center [248, 339] width 13 height 13
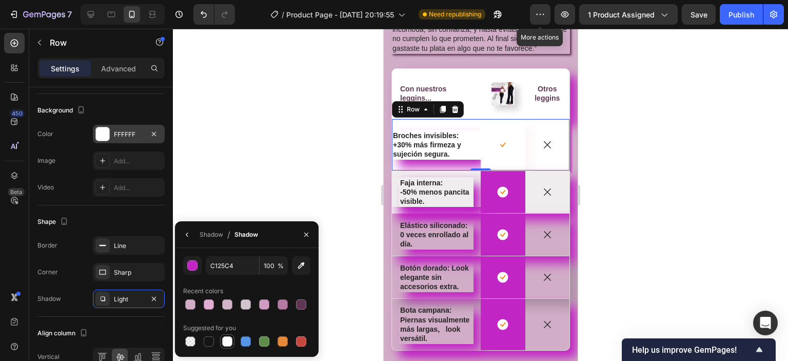
click at [230, 341] on div at bounding box center [227, 341] width 10 height 10
type input "FFFFFF"
click at [423, 159] on p "+30% más firmeza y sujeción segura." at bounding box center [436, 149] width 87 height 18
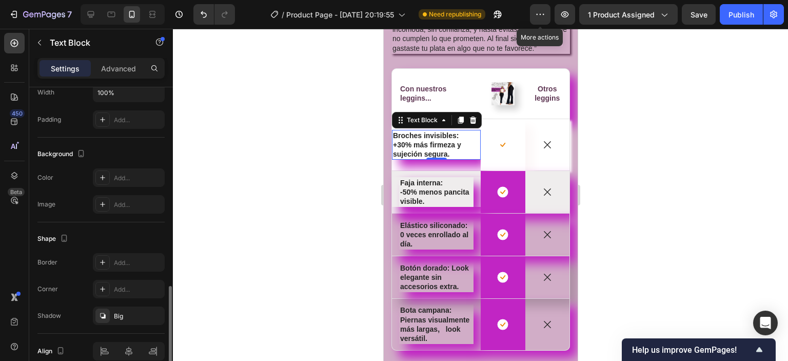
scroll to position [304, 0]
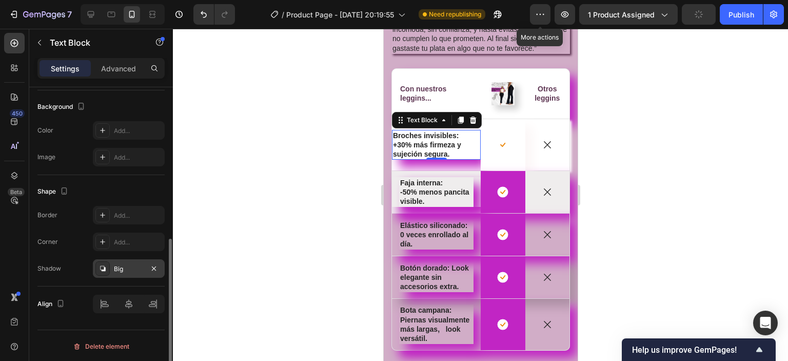
click at [101, 265] on icon at bounding box center [103, 268] width 8 height 8
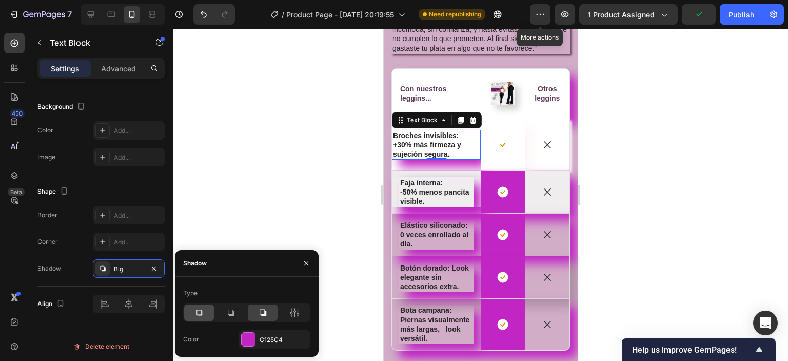
click at [199, 312] on icon at bounding box center [199, 312] width 10 height 10
click at [248, 338] on div at bounding box center [248, 339] width 13 height 13
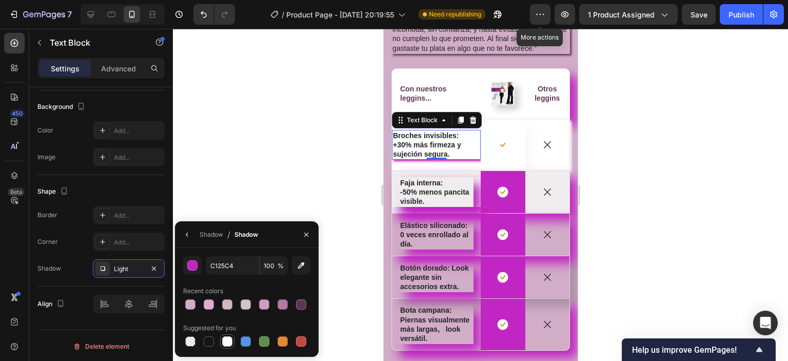
click at [225, 340] on div at bounding box center [227, 341] width 10 height 10
type input "FFFFFF"
click at [300, 131] on div at bounding box center [480, 195] width 615 height 332
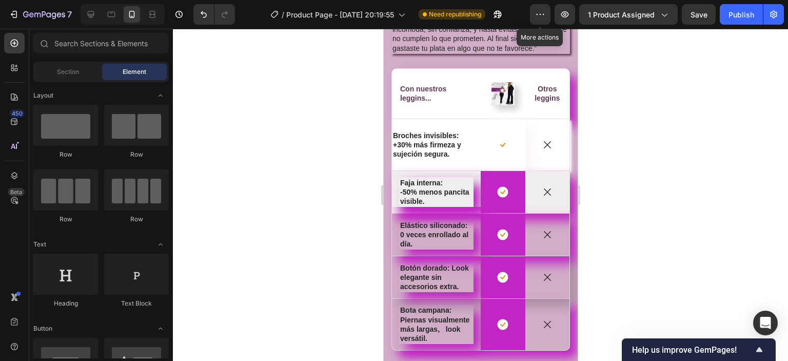
click at [703, 151] on div at bounding box center [480, 195] width 615 height 332
click at [433, 206] on p "-50% menos pancita visible." at bounding box center [436, 196] width 72 height 18
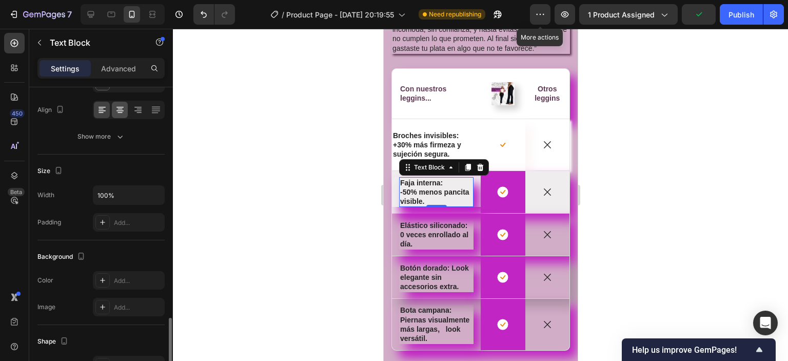
scroll to position [257, 0]
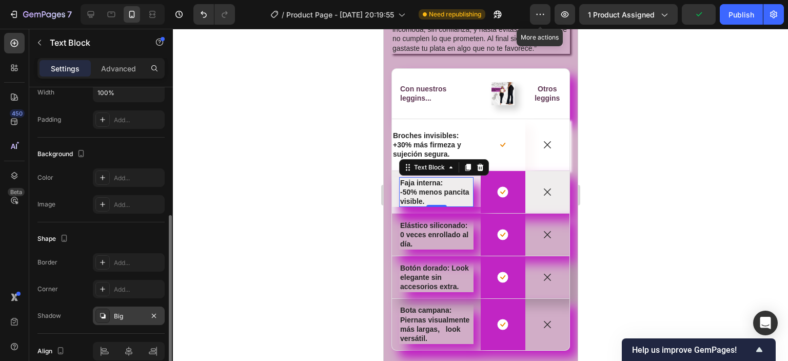
click at [104, 314] on icon at bounding box center [102, 315] width 5 height 5
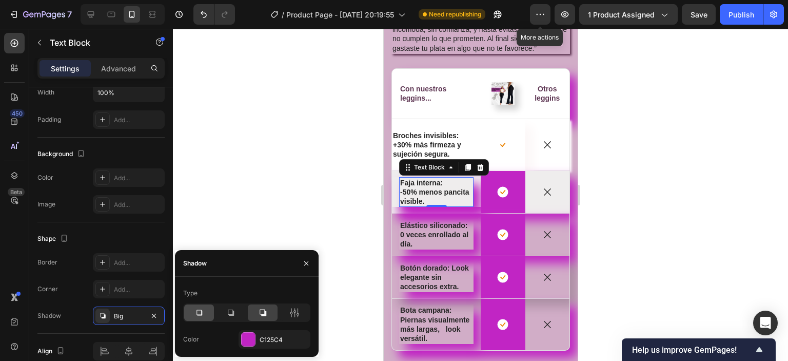
click at [199, 314] on icon at bounding box center [199, 312] width 10 height 10
click at [247, 339] on div at bounding box center [248, 339] width 13 height 13
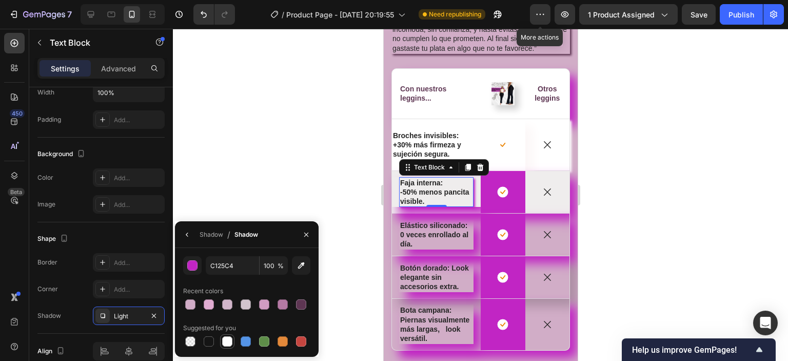
click at [225, 342] on div at bounding box center [227, 341] width 10 height 10
type input "FFFFFF"
click at [453, 230] on p "Elástico siliconado:" at bounding box center [436, 225] width 72 height 9
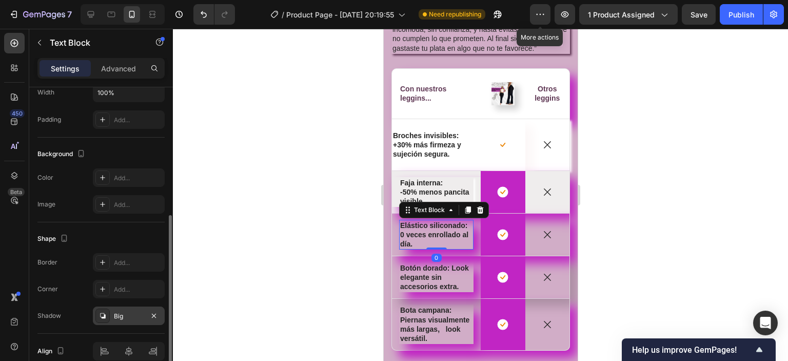
click at [101, 314] on icon at bounding box center [103, 316] width 8 height 8
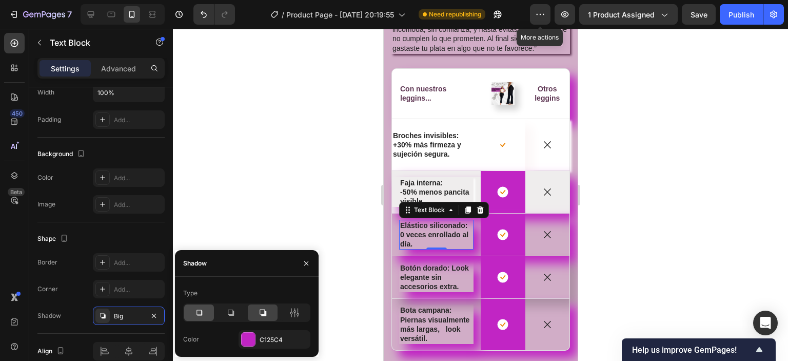
drag, startPoint x: 197, startPoint y: 306, endPoint x: 205, endPoint y: 314, distance: 11.6
click at [197, 306] on div at bounding box center [199, 312] width 30 height 16
click at [253, 338] on div at bounding box center [248, 339] width 13 height 13
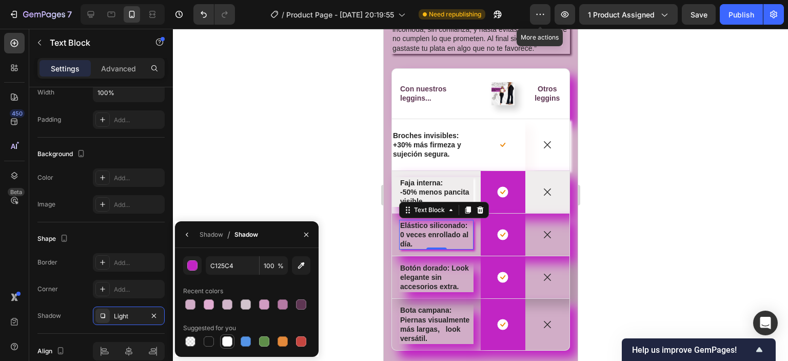
click at [224, 342] on div at bounding box center [227, 341] width 10 height 10
type input "FFFFFF"
click at [421, 230] on p "Elástico siliconado:" at bounding box center [436, 225] width 72 height 9
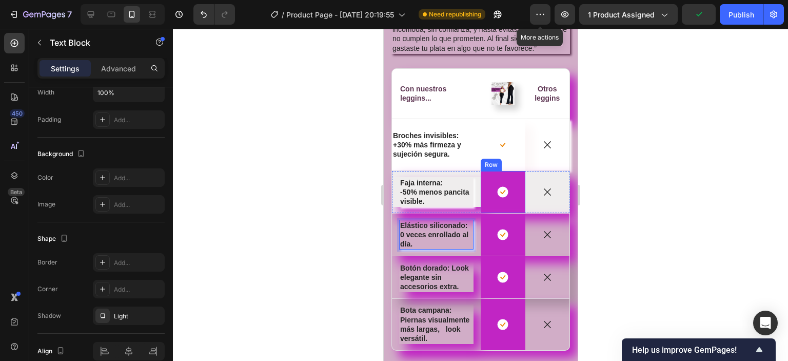
click at [490, 213] on div "Icon Row" at bounding box center [502, 192] width 45 height 42
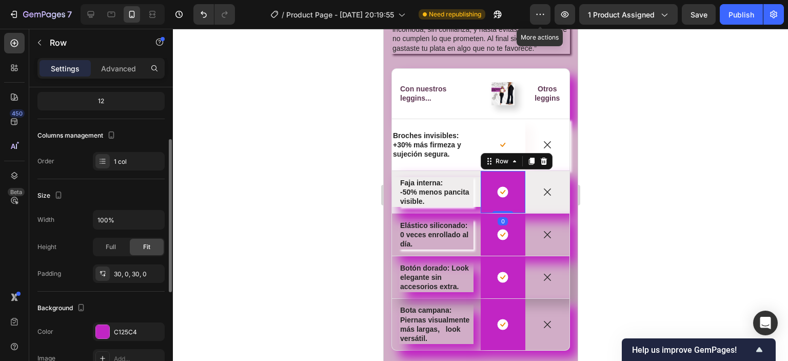
scroll to position [154, 0]
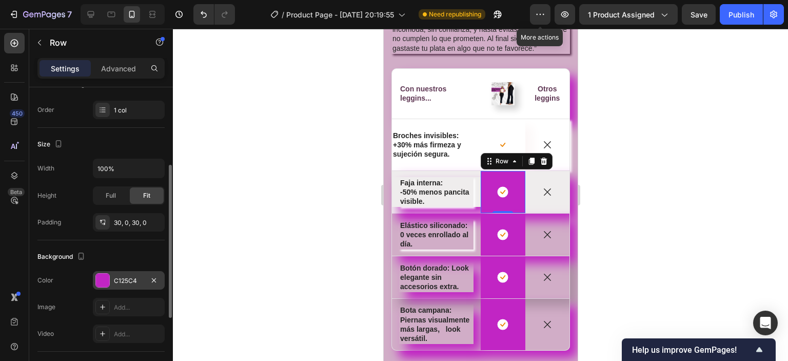
click at [101, 277] on div at bounding box center [102, 280] width 13 height 13
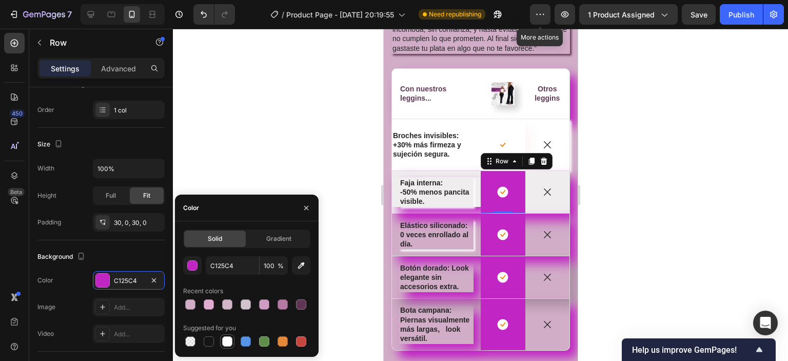
click at [227, 342] on div at bounding box center [227, 341] width 10 height 10
type input "FFFFFF"
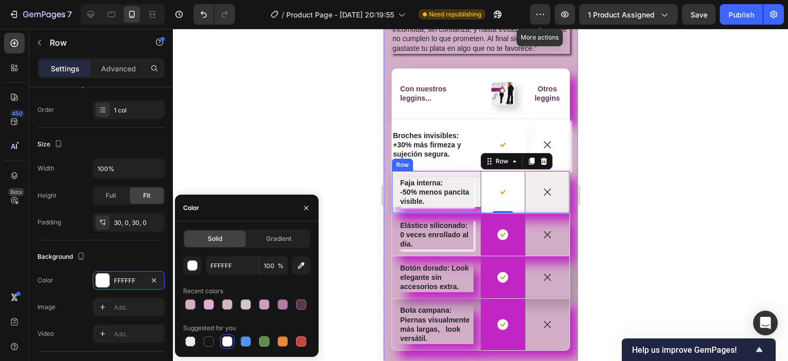
click at [550, 213] on div "Icon" at bounding box center [547, 192] width 45 height 42
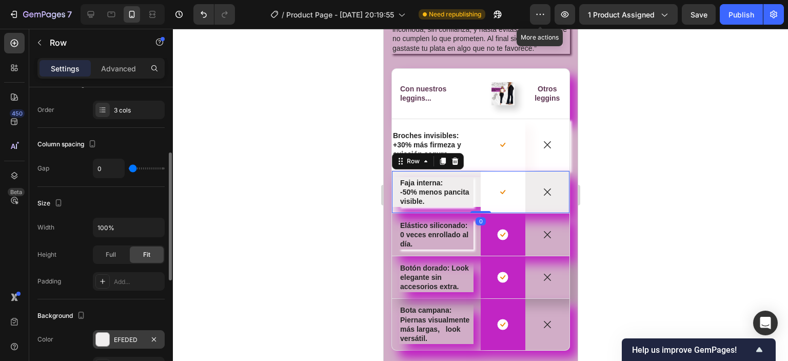
click at [99, 338] on div at bounding box center [102, 339] width 13 height 13
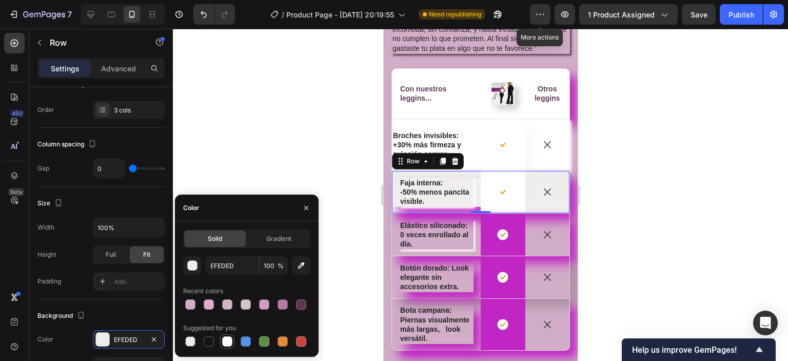
click at [224, 340] on div at bounding box center [227, 341] width 10 height 10
type input "FFFFFF"
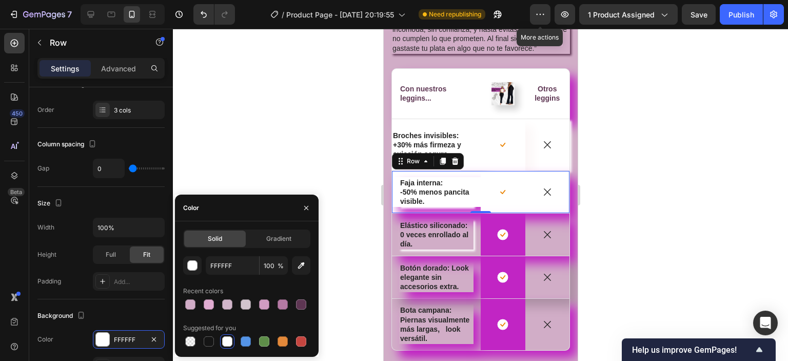
click at [322, 53] on div at bounding box center [480, 195] width 615 height 332
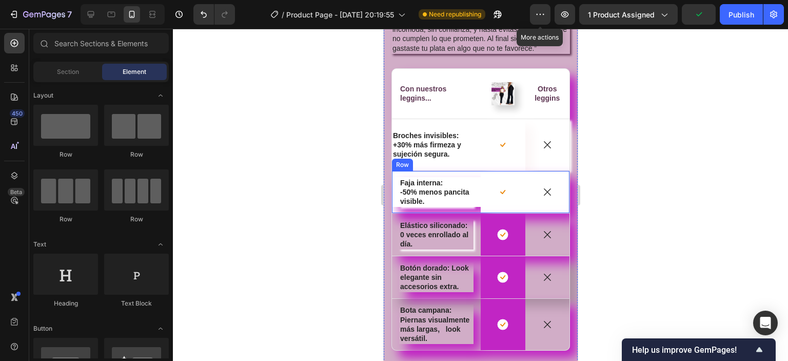
click at [450, 197] on div "Icon Faja interna: -50% menos pancita visible. Text Block Row" at bounding box center [436, 192] width 89 height 42
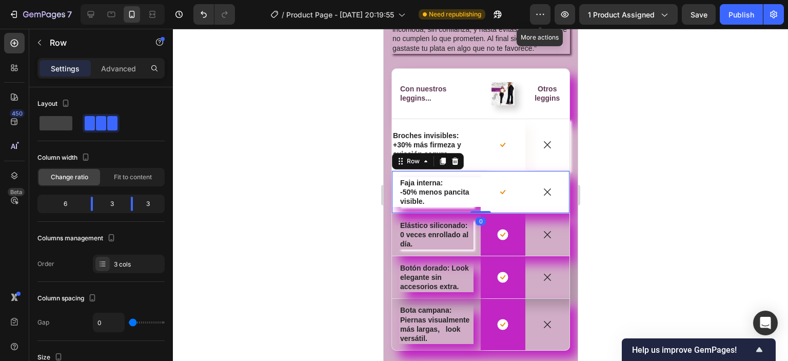
click at [761, 182] on div at bounding box center [480, 195] width 615 height 332
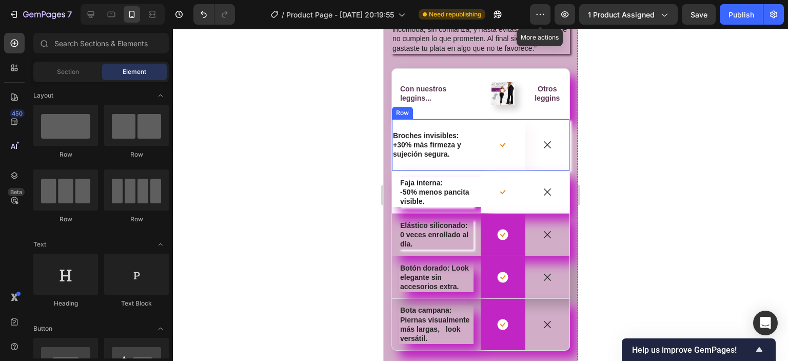
scroll to position [3421, 0]
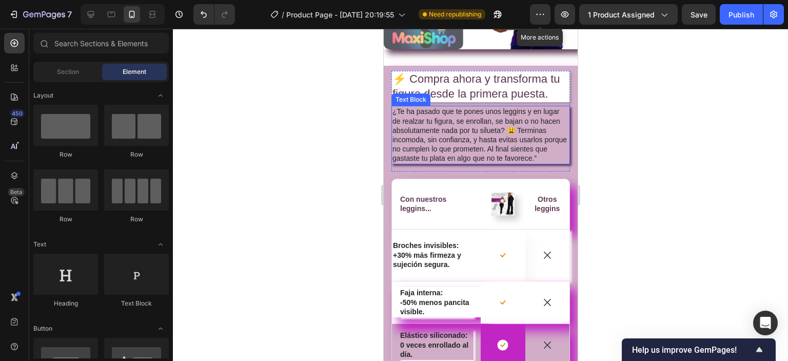
click at [456, 117] on p "¿Te ha pasado que te pones unos leggins y en lugar de realzar tu figura, se enr…" at bounding box center [480, 135] width 177 height 56
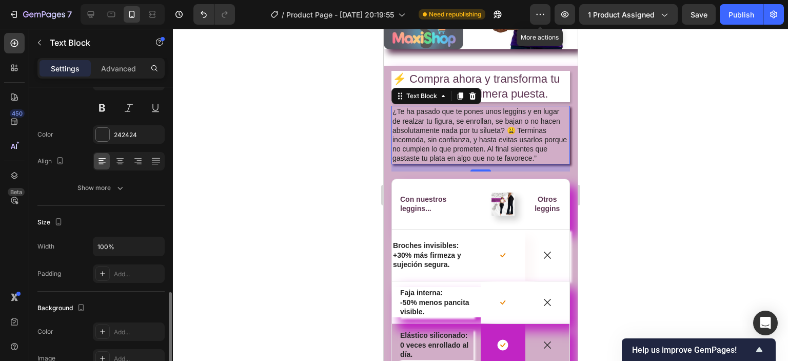
scroll to position [205, 0]
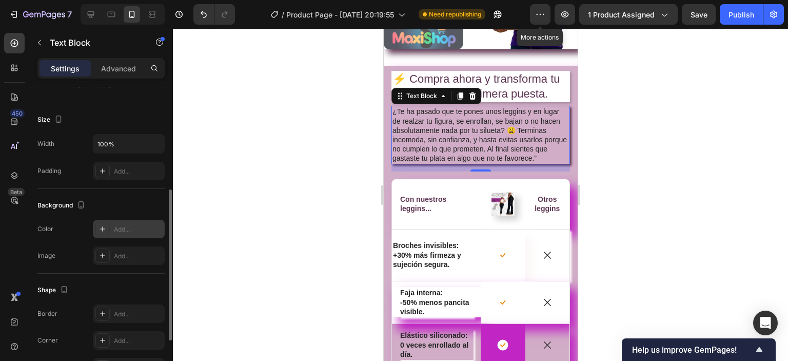
click at [105, 230] on icon at bounding box center [103, 229] width 8 height 8
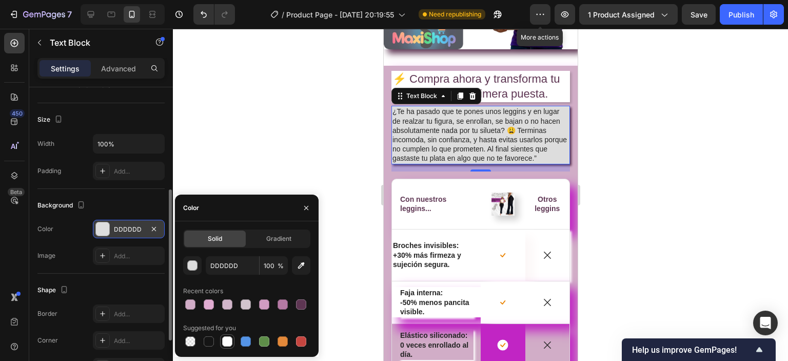
click at [227, 340] on div at bounding box center [227, 341] width 10 height 10
type input "FFFFFF"
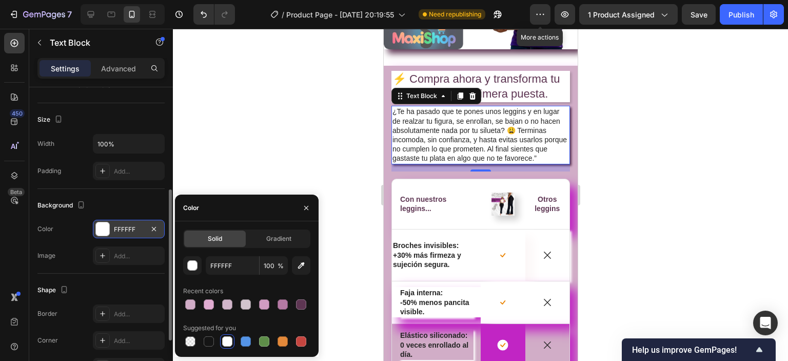
click at [720, 170] on div at bounding box center [480, 195] width 615 height 332
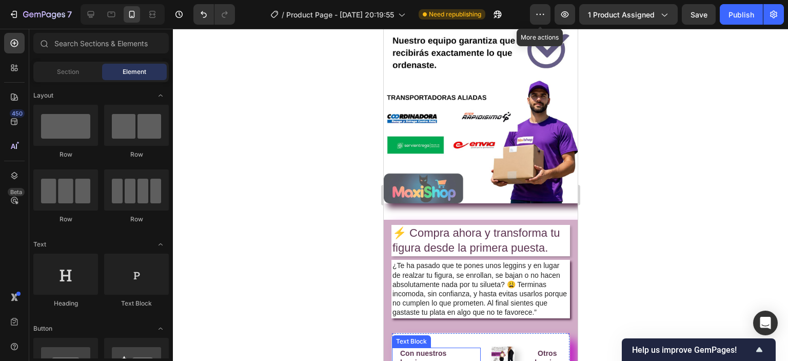
scroll to position [3369, 0]
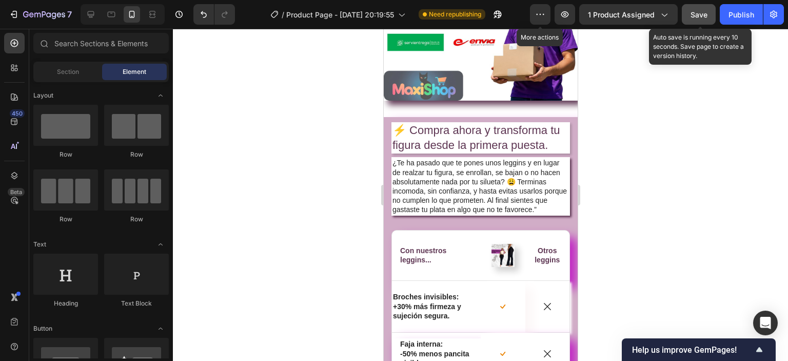
drag, startPoint x: 706, startPoint y: 16, endPoint x: 117, endPoint y: 175, distance: 610.4
click at [706, 16] on span "Save" at bounding box center [699, 14] width 17 height 9
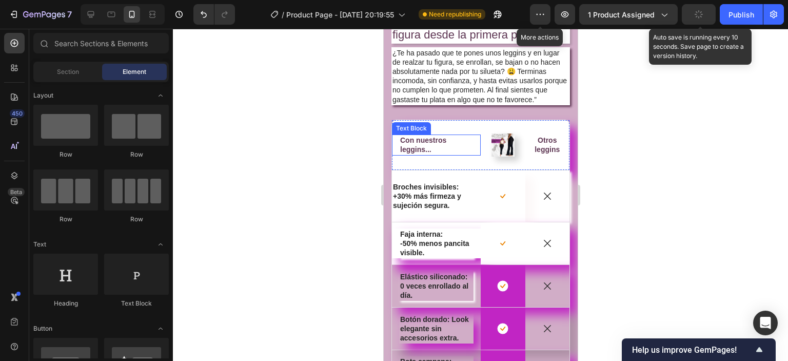
scroll to position [3575, 0]
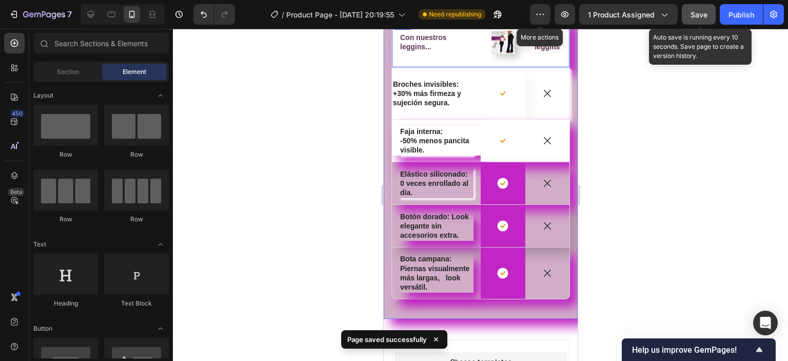
click at [556, 48] on div "Otros leggins Text Block" at bounding box center [547, 42] width 45 height 50
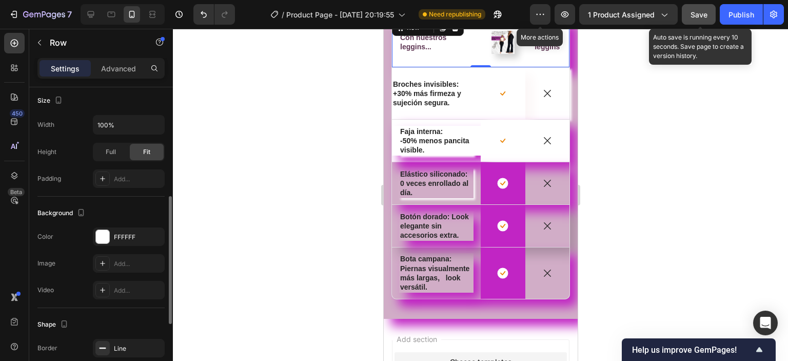
scroll to position [359, 0]
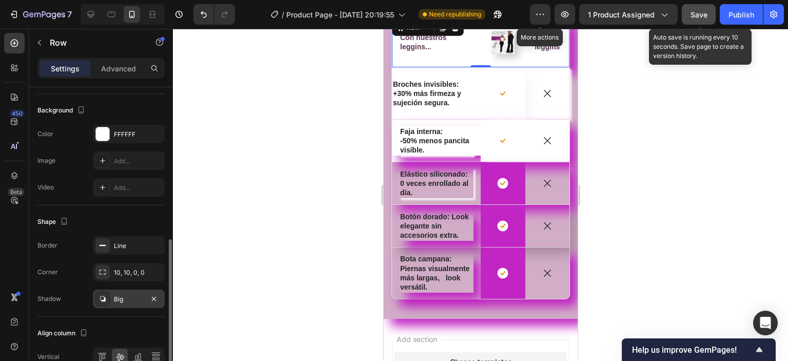
click at [104, 295] on icon at bounding box center [103, 299] width 8 height 8
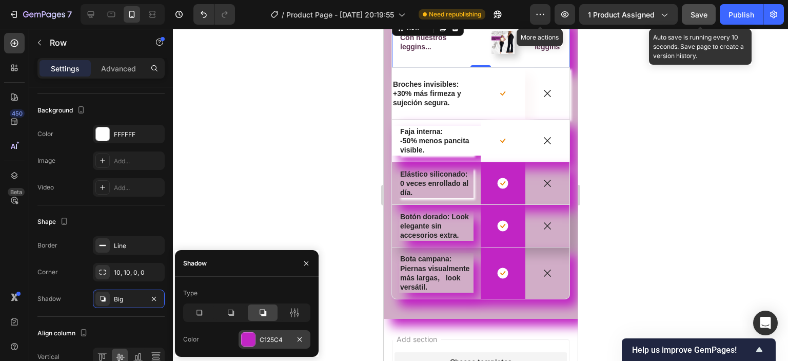
click at [249, 339] on div at bounding box center [248, 339] width 13 height 13
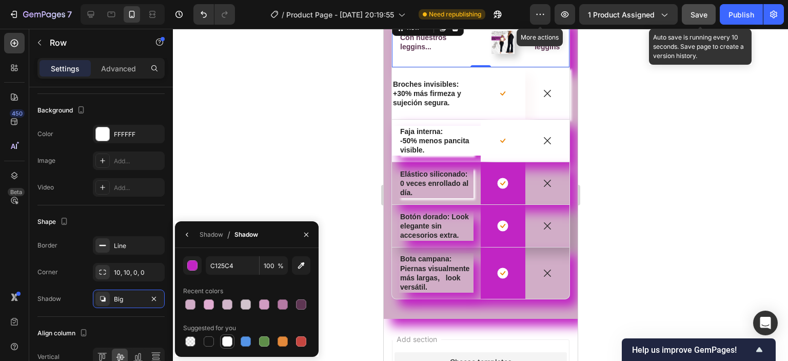
click at [227, 342] on div at bounding box center [227, 341] width 10 height 10
type input "FFFFFF"
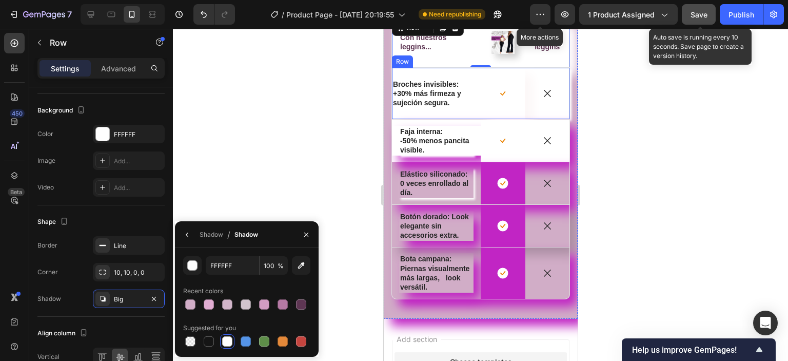
click at [536, 119] on div "Icon" at bounding box center [547, 93] width 45 height 51
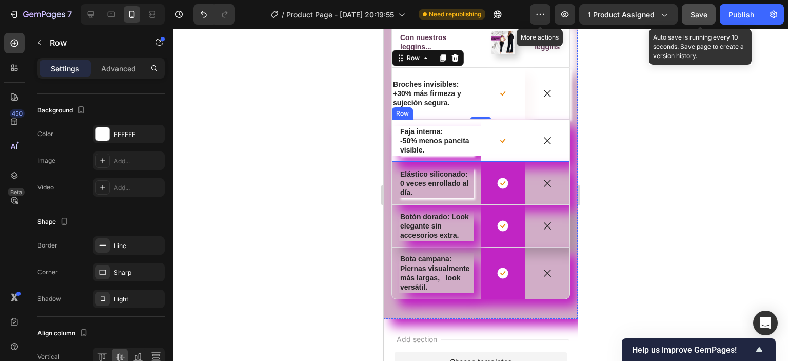
click at [552, 162] on div "Icon" at bounding box center [547, 141] width 45 height 42
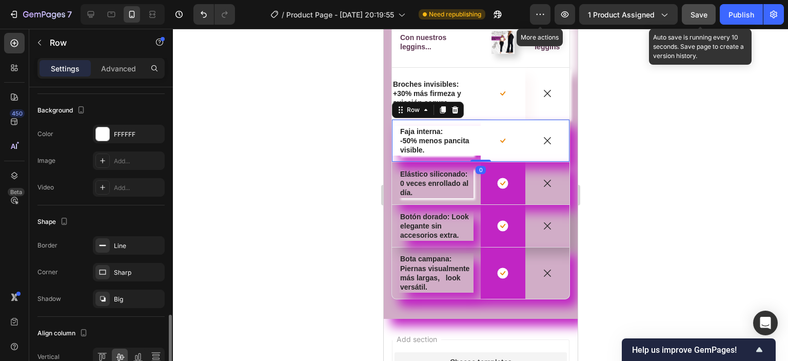
scroll to position [412, 0]
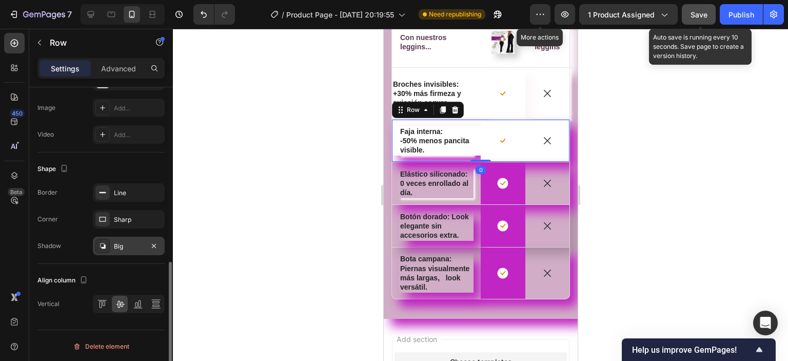
click at [101, 246] on icon at bounding box center [102, 245] width 5 height 5
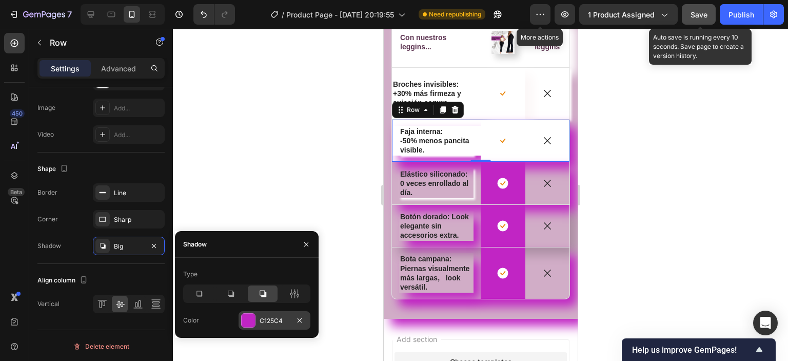
click at [242, 320] on div at bounding box center [248, 320] width 13 height 13
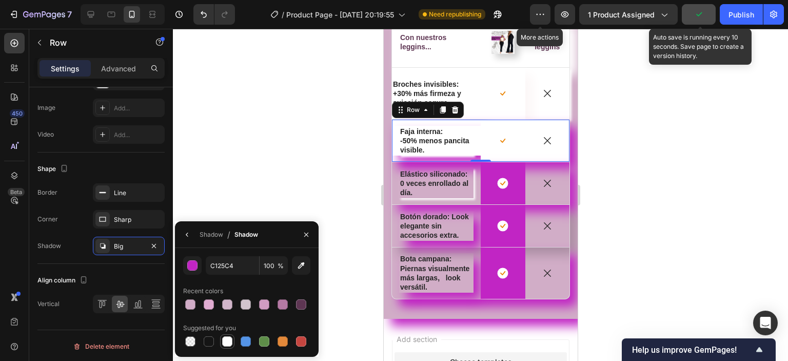
click at [227, 342] on div at bounding box center [227, 341] width 10 height 10
type input "FFFFFF"
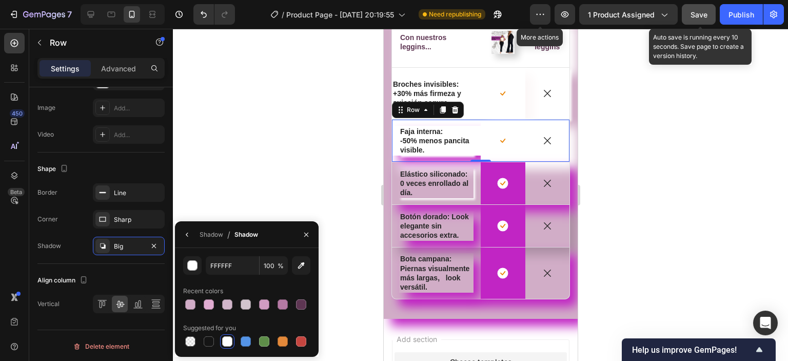
click at [449, 162] on div "Icon Faja interna: -50% menos pancita visible. Text Block Row" at bounding box center [436, 141] width 89 height 42
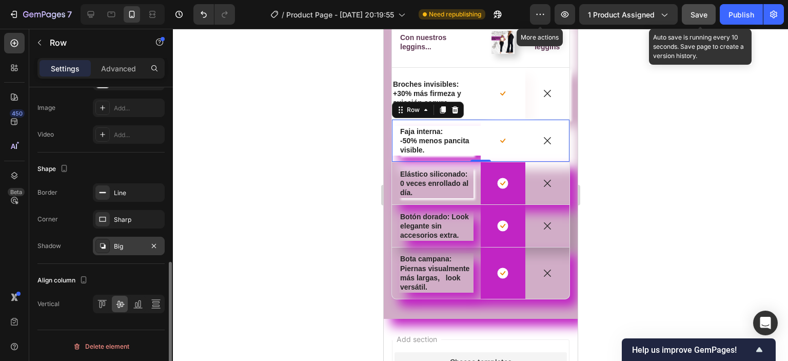
click at [105, 242] on icon at bounding box center [103, 246] width 8 height 8
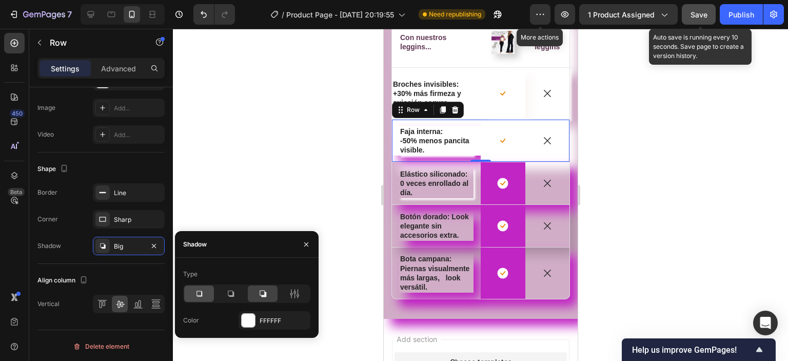
click at [196, 289] on icon at bounding box center [199, 293] width 10 height 10
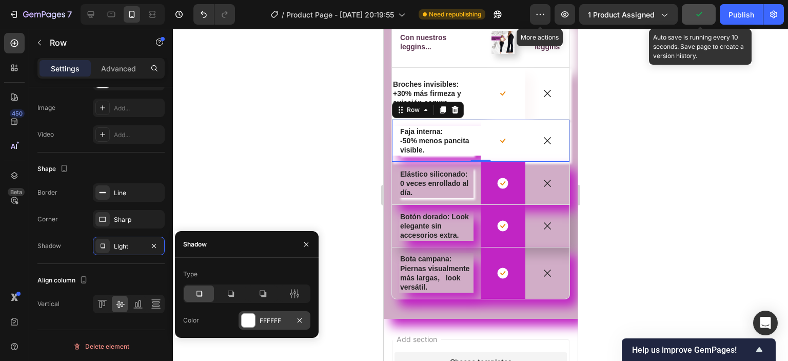
click at [244, 322] on div at bounding box center [248, 320] width 13 height 13
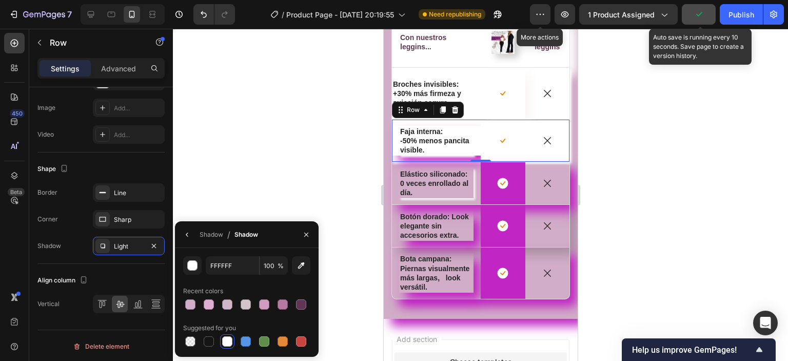
click at [224, 341] on div at bounding box center [227, 341] width 10 height 10
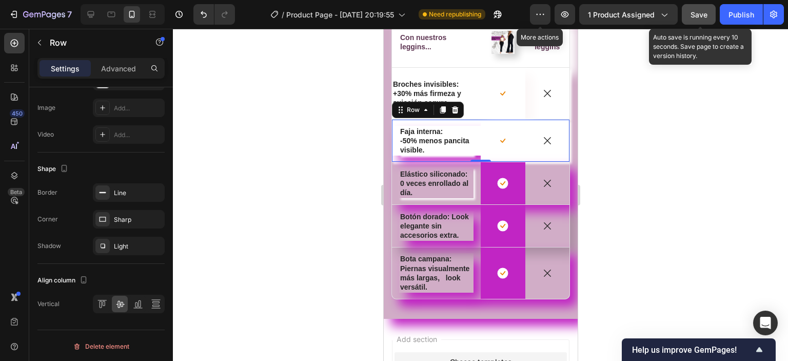
click at [451, 162] on div "Icon Faja interna: -50% menos pancita visible. Text Block Row" at bounding box center [436, 141] width 89 height 42
click at [550, 192] on div "Icon" at bounding box center [547, 183] width 45 height 42
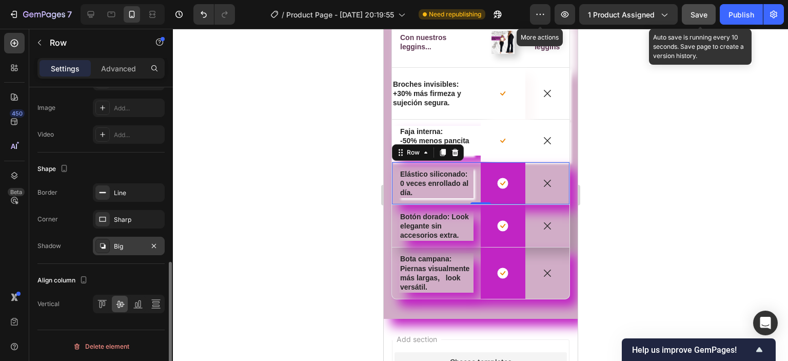
click at [104, 243] on icon at bounding box center [102, 245] width 5 height 5
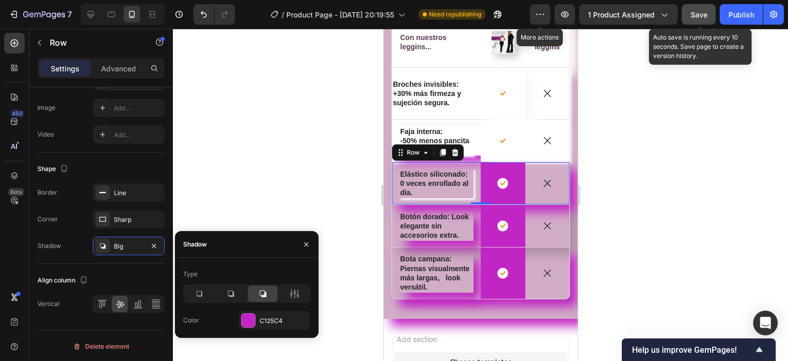
click at [199, 283] on div "Type" at bounding box center [246, 284] width 127 height 37
click at [200, 293] on icon at bounding box center [199, 293] width 10 height 10
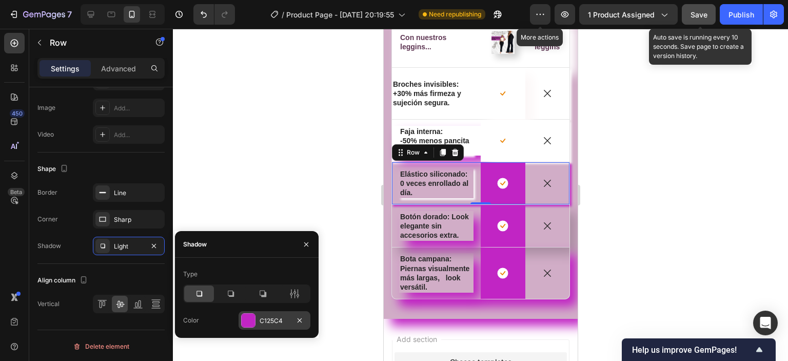
click at [251, 318] on div at bounding box center [248, 320] width 13 height 13
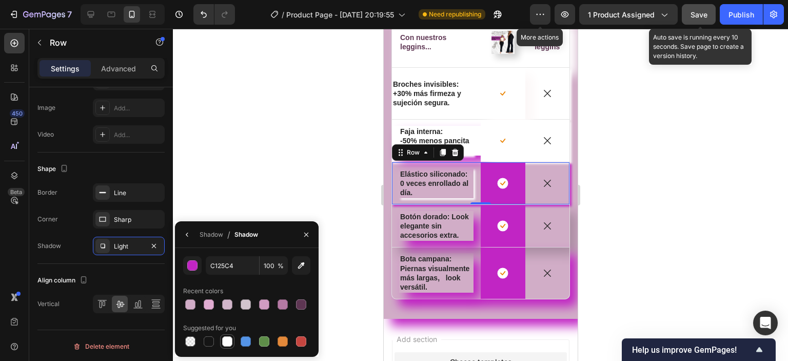
click at [224, 344] on div at bounding box center [227, 341] width 10 height 10
type input "FFFFFF"
click at [462, 179] on p "Elástico siliconado:" at bounding box center [436, 173] width 72 height 9
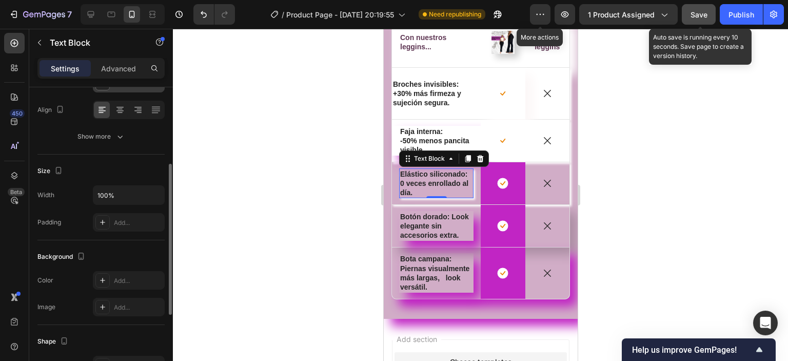
scroll to position [205, 0]
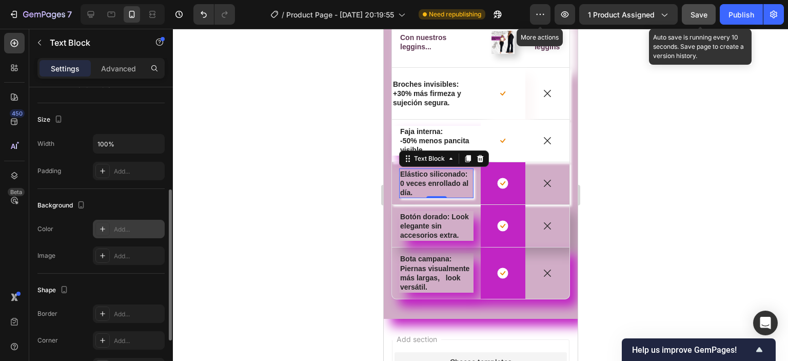
click at [105, 225] on icon at bounding box center [103, 229] width 8 height 8
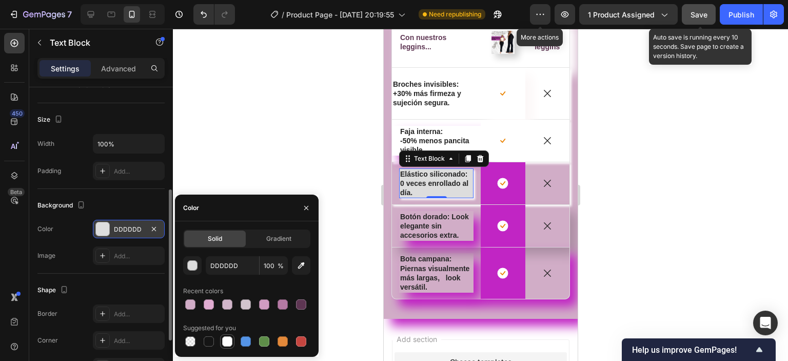
click at [228, 340] on div at bounding box center [227, 341] width 10 height 10
type input "FFFFFF"
click at [501, 204] on div "Icon Row" at bounding box center [502, 183] width 45 height 42
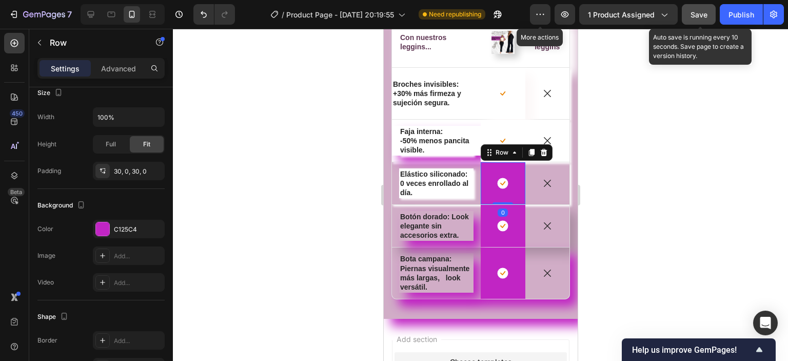
scroll to position [0, 0]
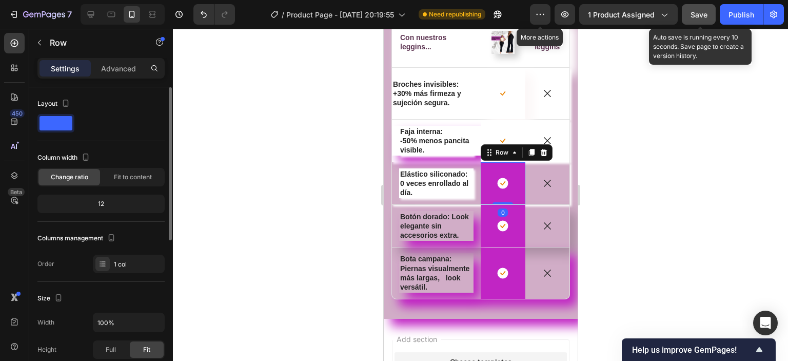
click at [495, 204] on div "Icon Row 0" at bounding box center [502, 183] width 45 height 42
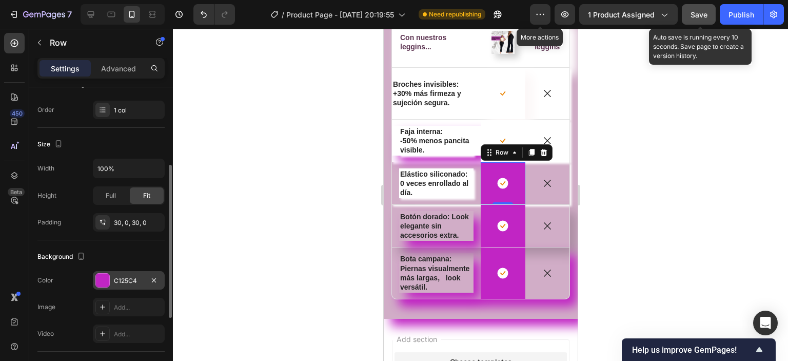
click at [102, 284] on div at bounding box center [102, 280] width 13 height 13
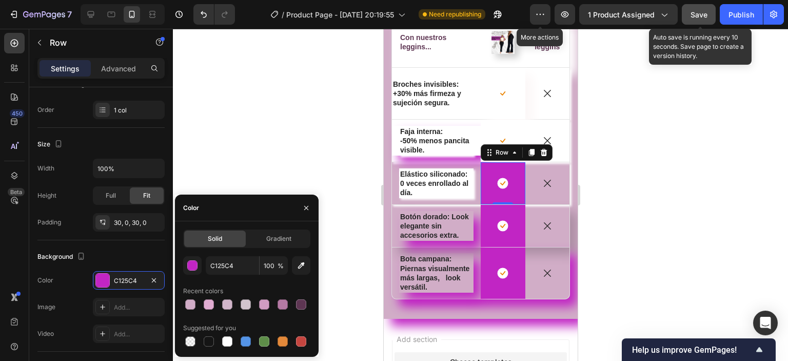
click at [225, 343] on div at bounding box center [227, 341] width 10 height 10
type input "FFFFFF"
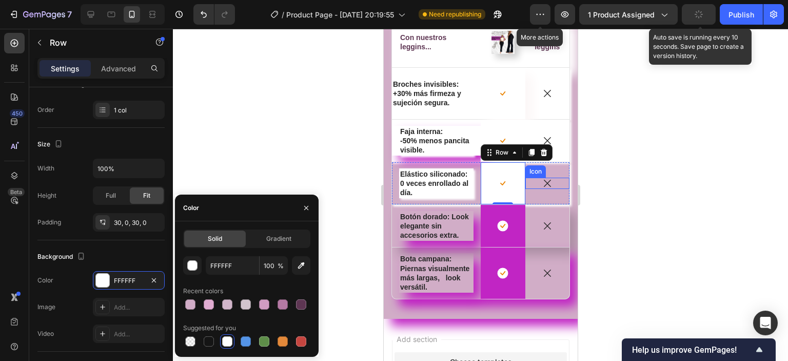
click at [527, 171] on div "Icon" at bounding box center [535, 171] width 16 height 0
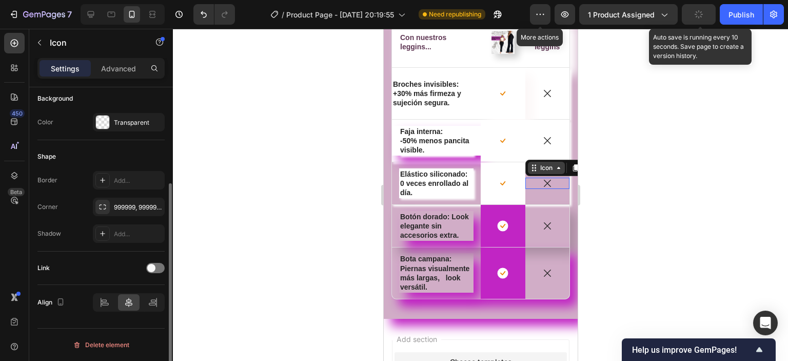
scroll to position [0, 0]
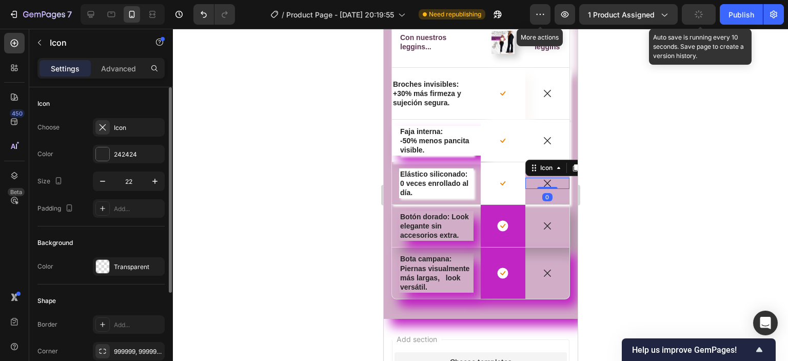
click at [631, 241] on div at bounding box center [480, 195] width 615 height 332
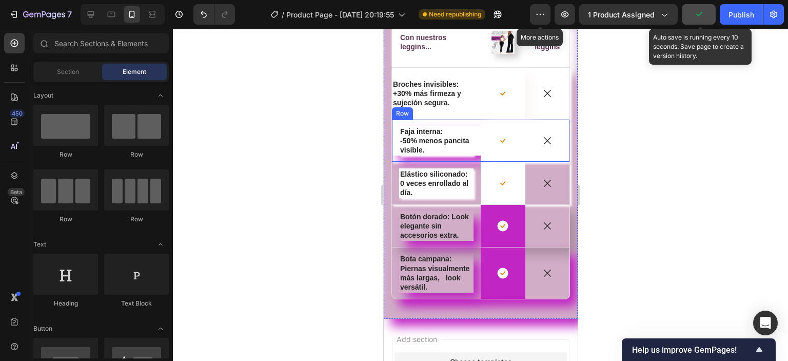
click at [468, 162] on div "Icon Faja interna: -50% menos pancita visible. Text Block Row" at bounding box center [436, 141] width 89 height 42
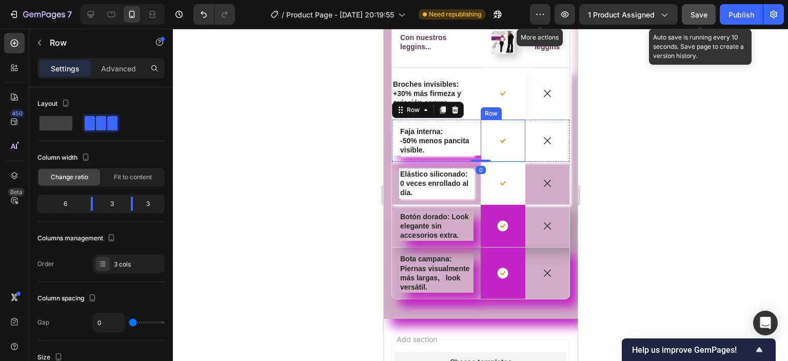
click at [486, 154] on div "Icon Row" at bounding box center [502, 141] width 45 height 42
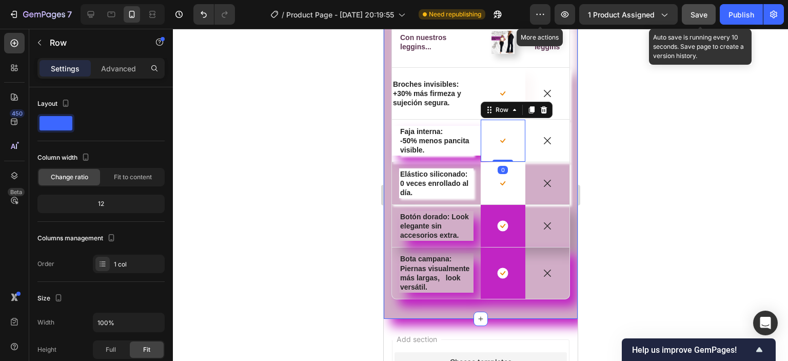
click at [391, 192] on div "⚡ Compra ahora y transforma tu figura desde la primera puesta. Heading ¿Te ha p…" at bounding box center [480, 111] width 194 height 414
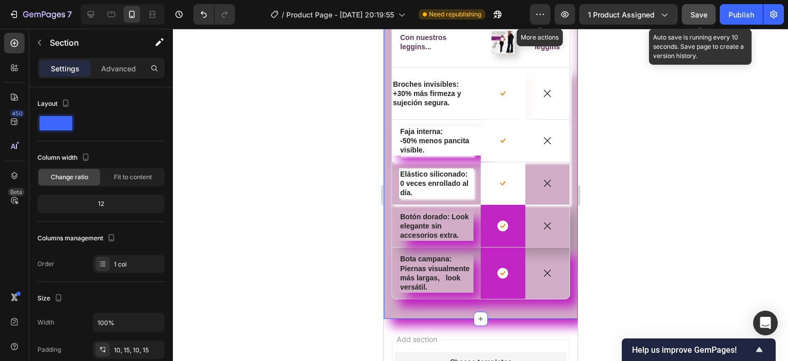
click at [634, 191] on div at bounding box center [480, 195] width 615 height 332
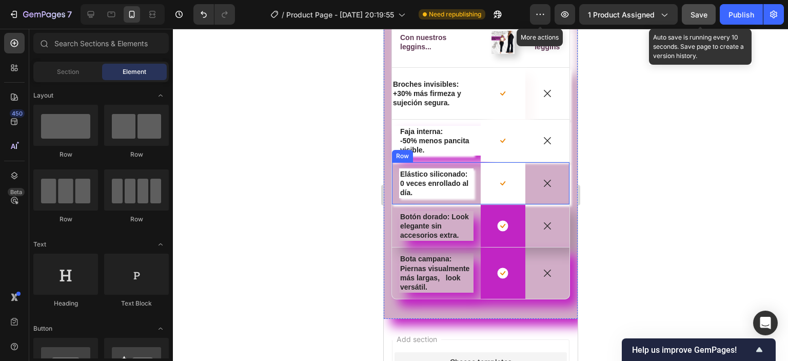
click at [550, 192] on div "Icon" at bounding box center [547, 183] width 45 height 42
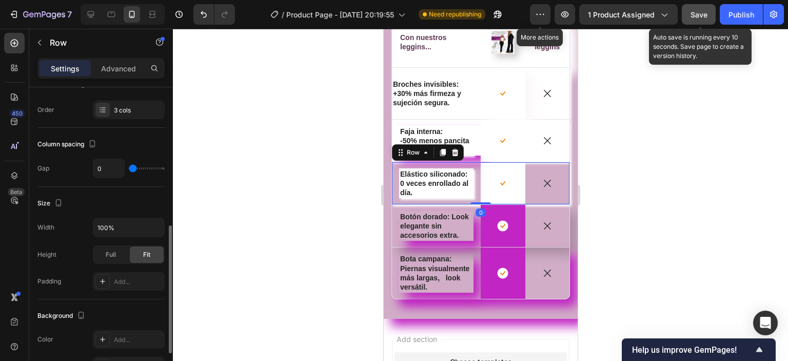
scroll to position [205, 0]
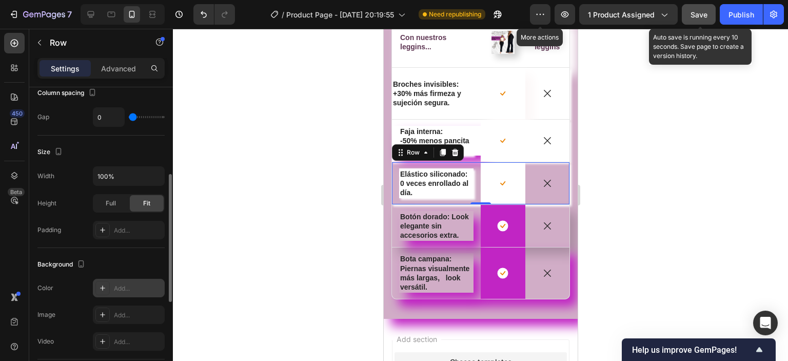
click at [105, 286] on icon at bounding box center [103, 288] width 8 height 8
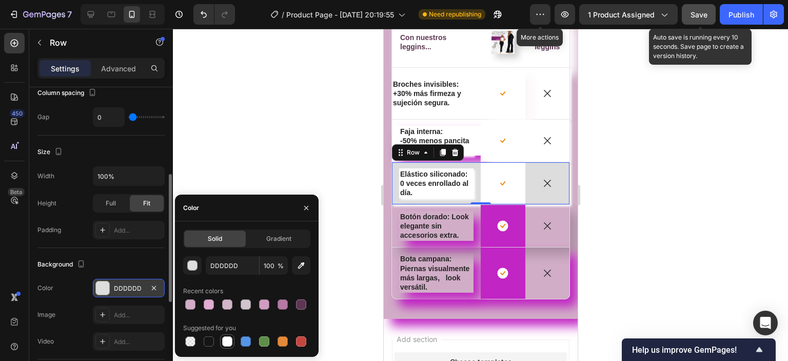
click at [226, 341] on div at bounding box center [227, 341] width 10 height 10
type input "FFFFFF"
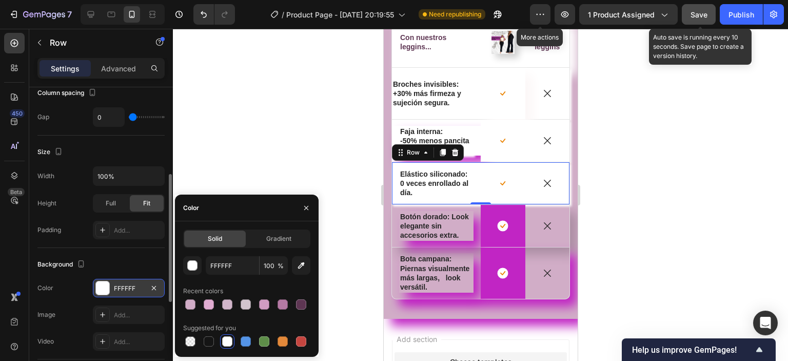
click at [731, 203] on div at bounding box center [480, 195] width 615 height 332
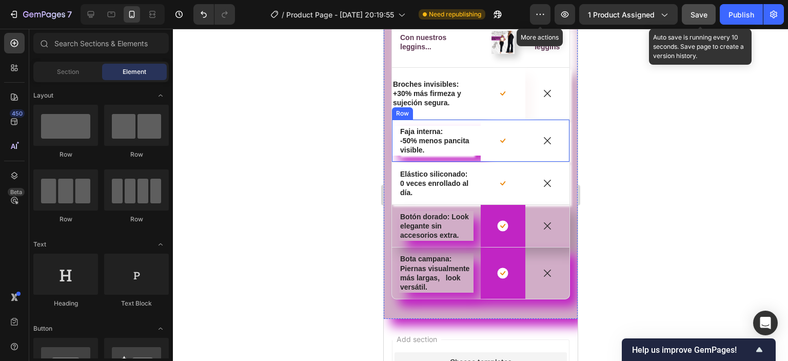
click at [397, 162] on div "Icon Faja interna: -50% menos pancita visible. Text Block Row" at bounding box center [436, 141] width 89 height 42
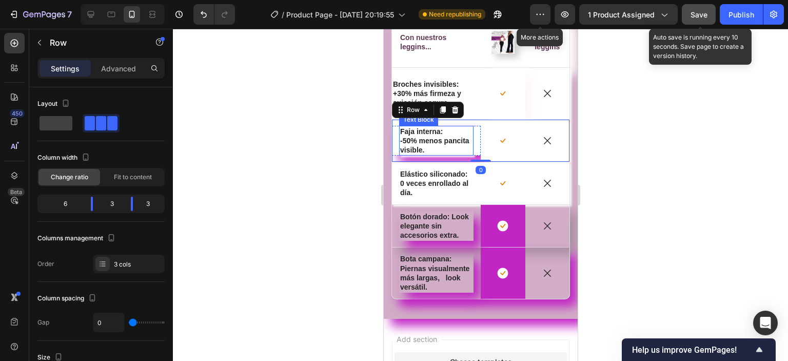
click at [410, 155] on p "-50% menos pancita visible." at bounding box center [436, 145] width 72 height 18
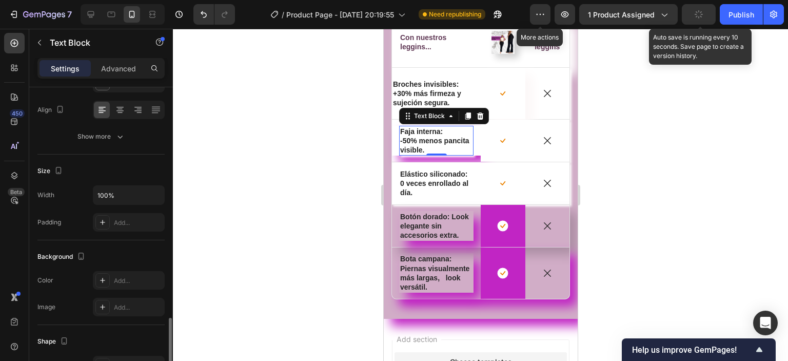
scroll to position [257, 0]
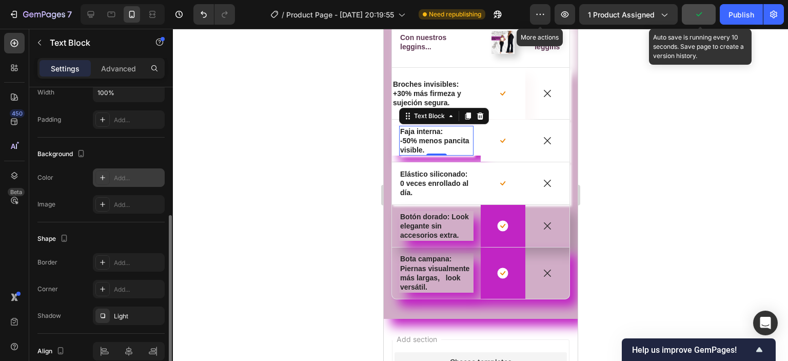
click at [102, 174] on icon at bounding box center [103, 178] width 8 height 8
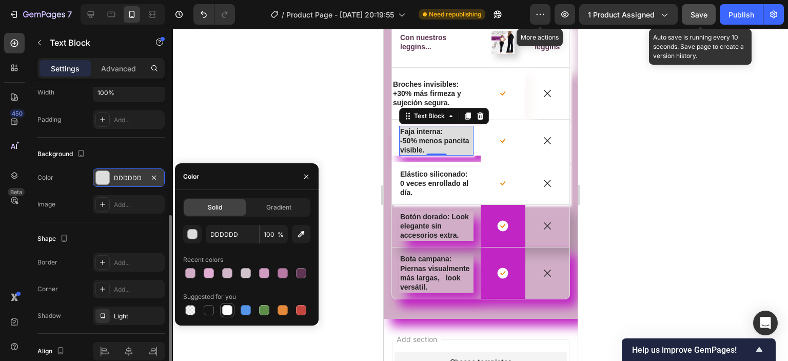
click at [229, 310] on div at bounding box center [227, 310] width 10 height 10
type input "FFFFFF"
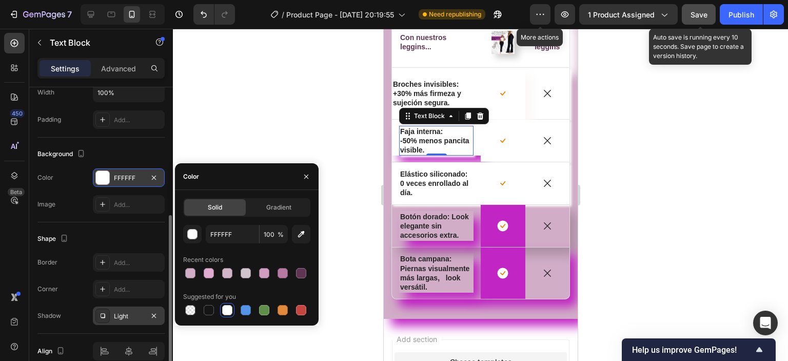
click at [102, 317] on icon at bounding box center [103, 316] width 8 height 8
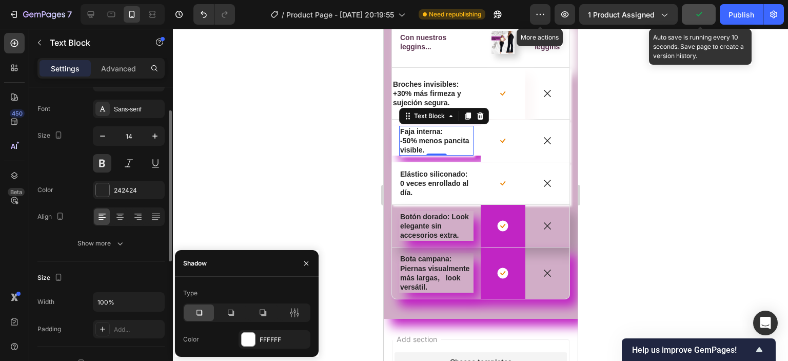
scroll to position [0, 0]
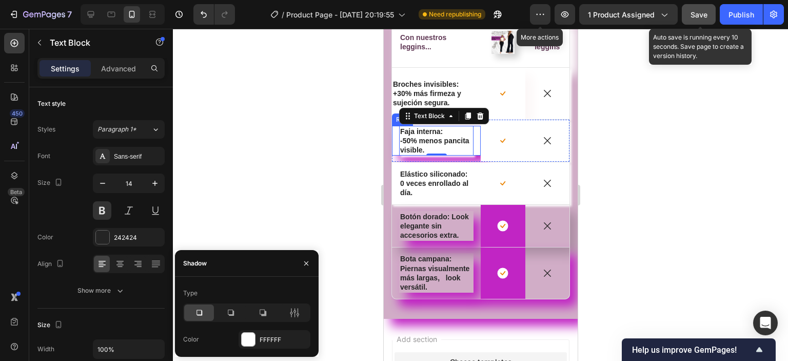
click at [471, 156] on div "Icon Faja interna: -50% menos pancita visible. Text Block 0 Row" at bounding box center [436, 141] width 89 height 30
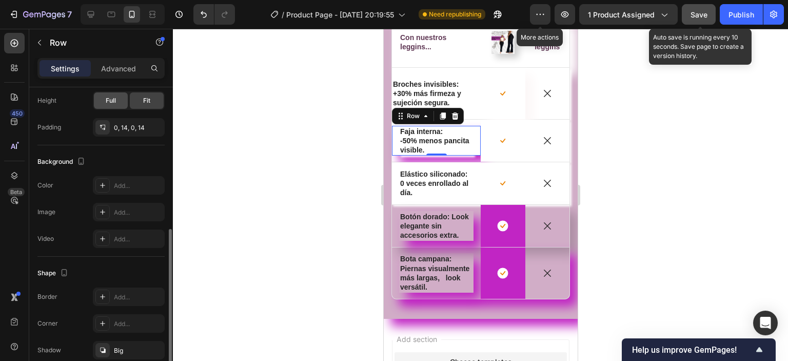
scroll to position [354, 0]
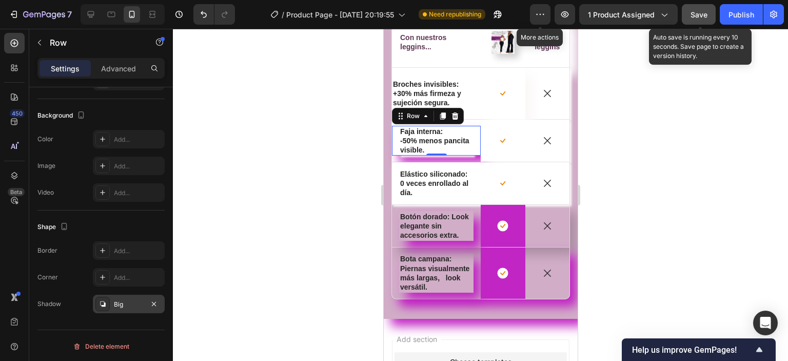
click at [105, 303] on icon at bounding box center [102, 303] width 5 height 5
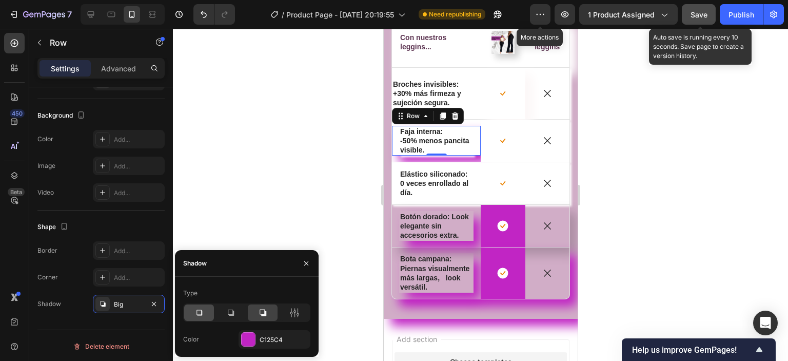
click at [195, 314] on icon at bounding box center [199, 312] width 10 height 10
click at [252, 335] on div at bounding box center [248, 339] width 13 height 13
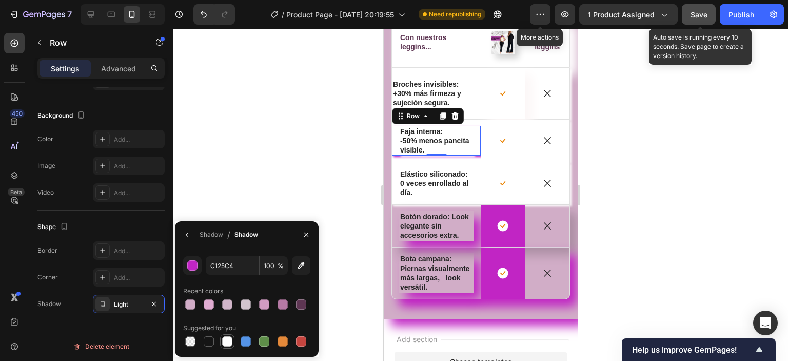
click at [226, 345] on div at bounding box center [227, 341] width 10 height 10
type input "FFFFFF"
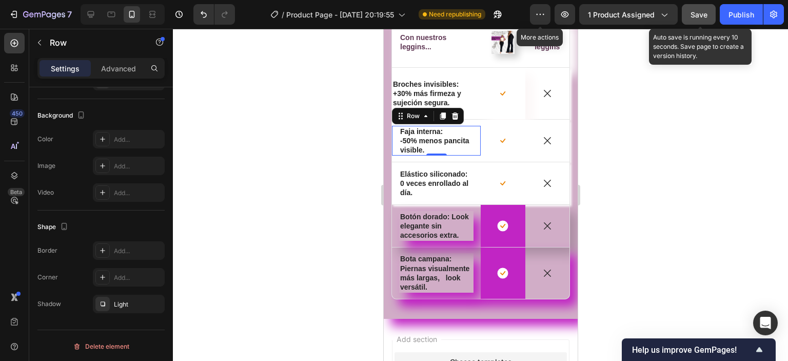
click at [264, 146] on div at bounding box center [480, 195] width 615 height 332
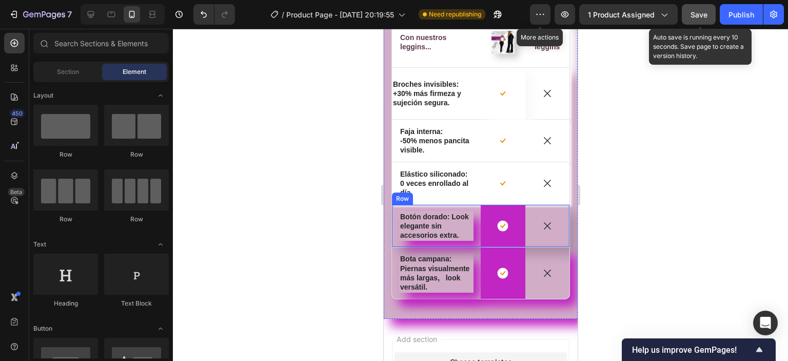
click at [538, 232] on div "Icon" at bounding box center [547, 226] width 45 height 42
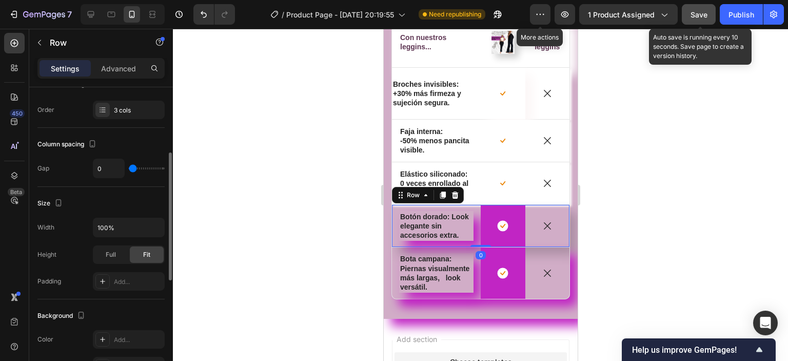
scroll to position [205, 0]
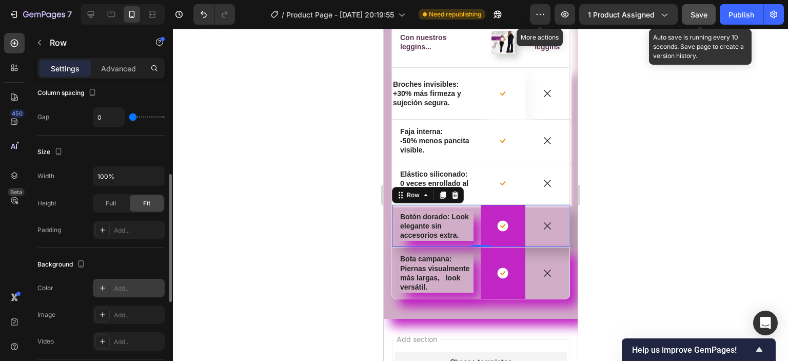
click at [102, 286] on icon at bounding box center [102, 287] width 5 height 5
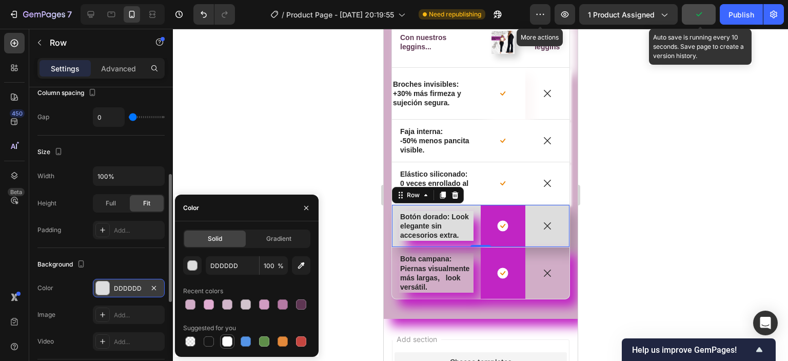
click at [227, 341] on div at bounding box center [227, 341] width 10 height 10
type input "FFFFFF"
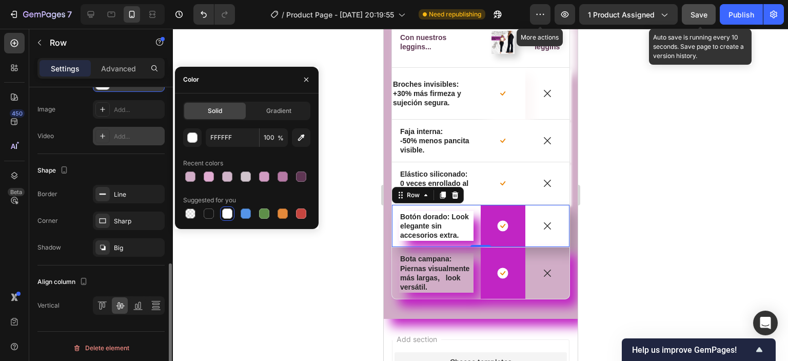
scroll to position [412, 0]
click at [460, 247] on div "Icon Botón dorado: Look elegante sin accesorios extra. Text Block Row" at bounding box center [436, 226] width 89 height 42
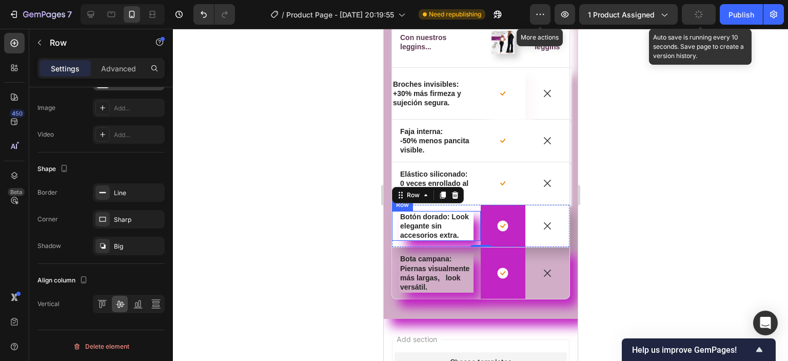
click at [473, 241] on div "Icon Botón dorado: Look elegante sin accesorios extra. Text Block Row" at bounding box center [436, 226] width 89 height 30
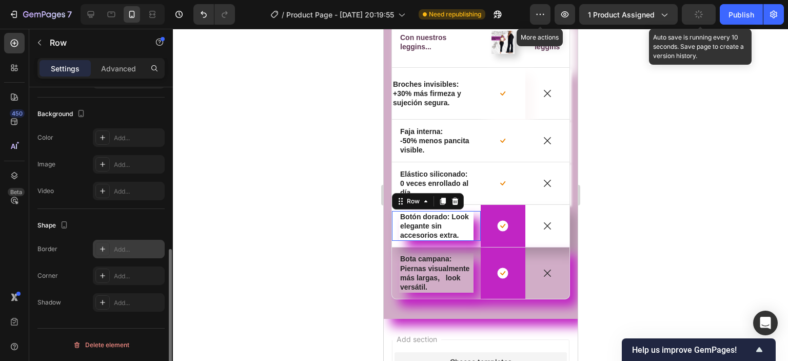
scroll to position [354, 0]
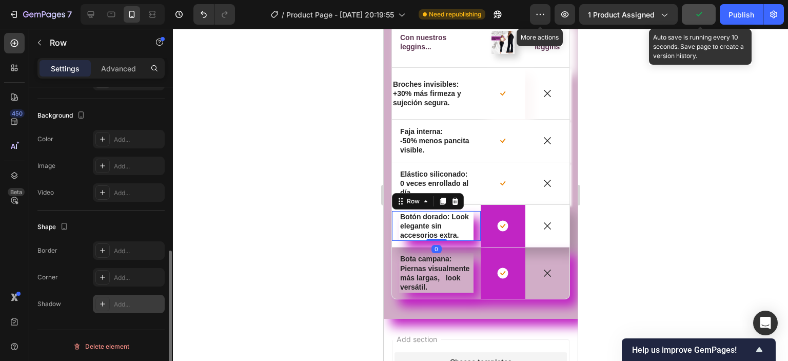
click at [105, 302] on icon at bounding box center [103, 304] width 8 height 8
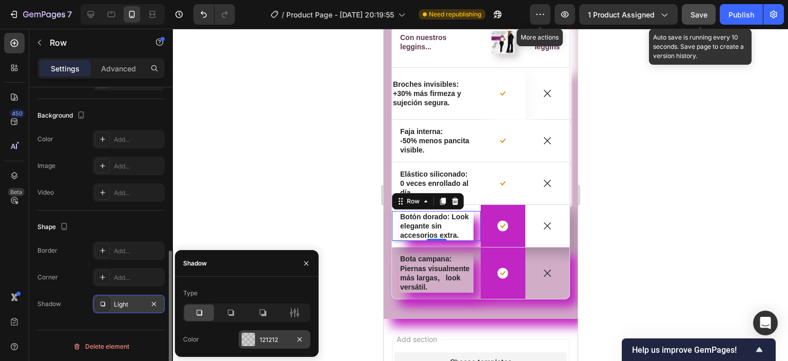
click at [251, 334] on div at bounding box center [248, 339] width 13 height 13
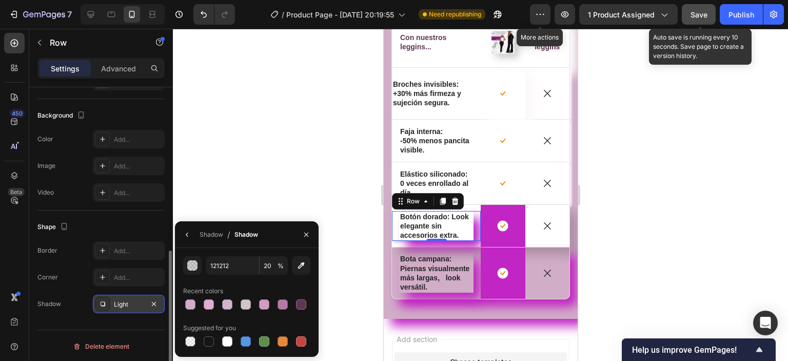
drag, startPoint x: 226, startPoint y: 343, endPoint x: 246, endPoint y: 314, distance: 35.2
click at [228, 344] on div at bounding box center [227, 341] width 10 height 10
type input "FFFFFF"
type input "100"
click at [452, 247] on div "Icon Botón dorado: Look elegante sin accesorios extra. Text Block Row 0" at bounding box center [436, 226] width 89 height 42
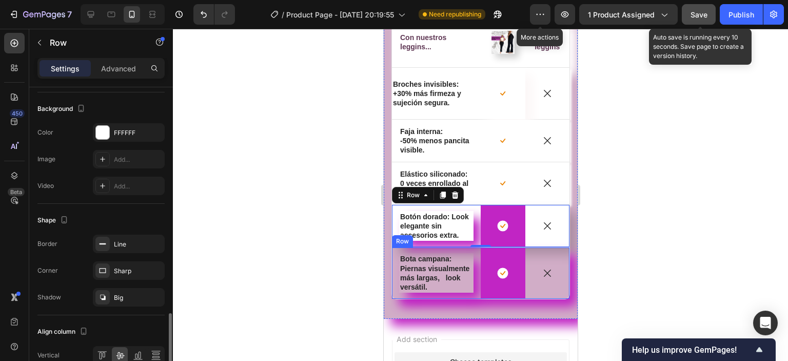
scroll to position [412, 0]
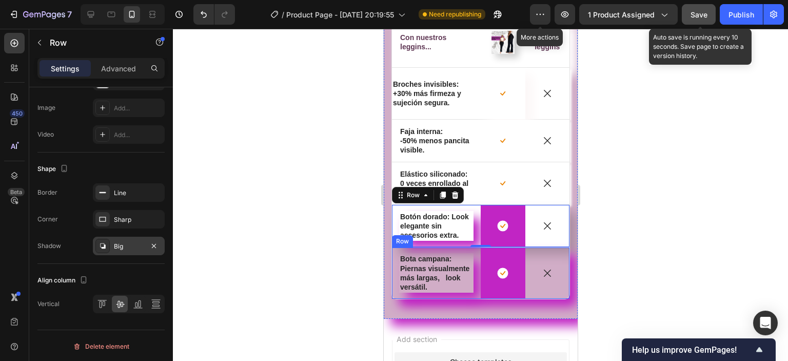
click at [103, 244] on icon at bounding box center [103, 246] width 8 height 8
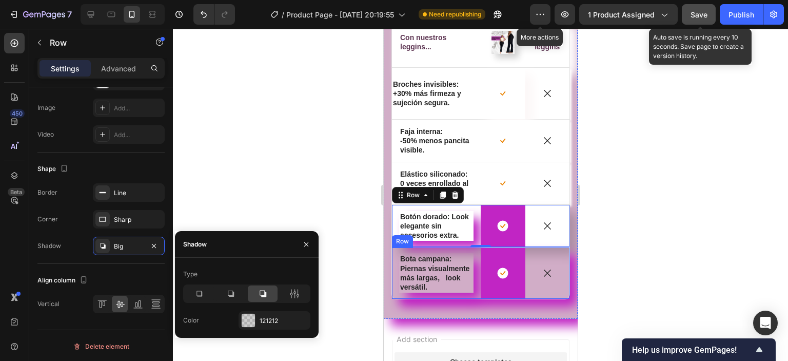
click at [196, 288] on icon at bounding box center [199, 293] width 10 height 10
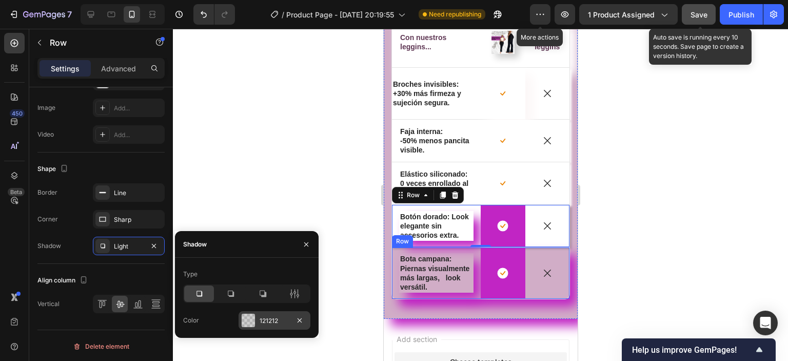
click at [249, 318] on div at bounding box center [248, 320] width 13 height 13
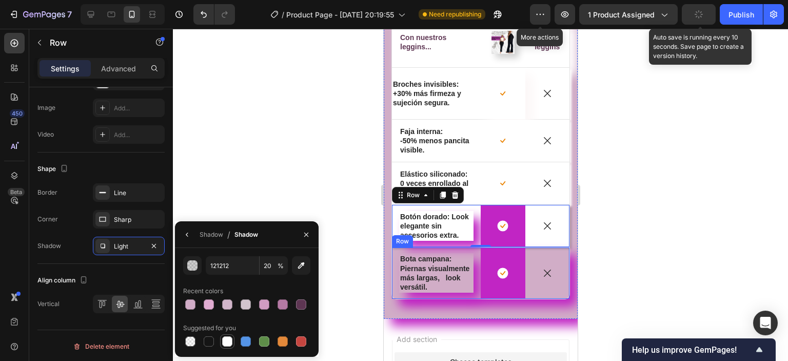
click at [228, 342] on div at bounding box center [227, 341] width 10 height 10
type input "FFFFFF"
type input "100"
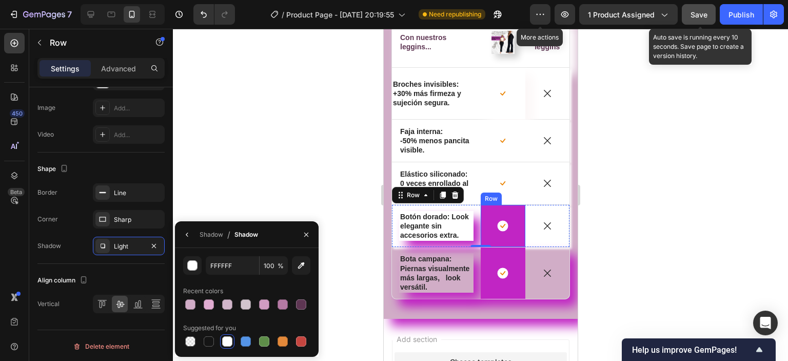
click at [492, 247] on div "Icon Row" at bounding box center [502, 226] width 45 height 42
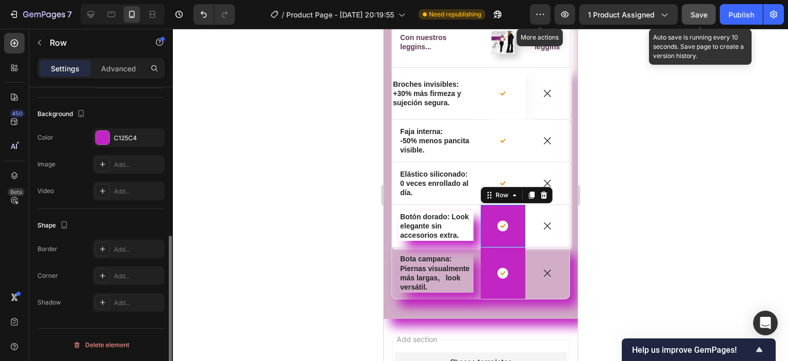
scroll to position [296, 0]
click at [104, 136] on div at bounding box center [102, 138] width 13 height 13
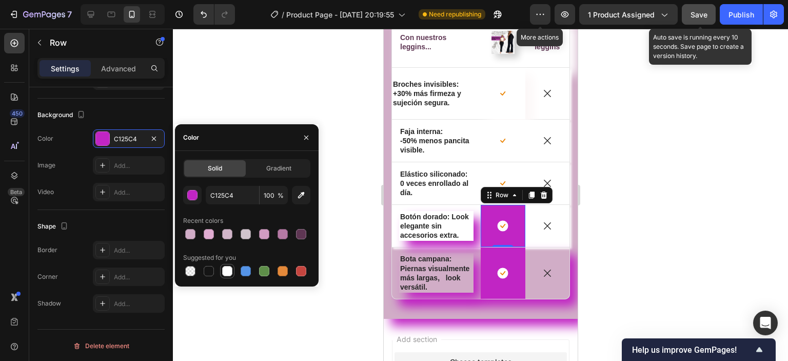
click at [221, 271] on div at bounding box center [227, 271] width 12 height 12
type input "FFFFFF"
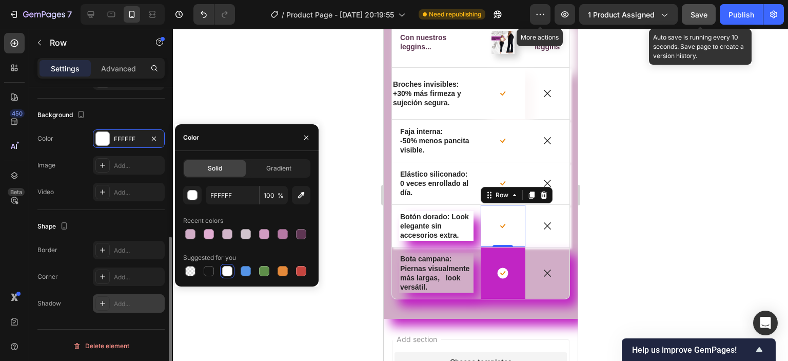
click at [102, 304] on icon at bounding box center [103, 303] width 8 height 8
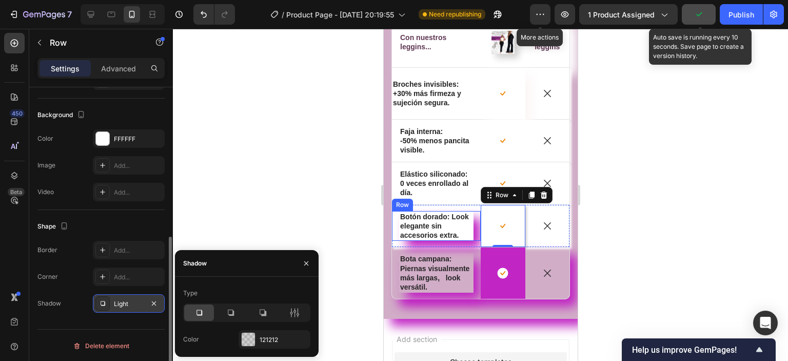
click at [472, 241] on div "Icon Botón dorado: Look elegante sin accesorios extra. Text Block Row" at bounding box center [436, 226] width 89 height 30
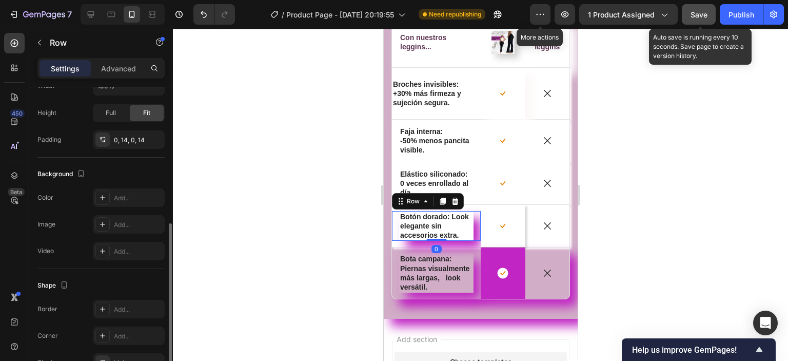
click at [472, 241] on div "Icon Botón dorado: Look elegante sin accesorios extra. Text Block Row 0" at bounding box center [436, 226] width 89 height 30
click at [447, 247] on div "Icon Botón dorado: Look elegante sin accesorios extra. Text Block Row 0" at bounding box center [436, 226] width 89 height 42
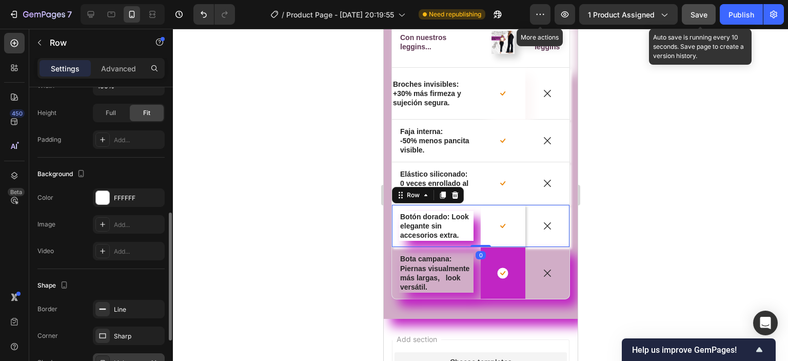
scroll to position [398, 0]
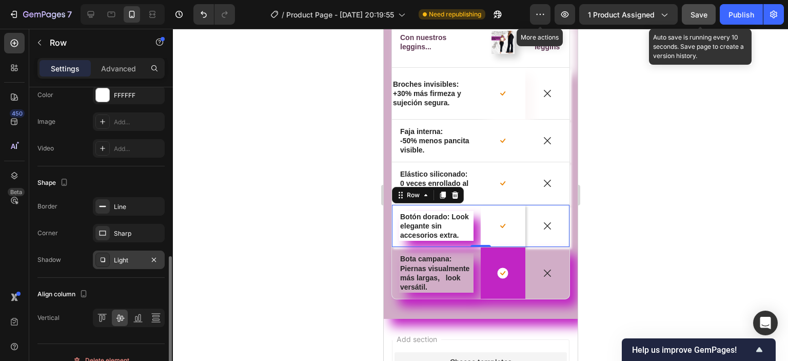
click at [105, 262] on icon at bounding box center [103, 260] width 8 height 8
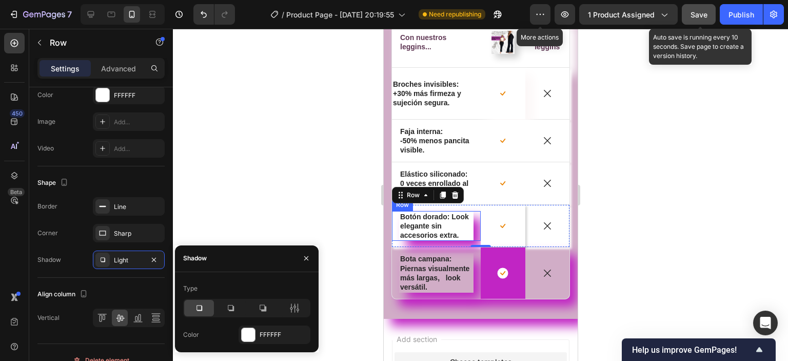
click at [473, 241] on div "Icon Botón dorado: Look elegante sin accesorios extra. Text Block Row" at bounding box center [436, 226] width 89 height 30
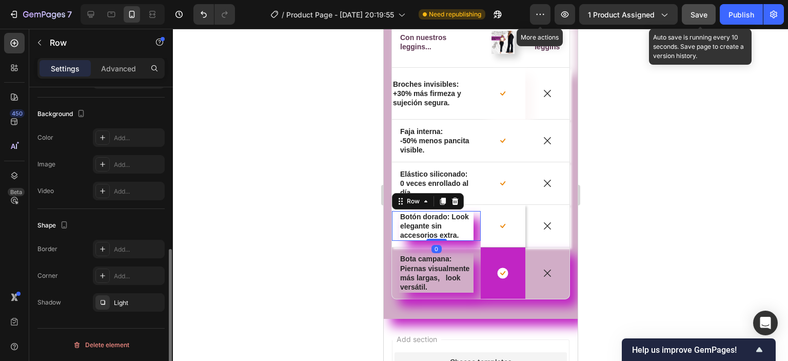
scroll to position [354, 0]
click at [466, 240] on p "Botón dorado: Look elegante sin accesorios extra." at bounding box center [436, 226] width 72 height 28
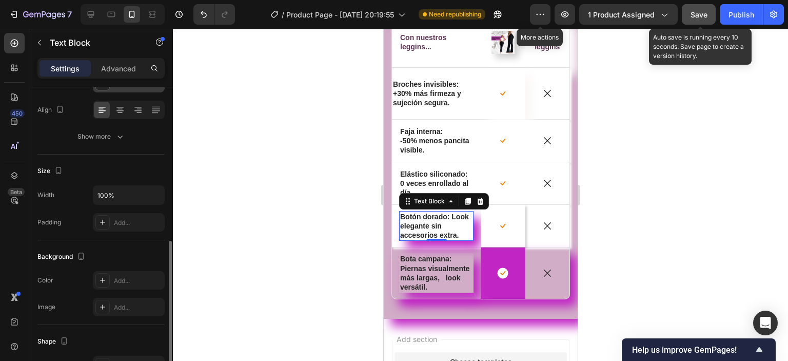
scroll to position [205, 0]
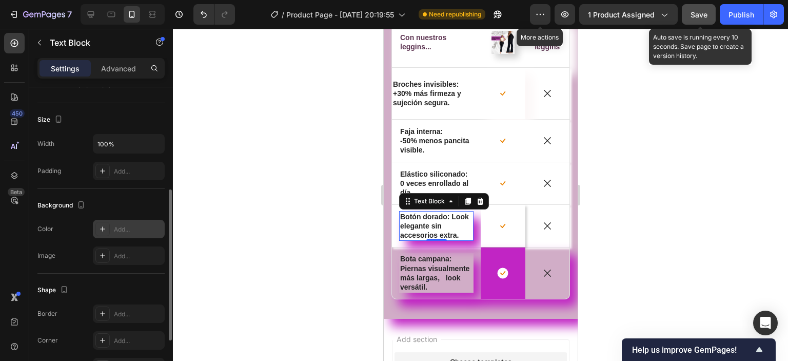
click at [136, 225] on div "Add..." at bounding box center [138, 229] width 48 height 9
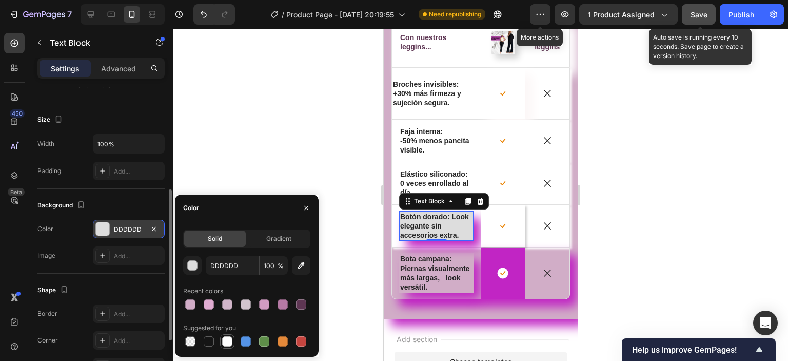
click at [228, 342] on div at bounding box center [227, 341] width 10 height 10
type input "FFFFFF"
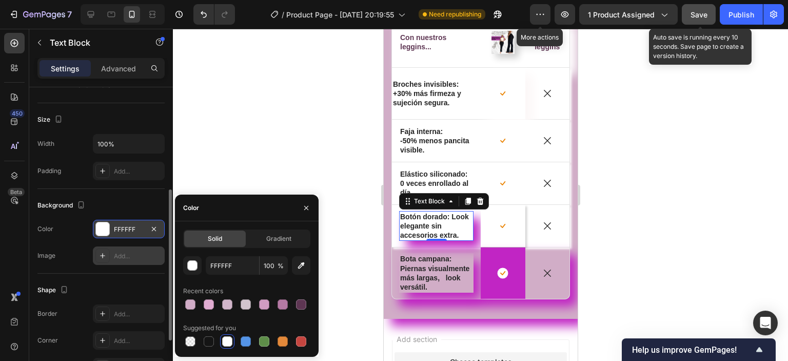
scroll to position [257, 0]
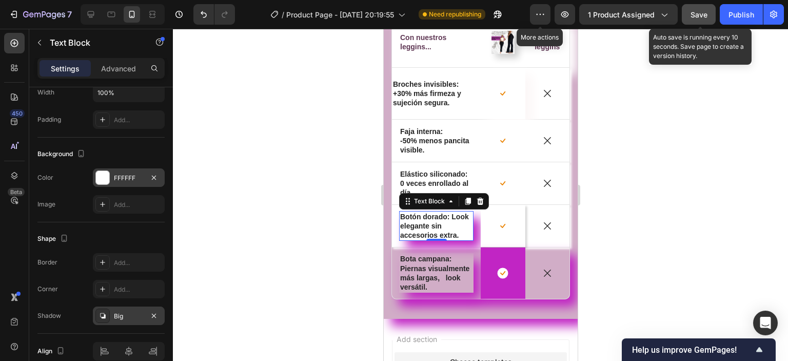
click at [106, 313] on icon at bounding box center [103, 316] width 8 height 8
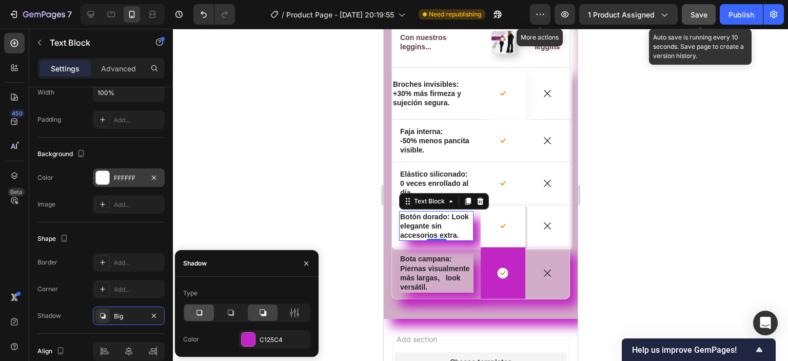
click at [196, 312] on icon at bounding box center [199, 312] width 10 height 10
click at [247, 340] on div at bounding box center [248, 339] width 13 height 13
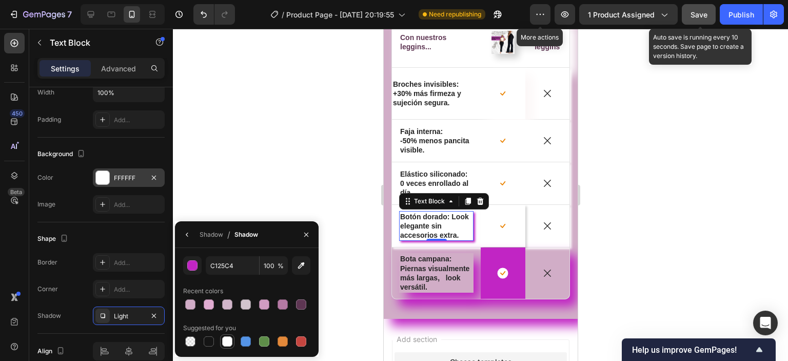
click at [226, 339] on div at bounding box center [227, 341] width 10 height 10
type input "FFFFFF"
click at [658, 202] on div at bounding box center [480, 195] width 615 height 332
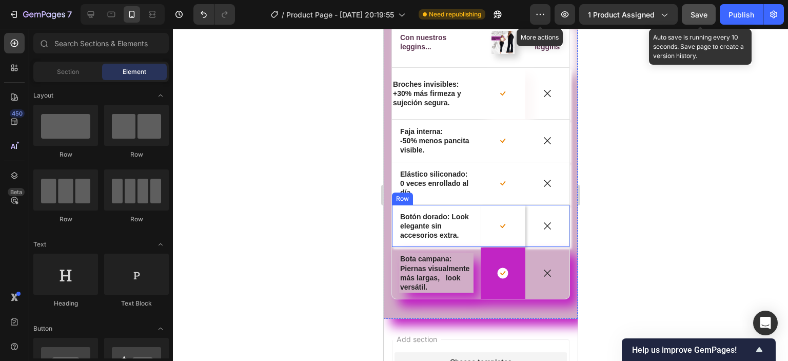
scroll to position [3626, 0]
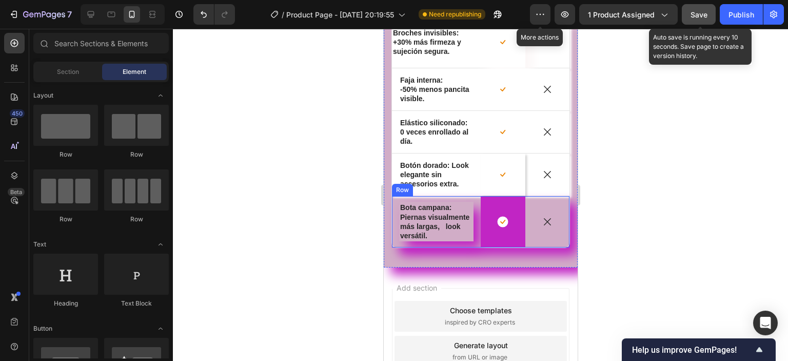
click at [552, 225] on div "Icon" at bounding box center [547, 221] width 45 height 51
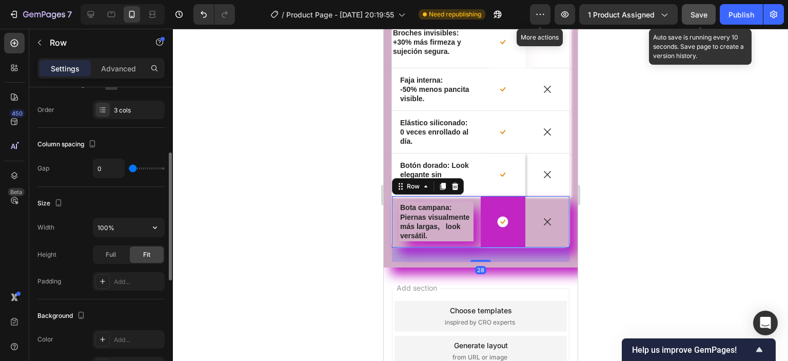
scroll to position [257, 0]
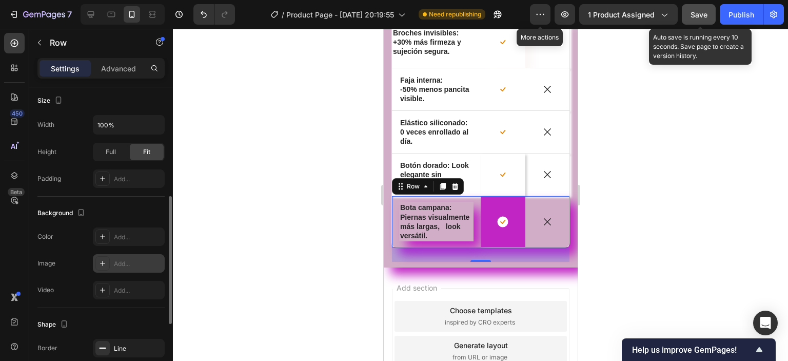
click at [108, 262] on div at bounding box center [102, 263] width 14 height 14
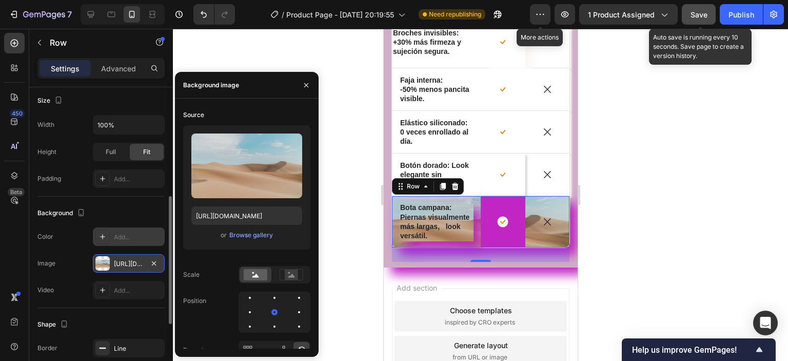
click at [102, 233] on icon at bounding box center [103, 237] width 8 height 8
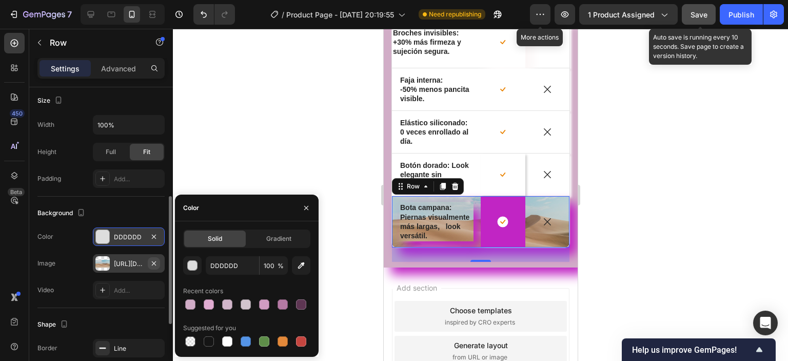
click at [158, 260] on icon "button" at bounding box center [154, 263] width 8 height 8
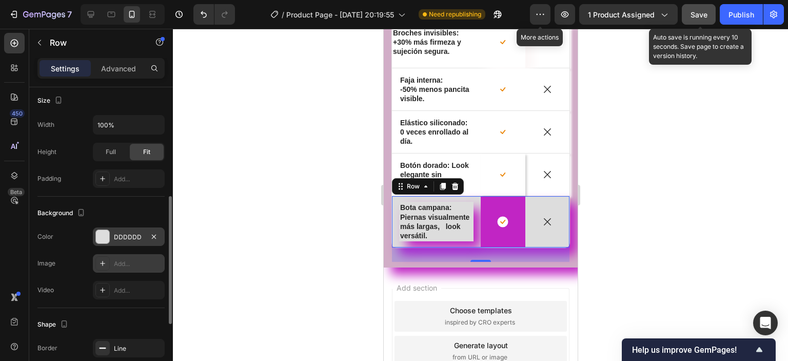
click at [103, 237] on div at bounding box center [102, 236] width 13 height 13
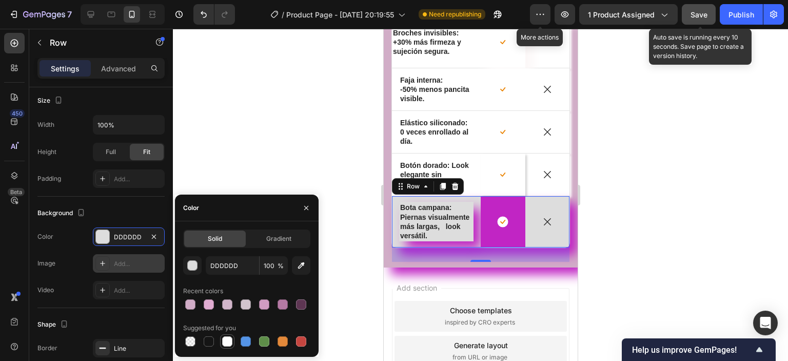
click at [225, 340] on div at bounding box center [227, 341] width 10 height 10
type input "FFFFFF"
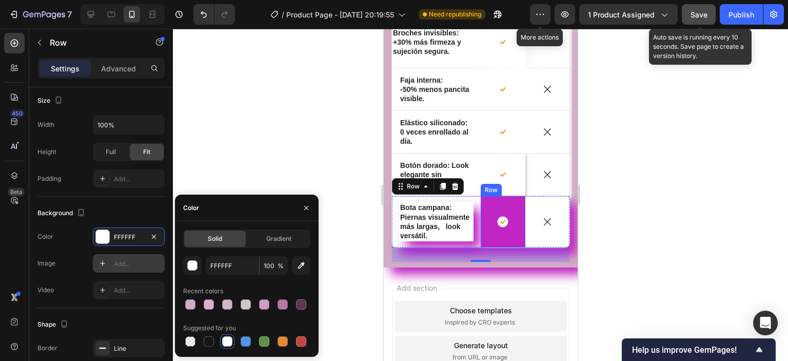
click at [499, 226] on div "Icon Row" at bounding box center [502, 221] width 45 height 51
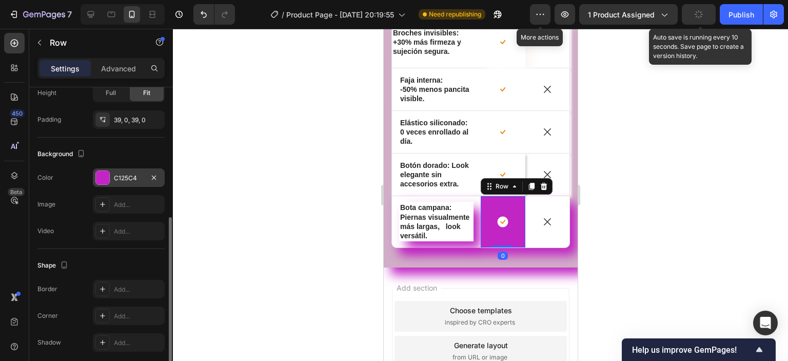
click at [96, 180] on div at bounding box center [102, 177] width 13 height 13
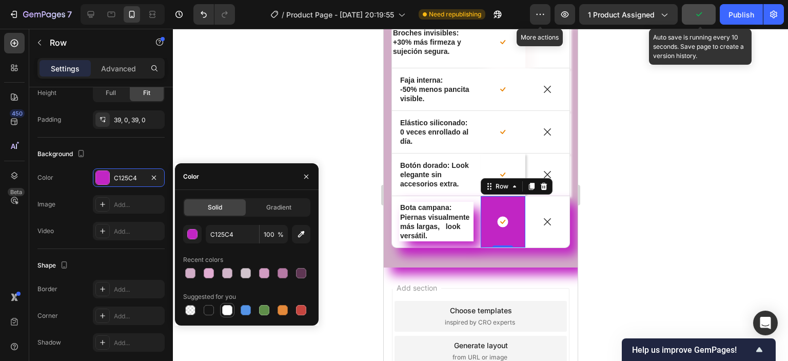
click at [228, 312] on div at bounding box center [227, 310] width 10 height 10
type input "FFFFFF"
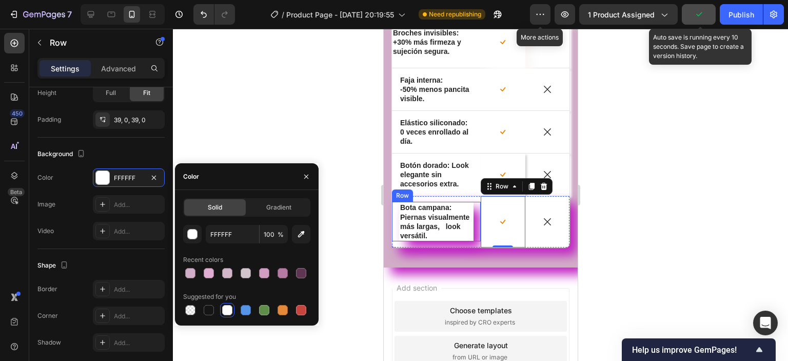
click at [470, 241] on div "Icon Bota campana: Piernas visualmente más largas, look versátil. Text Block Row" at bounding box center [436, 222] width 89 height 40
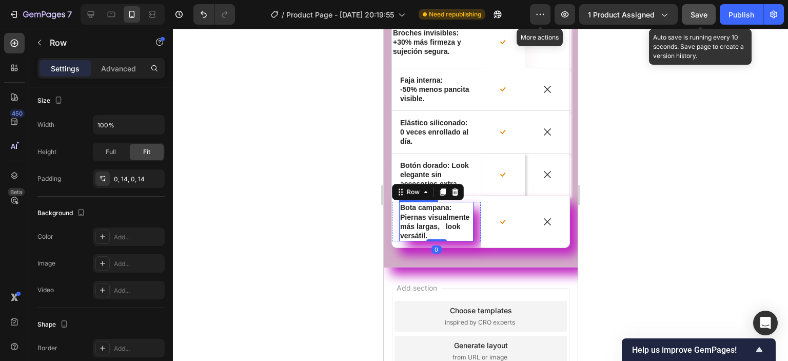
click at [468, 240] on p "Bota campana: Piernas visualmente más largas, look versátil." at bounding box center [436, 221] width 72 height 37
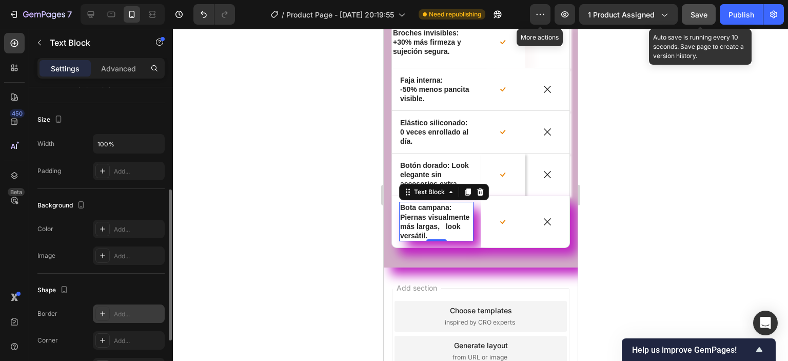
scroll to position [304, 0]
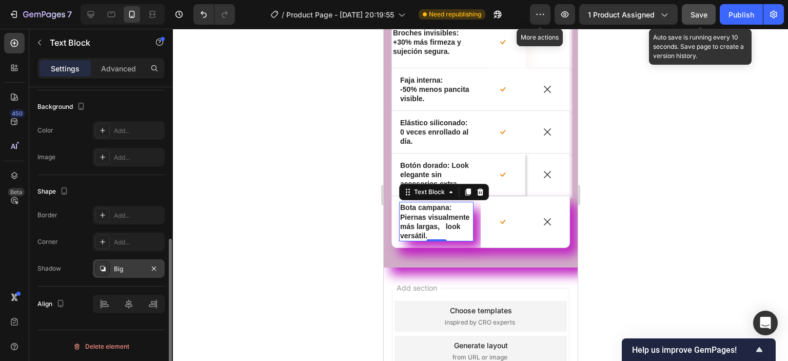
click at [103, 264] on icon at bounding box center [103, 268] width 8 height 8
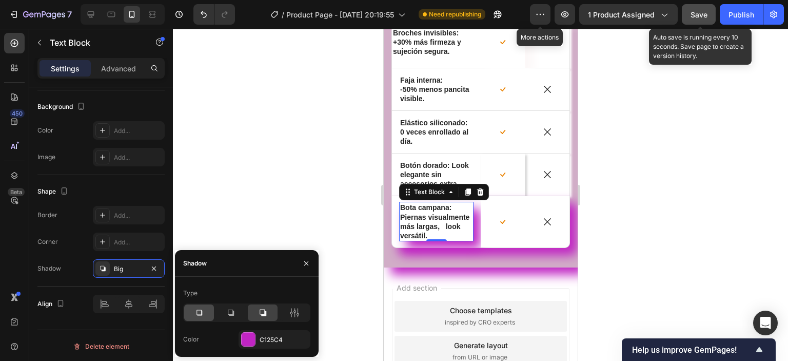
click at [195, 309] on icon at bounding box center [199, 312] width 10 height 10
click at [247, 342] on div at bounding box center [248, 339] width 13 height 13
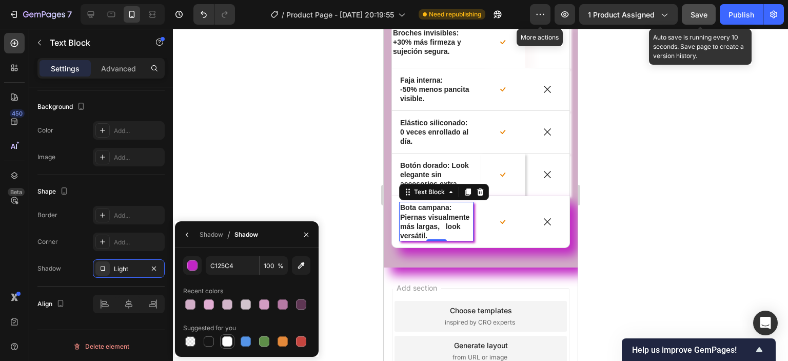
click at [230, 342] on div at bounding box center [227, 341] width 10 height 10
type input "FFFFFF"
click at [542, 262] on div "⚡ Compra ahora y transforma tu figura desde la primera puesta. Heading ¿Te ha p…" at bounding box center [480, 60] width 179 height 404
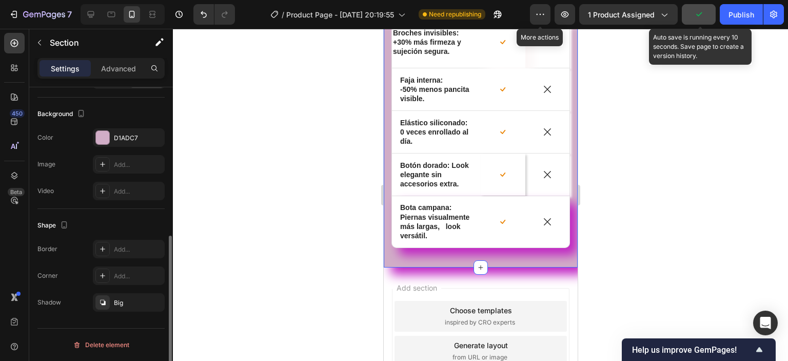
scroll to position [0, 0]
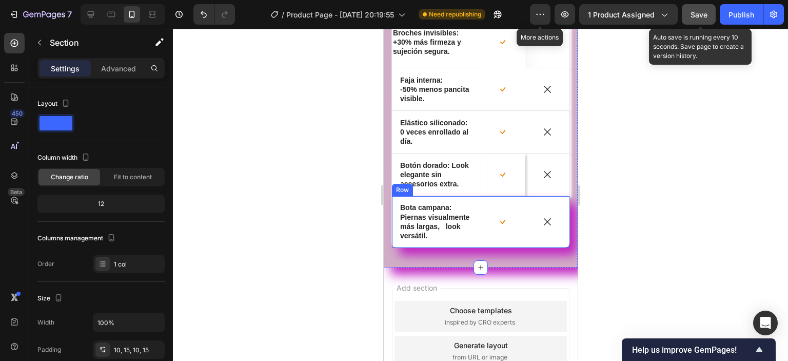
click at [544, 247] on div "Icon" at bounding box center [547, 221] width 45 height 51
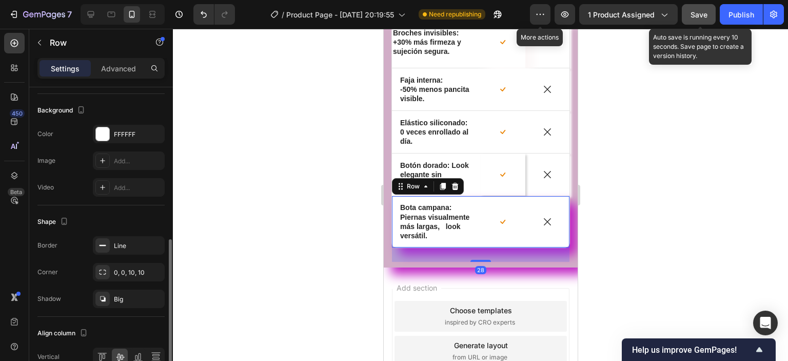
scroll to position [411, 0]
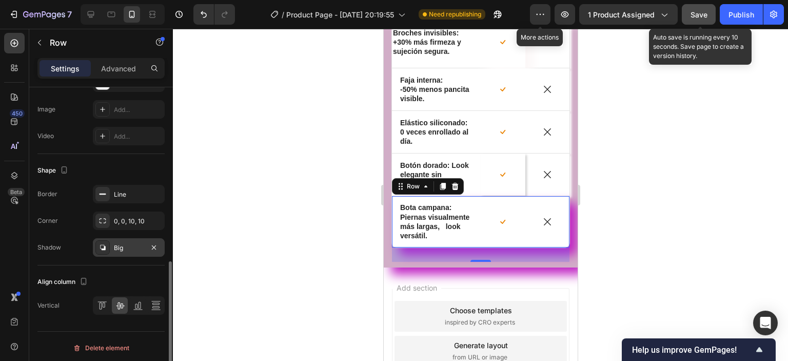
click at [107, 249] on div at bounding box center [102, 247] width 14 height 14
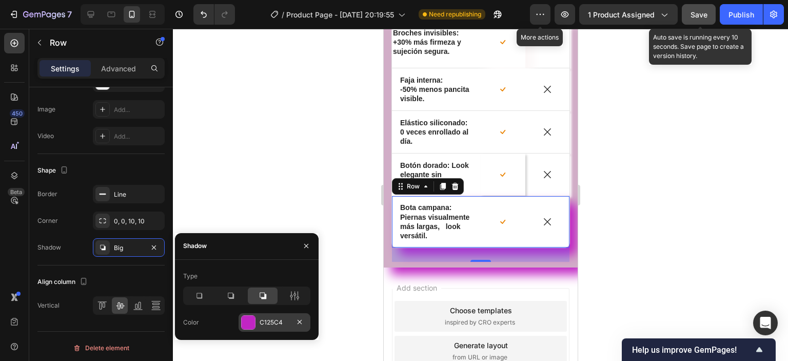
drag, startPoint x: 200, startPoint y: 297, endPoint x: 253, endPoint y: 318, distance: 57.1
click at [200, 296] on icon at bounding box center [199, 296] width 10 height 10
click at [253, 318] on div at bounding box center [248, 322] width 13 height 13
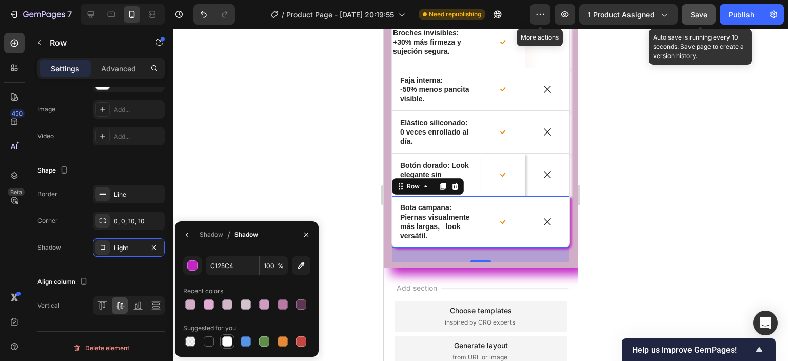
click at [225, 338] on div at bounding box center [227, 341] width 10 height 10
type input "FFFFFF"
click at [606, 204] on div at bounding box center [480, 195] width 615 height 332
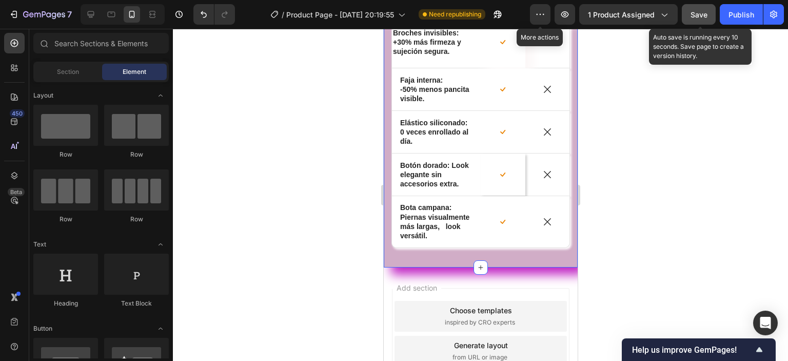
click at [375, 285] on div at bounding box center [480, 195] width 615 height 332
click at [395, 262] on div "⚡ Compra ahora y transforma tu figura desde la primera puesta. Heading ¿Te ha p…" at bounding box center [480, 60] width 179 height 404
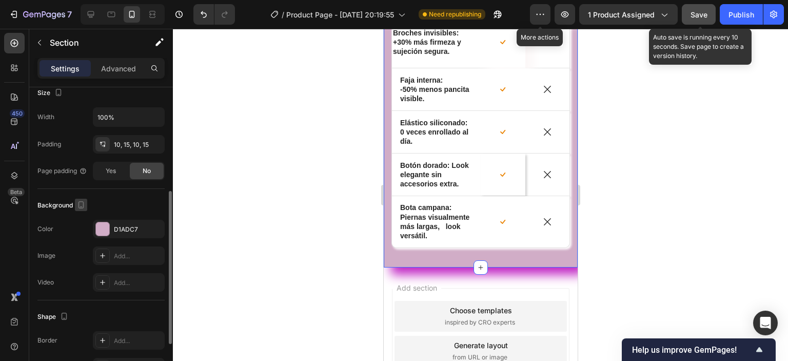
scroll to position [296, 0]
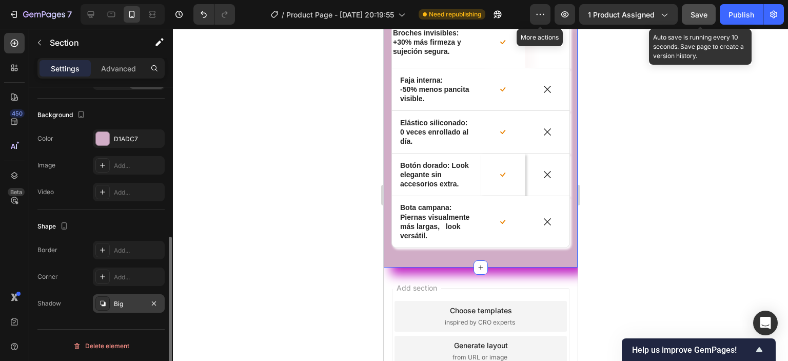
click at [103, 302] on icon at bounding box center [103, 303] width 8 height 8
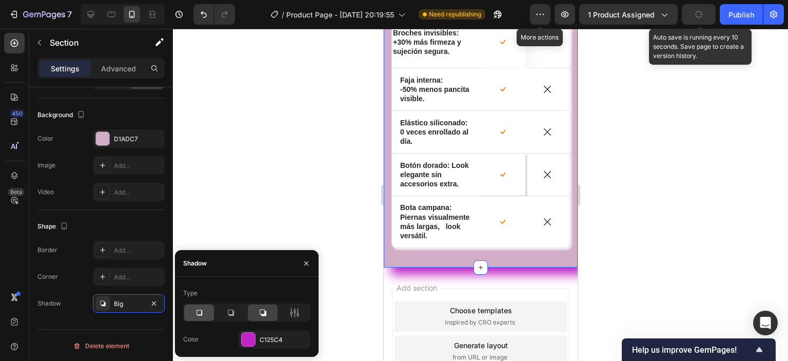
click at [199, 314] on icon at bounding box center [199, 312] width 10 height 10
click at [249, 340] on div at bounding box center [248, 339] width 13 height 13
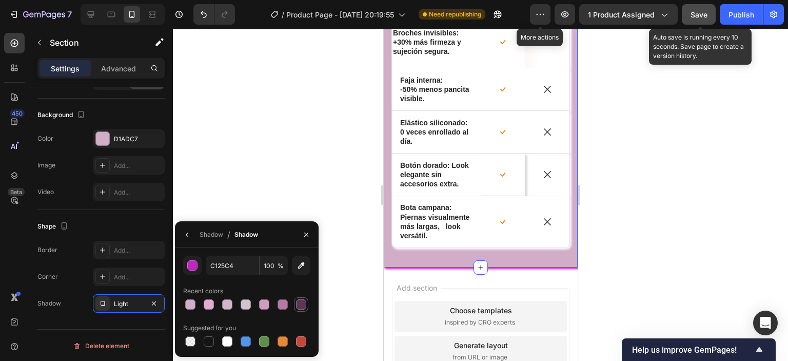
click at [303, 305] on div at bounding box center [301, 304] width 10 height 10
type input "5E3653"
click at [302, 120] on div at bounding box center [480, 195] width 615 height 332
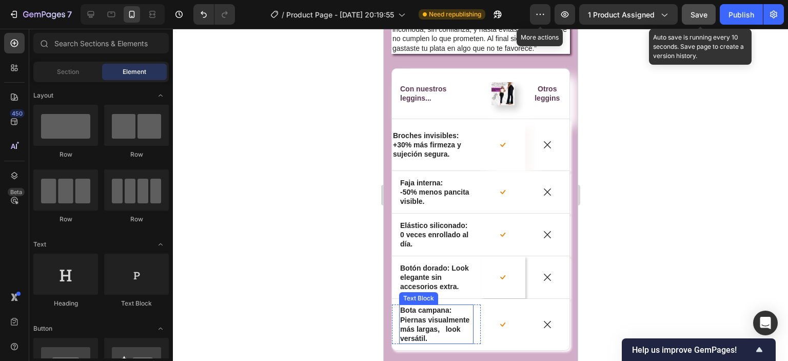
scroll to position [3626, 0]
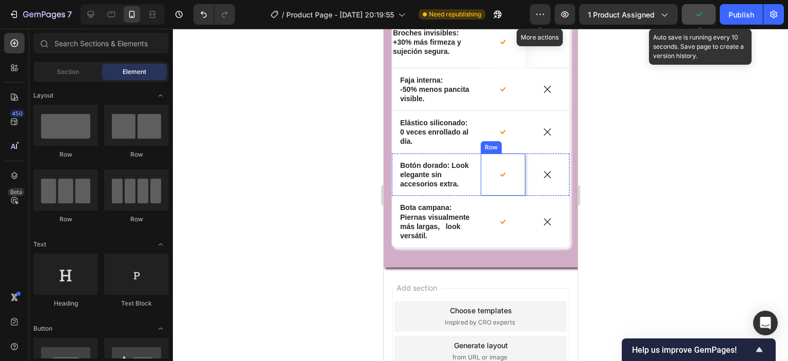
click at [512, 189] on div "Icon Row" at bounding box center [502, 174] width 45 height 42
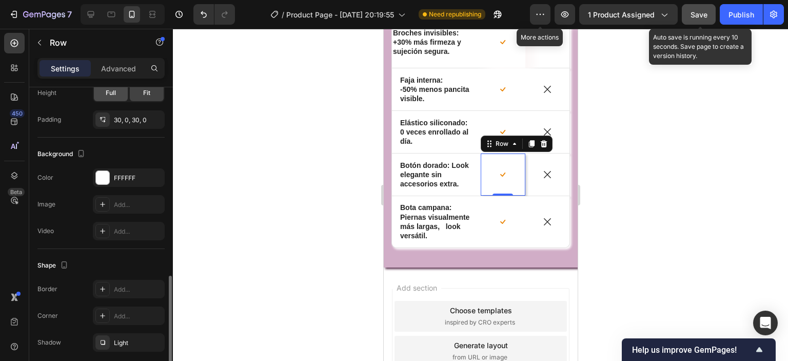
scroll to position [296, 0]
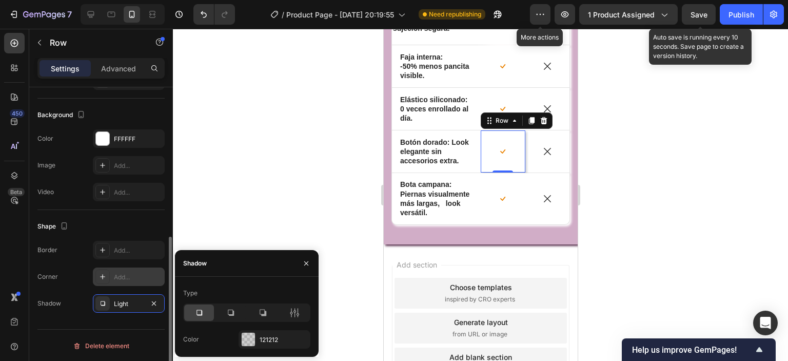
click at [101, 278] on icon at bounding box center [103, 277] width 8 height 8
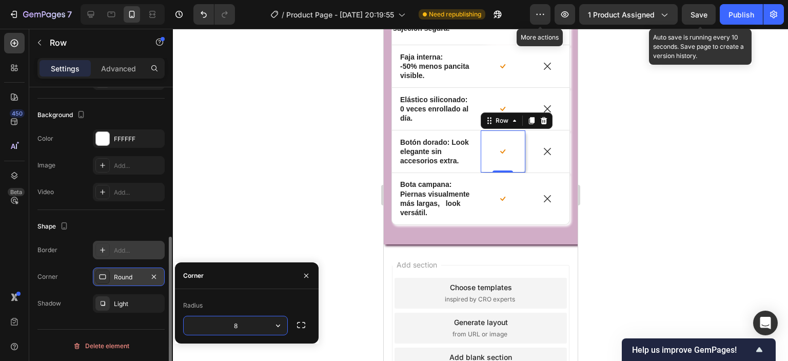
click at [103, 249] on icon at bounding box center [103, 250] width 8 height 8
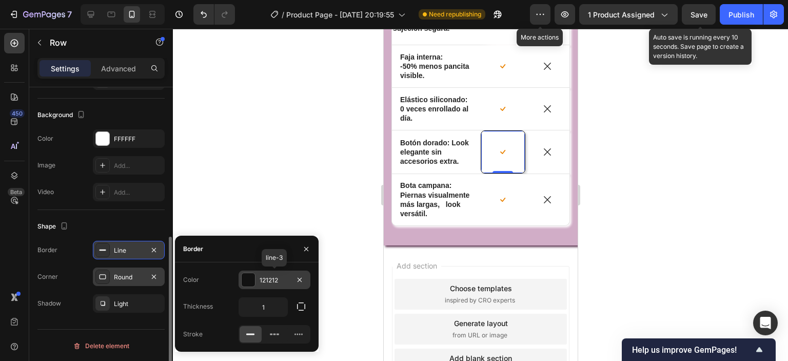
click at [252, 284] on div at bounding box center [248, 279] width 13 height 13
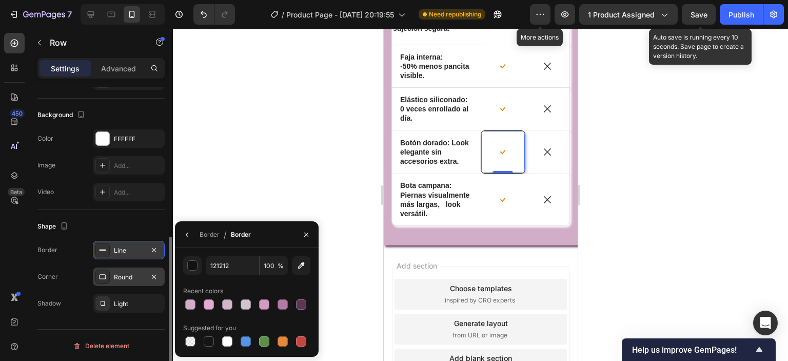
click at [226, 342] on div at bounding box center [227, 341] width 10 height 10
type input "FFFFFF"
click at [700, 195] on div at bounding box center [480, 195] width 615 height 332
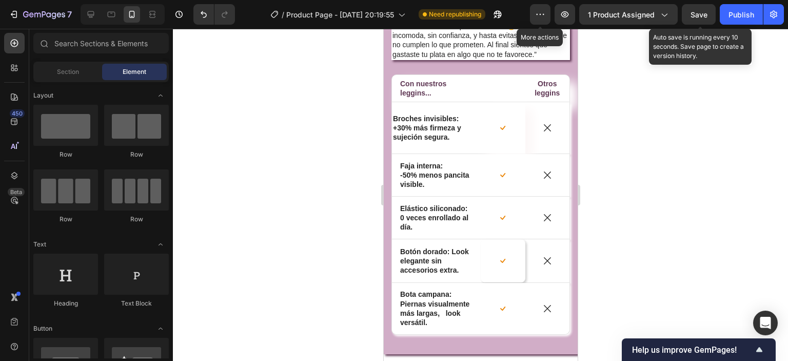
scroll to position [3363, 0]
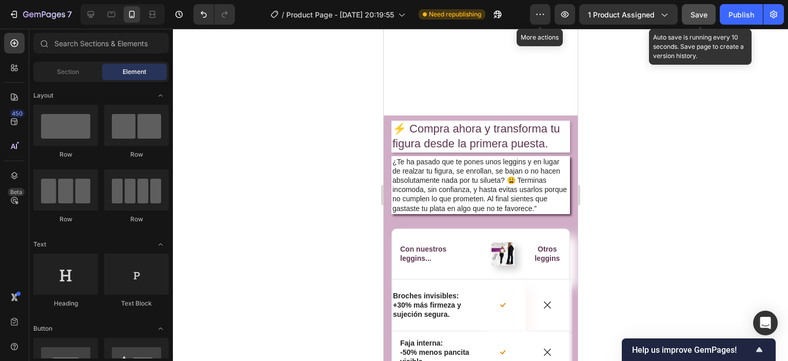
click at [695, 14] on span "Save" at bounding box center [699, 14] width 17 height 9
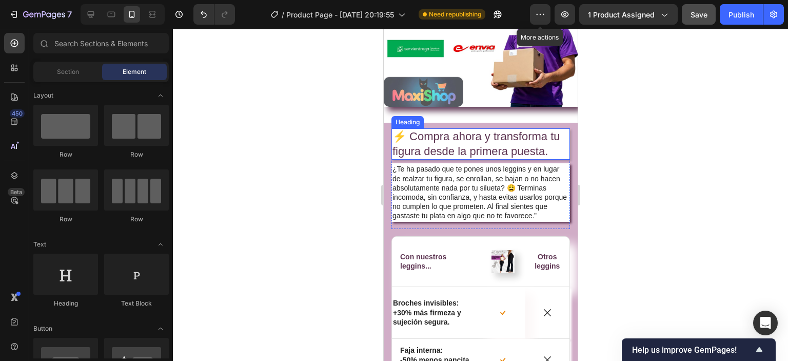
click at [429, 135] on h2 "⚡ Compra ahora y transforma tu figura desde la primera puesta." at bounding box center [480, 143] width 179 height 31
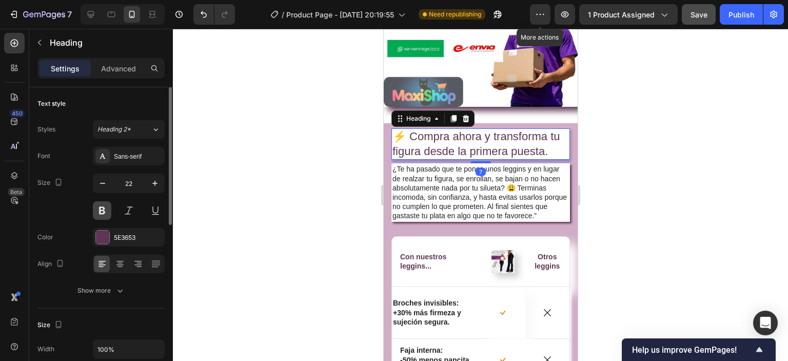
click at [97, 210] on button at bounding box center [102, 210] width 18 height 18
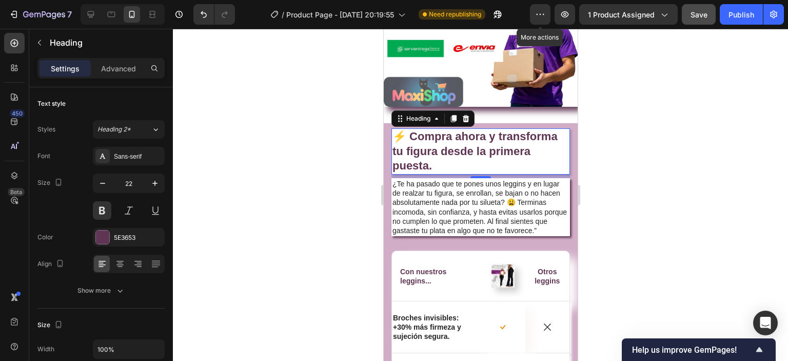
click at [711, 138] on div at bounding box center [480, 195] width 615 height 332
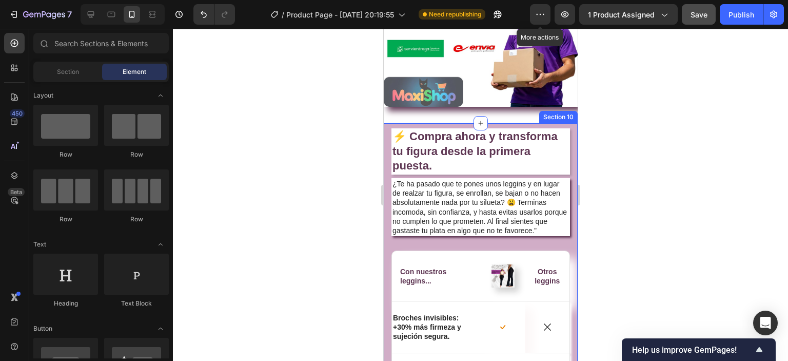
scroll to position [3415, 0]
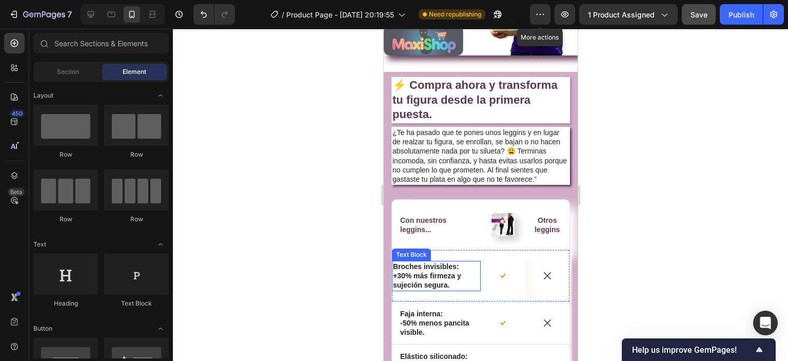
click at [425, 275] on p "+30% más firmeza y sujeción segura." at bounding box center [436, 280] width 87 height 18
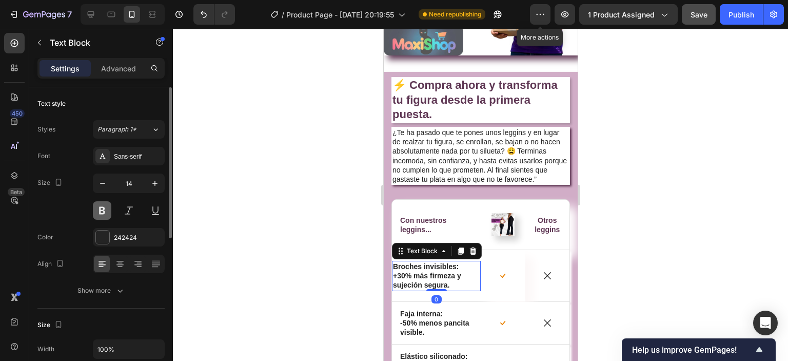
click at [100, 210] on button at bounding box center [102, 210] width 18 height 18
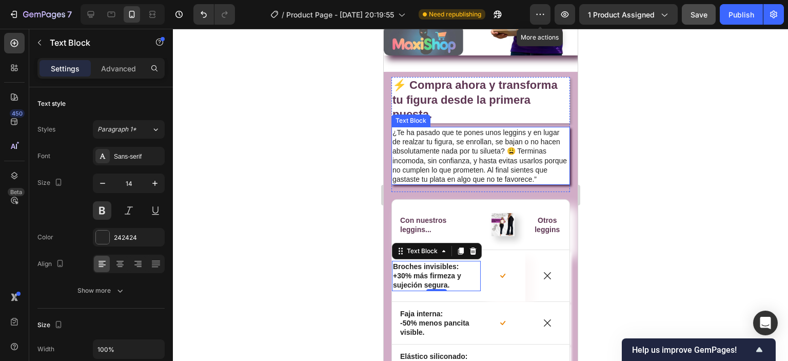
click at [682, 179] on div at bounding box center [480, 195] width 615 height 332
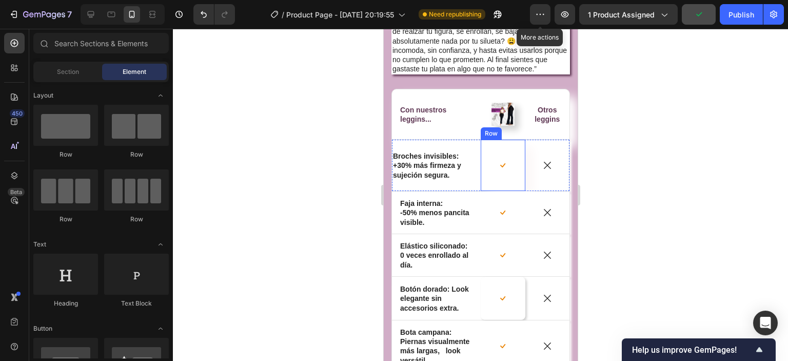
scroll to position [3620, 0]
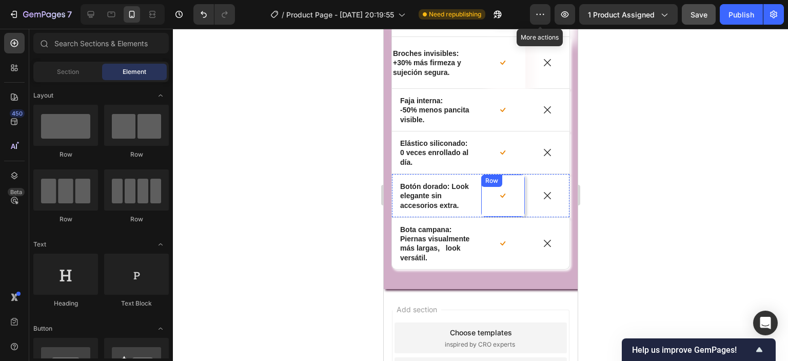
click at [505, 211] on div "Icon Row" at bounding box center [502, 195] width 45 height 43
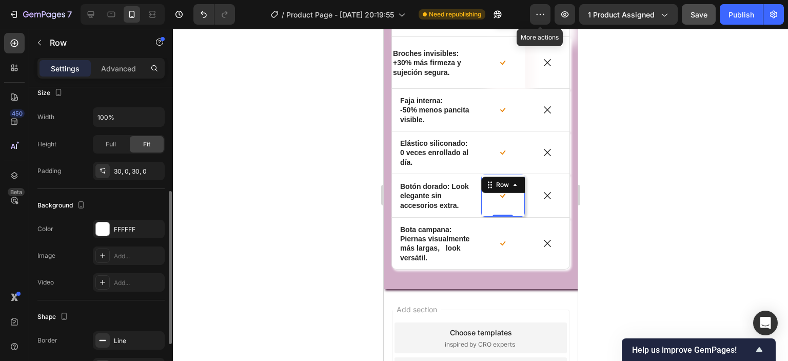
scroll to position [296, 0]
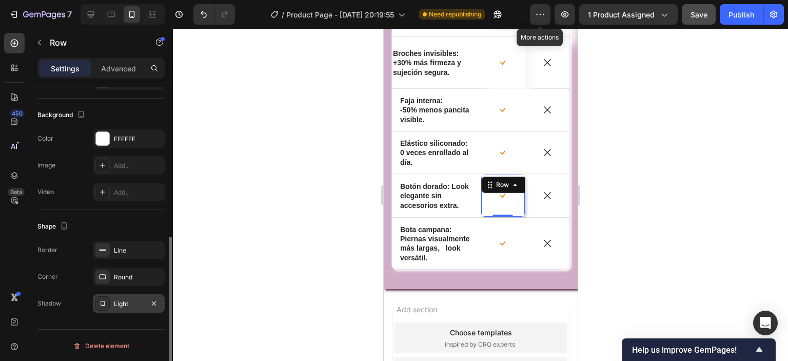
click at [100, 299] on icon at bounding box center [103, 303] width 8 height 8
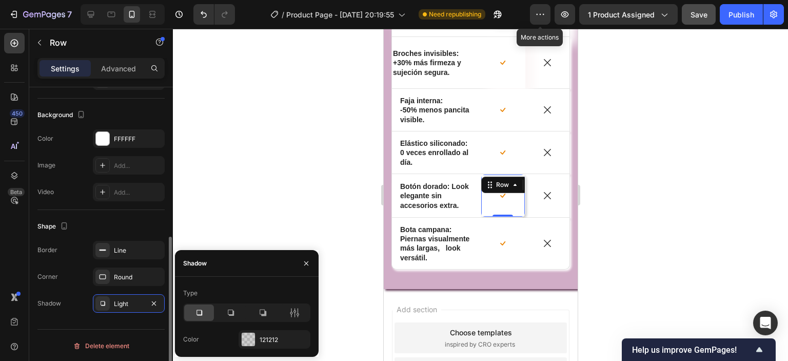
scroll to position [244, 0]
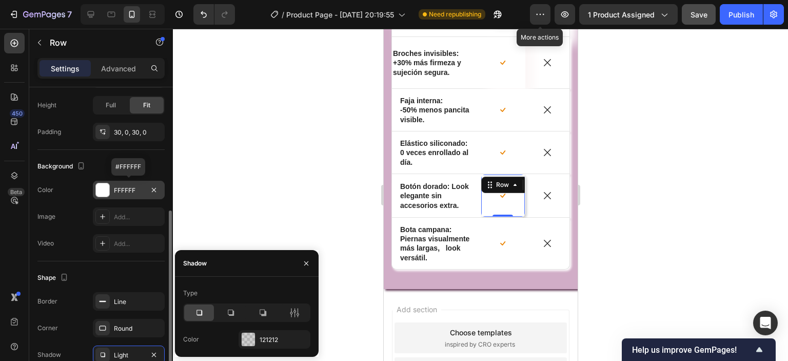
click at [101, 189] on div at bounding box center [102, 189] width 13 height 13
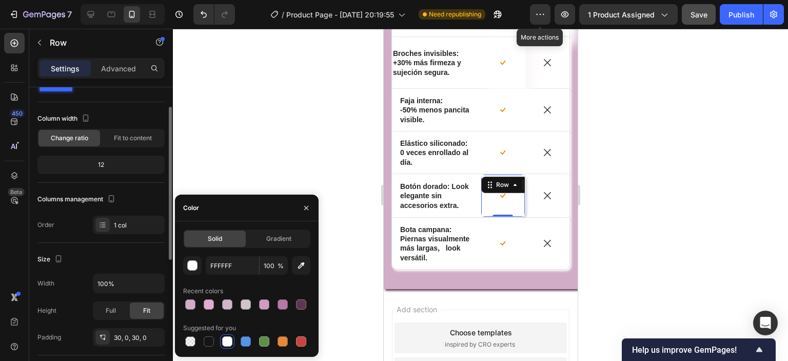
scroll to position [0, 0]
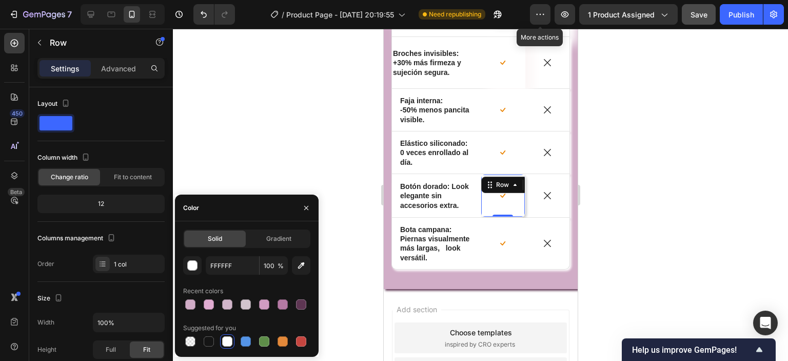
click at [309, 101] on div at bounding box center [480, 195] width 615 height 332
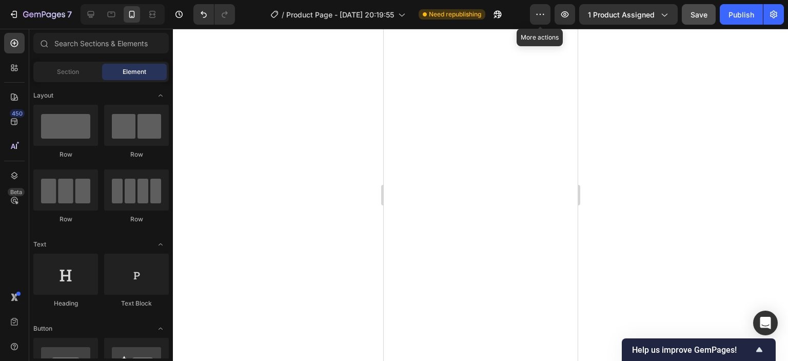
scroll to position [1999, 0]
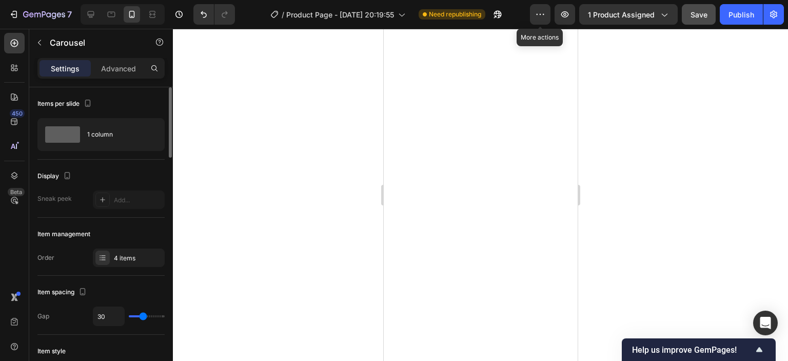
scroll to position [154, 0]
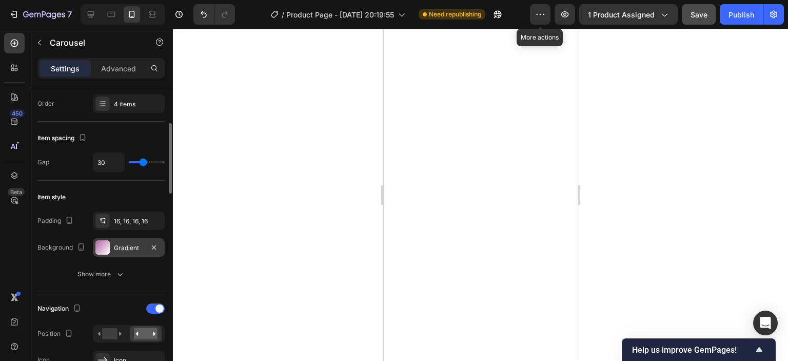
click at [105, 250] on div at bounding box center [102, 247] width 14 height 14
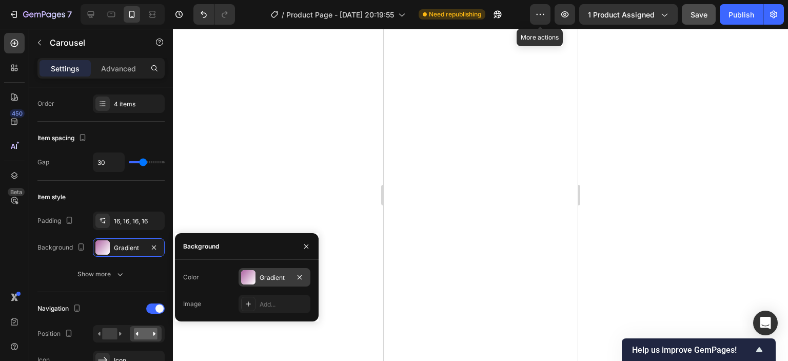
click at [255, 276] on div at bounding box center [248, 277] width 14 height 14
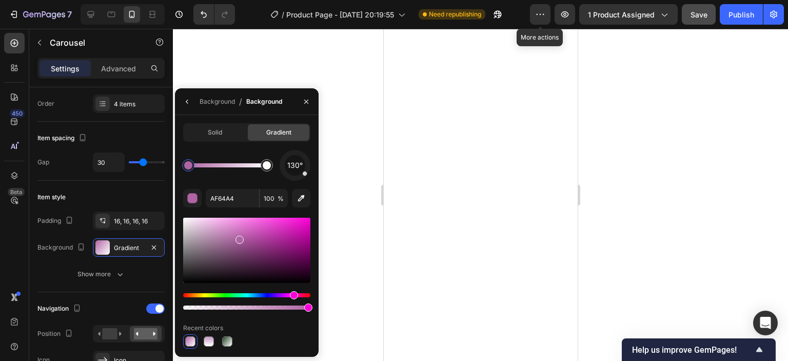
click at [281, 236] on div at bounding box center [246, 250] width 127 height 65
click at [275, 250] on div at bounding box center [246, 250] width 127 height 65
click at [255, 258] on div at bounding box center [246, 250] width 127 height 65
click at [226, 253] on div at bounding box center [246, 250] width 127 height 65
click at [215, 239] on div at bounding box center [246, 250] width 127 height 65
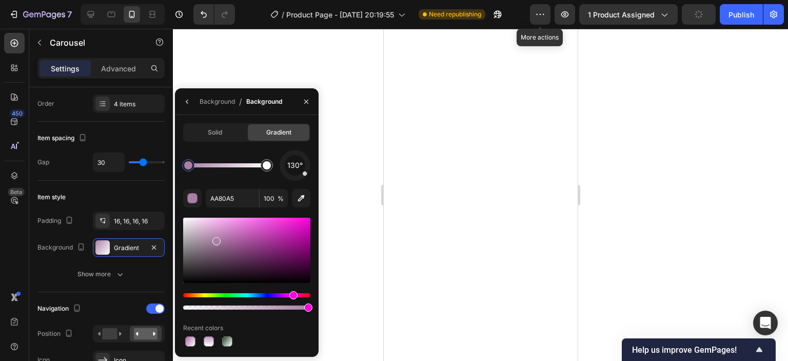
click at [207, 239] on div at bounding box center [246, 250] width 127 height 65
type input "AA8CA7"
click at [685, 153] on div at bounding box center [480, 195] width 615 height 332
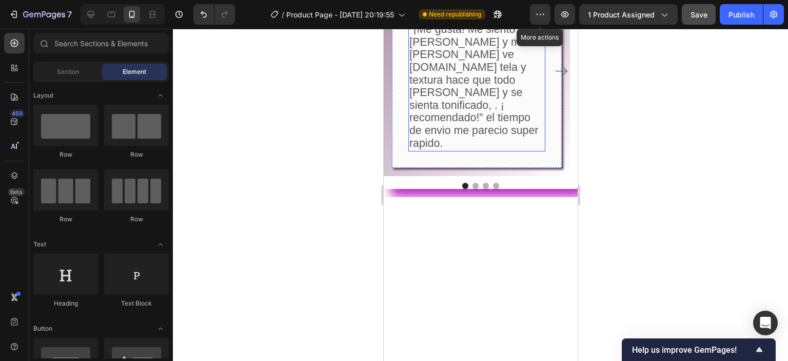
scroll to position [2102, 0]
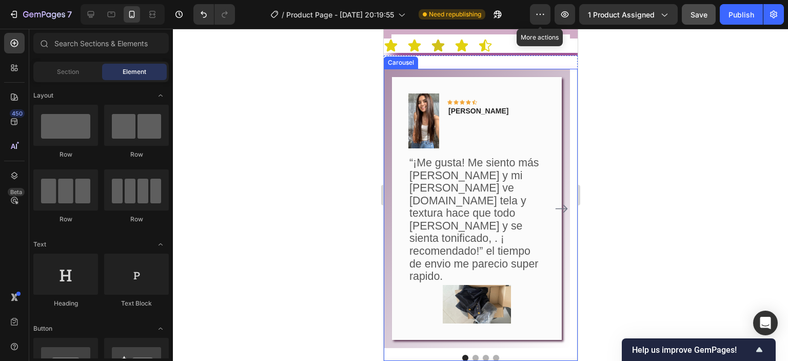
click at [557, 205] on icon "Carousel Next Arrow" at bounding box center [561, 209] width 12 height 8
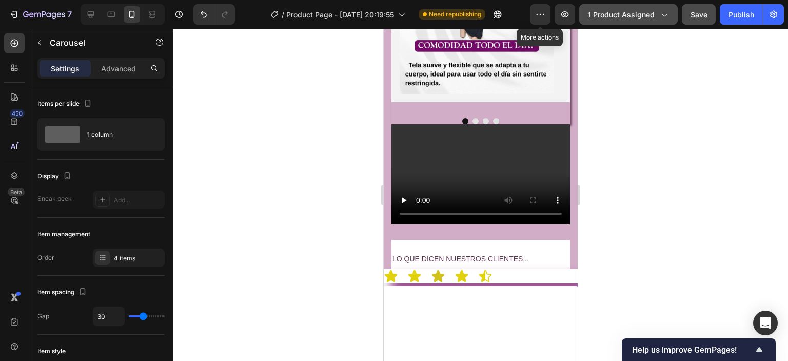
scroll to position [1794, 0]
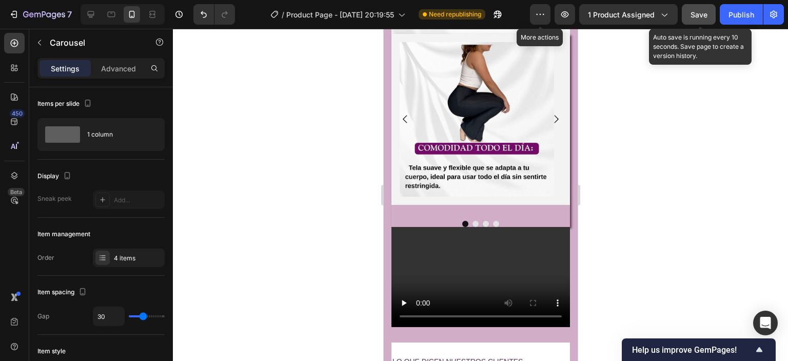
click at [692, 24] on button "Save" at bounding box center [699, 14] width 34 height 21
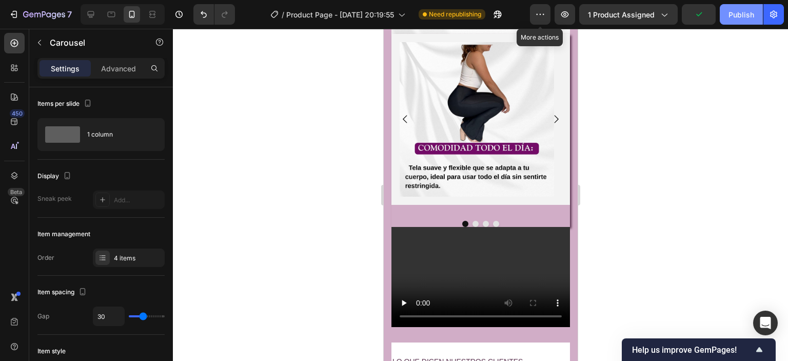
click at [745, 19] on div "Publish" at bounding box center [742, 14] width 26 height 11
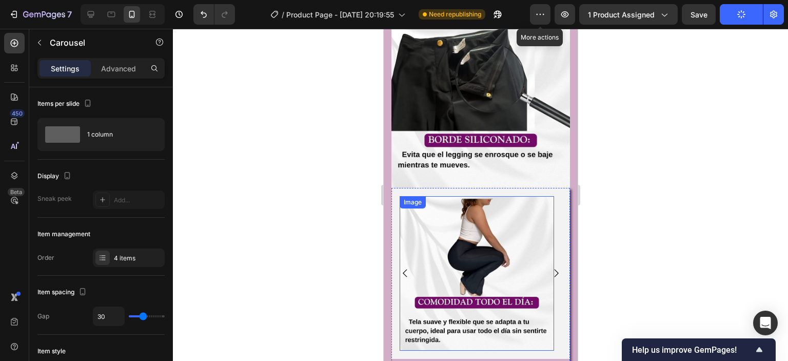
scroll to position [1691, 0]
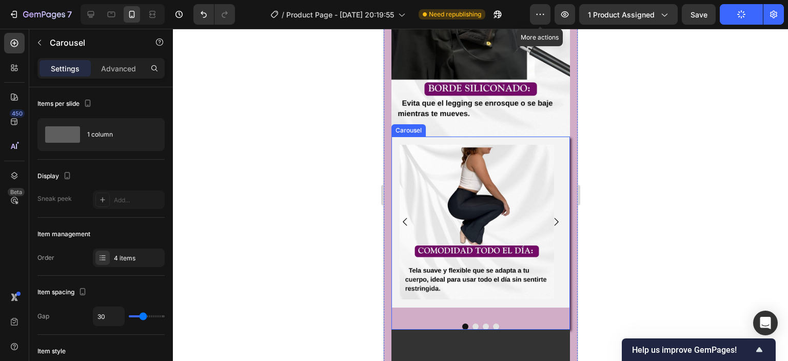
click at [550, 216] on icon "Carousel Next Arrow" at bounding box center [555, 221] width 11 height 11
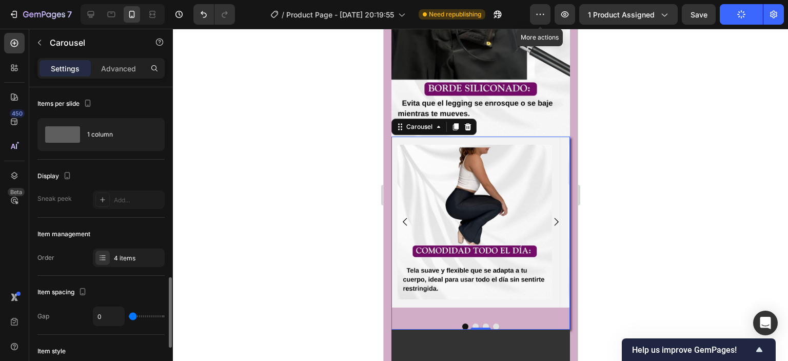
scroll to position [154, 0]
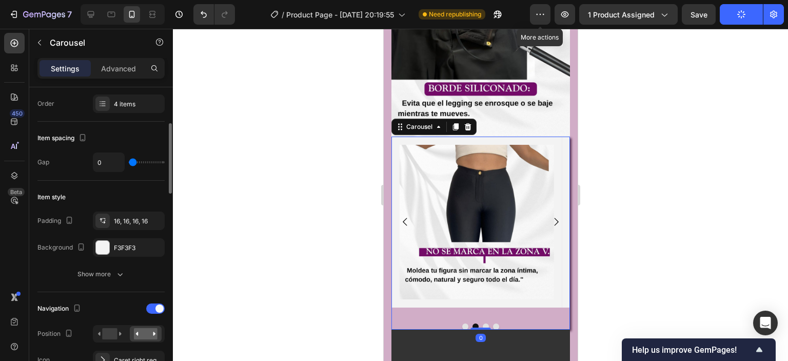
click at [550, 216] on icon "Carousel Next Arrow" at bounding box center [555, 221] width 11 height 11
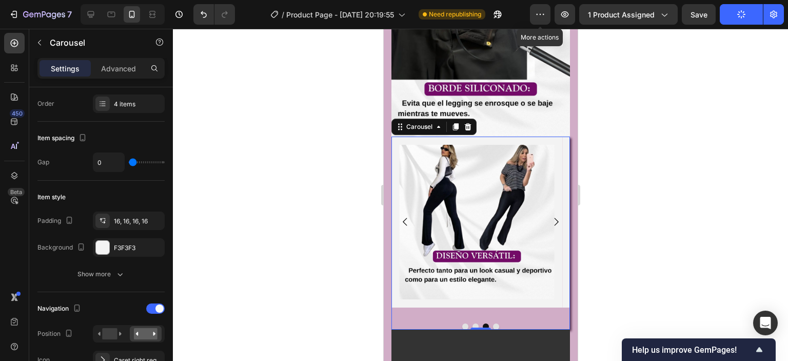
click at [550, 216] on icon "Carousel Next Arrow" at bounding box center [555, 221] width 11 height 11
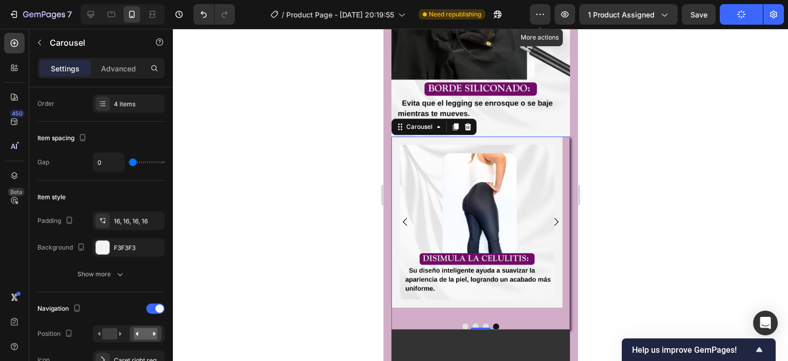
click at [550, 216] on icon "Carousel Next Arrow" at bounding box center [555, 221] width 11 height 11
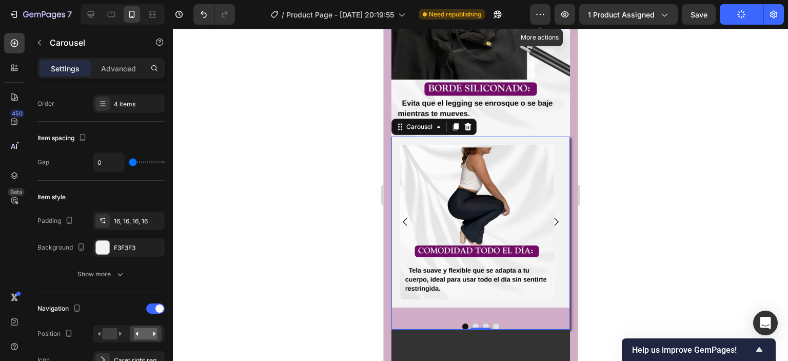
click at [550, 216] on icon "Carousel Next Arrow" at bounding box center [555, 221] width 11 height 11
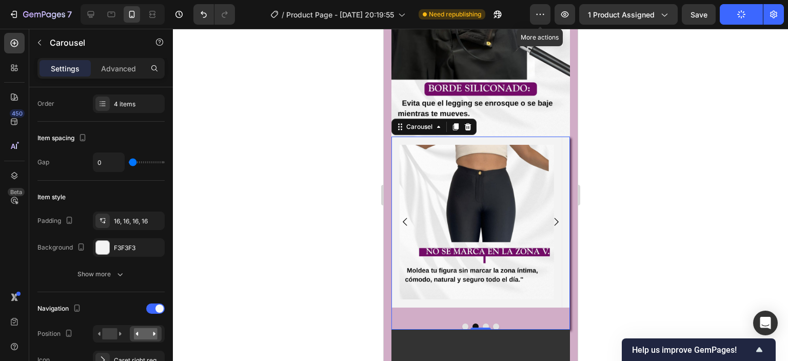
click at [550, 216] on icon "Carousel Next Arrow" at bounding box center [555, 221] width 11 height 11
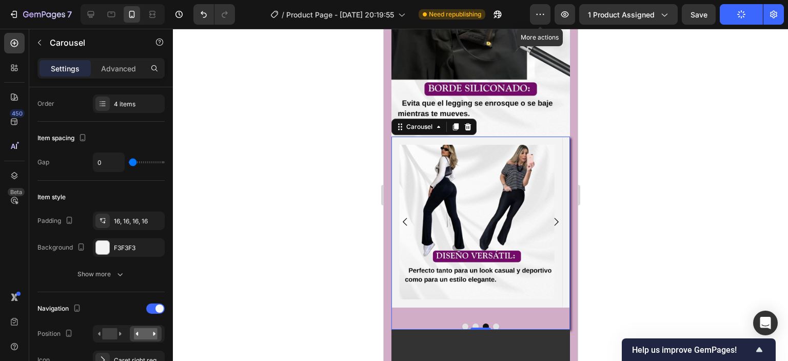
click at [550, 216] on icon "Carousel Next Arrow" at bounding box center [555, 221] width 11 height 11
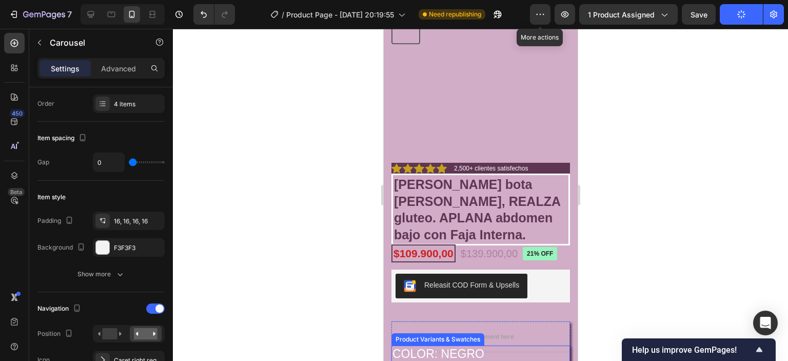
scroll to position [0, 0]
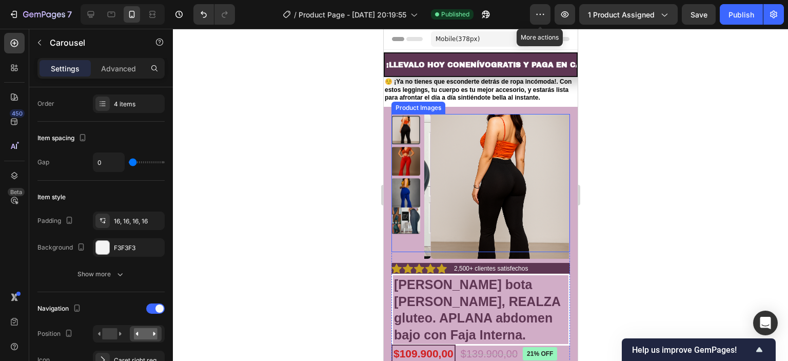
click at [407, 215] on img at bounding box center [405, 219] width 29 height 29
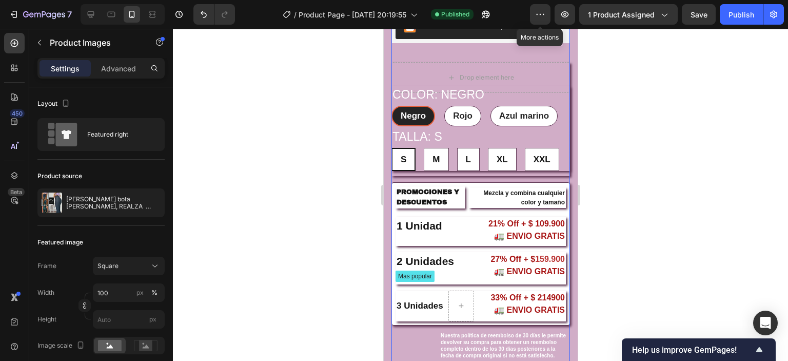
scroll to position [205, 0]
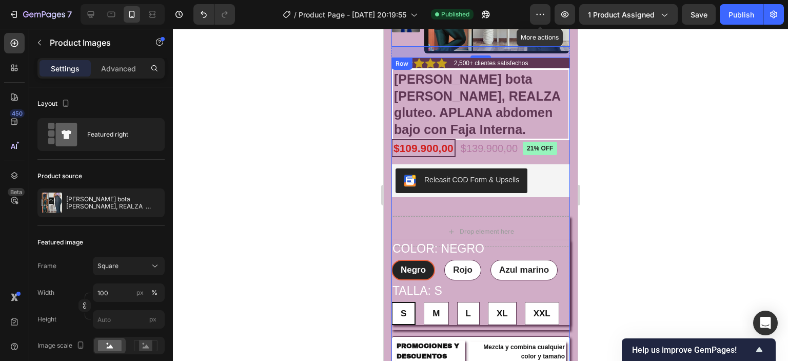
click at [477, 203] on div "Icon Icon Icon Icon Icon Icon List 2,500+ clientes satisfechos Text Block Row 2…" at bounding box center [480, 288] width 179 height 463
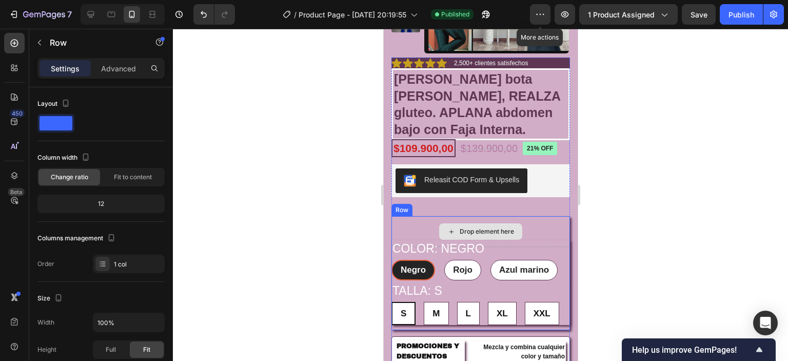
click at [488, 228] on div "Drop element here" at bounding box center [486, 231] width 54 height 8
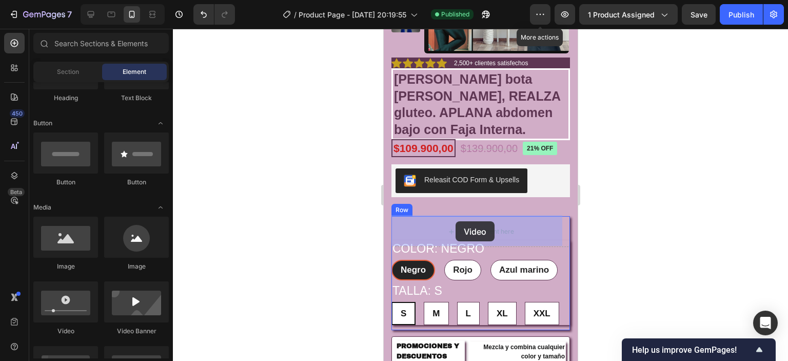
drag, startPoint x: 448, startPoint y: 329, endPoint x: 455, endPoint y: 221, distance: 108.1
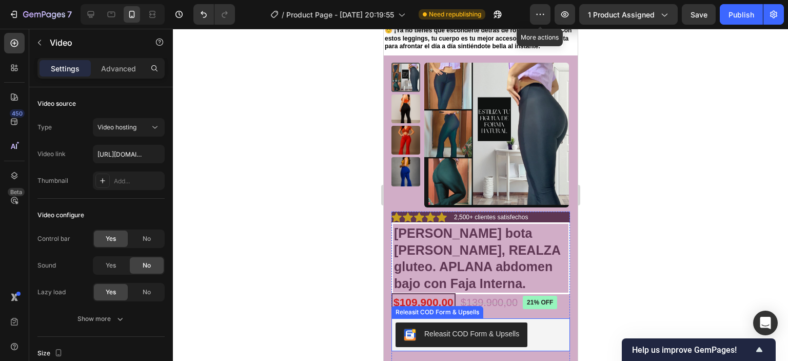
scroll to position [0, 0]
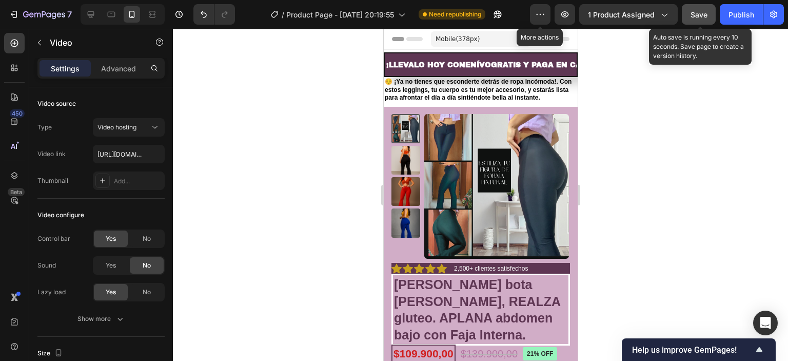
click at [702, 22] on button "Save" at bounding box center [699, 14] width 34 height 21
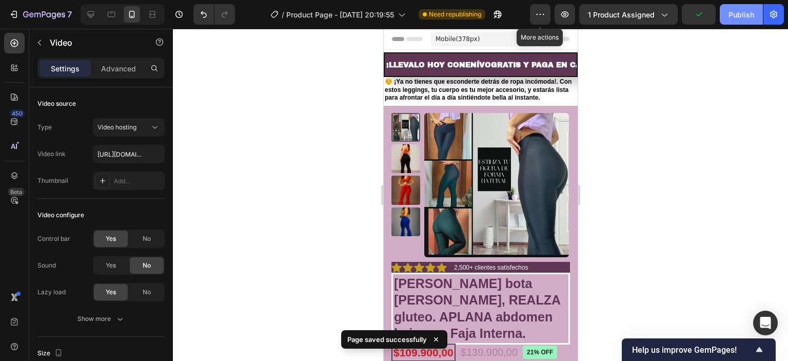
click at [733, 16] on div "Publish" at bounding box center [742, 14] width 26 height 11
